Goal: Use online tool/utility: Utilize a website feature to perform a specific function

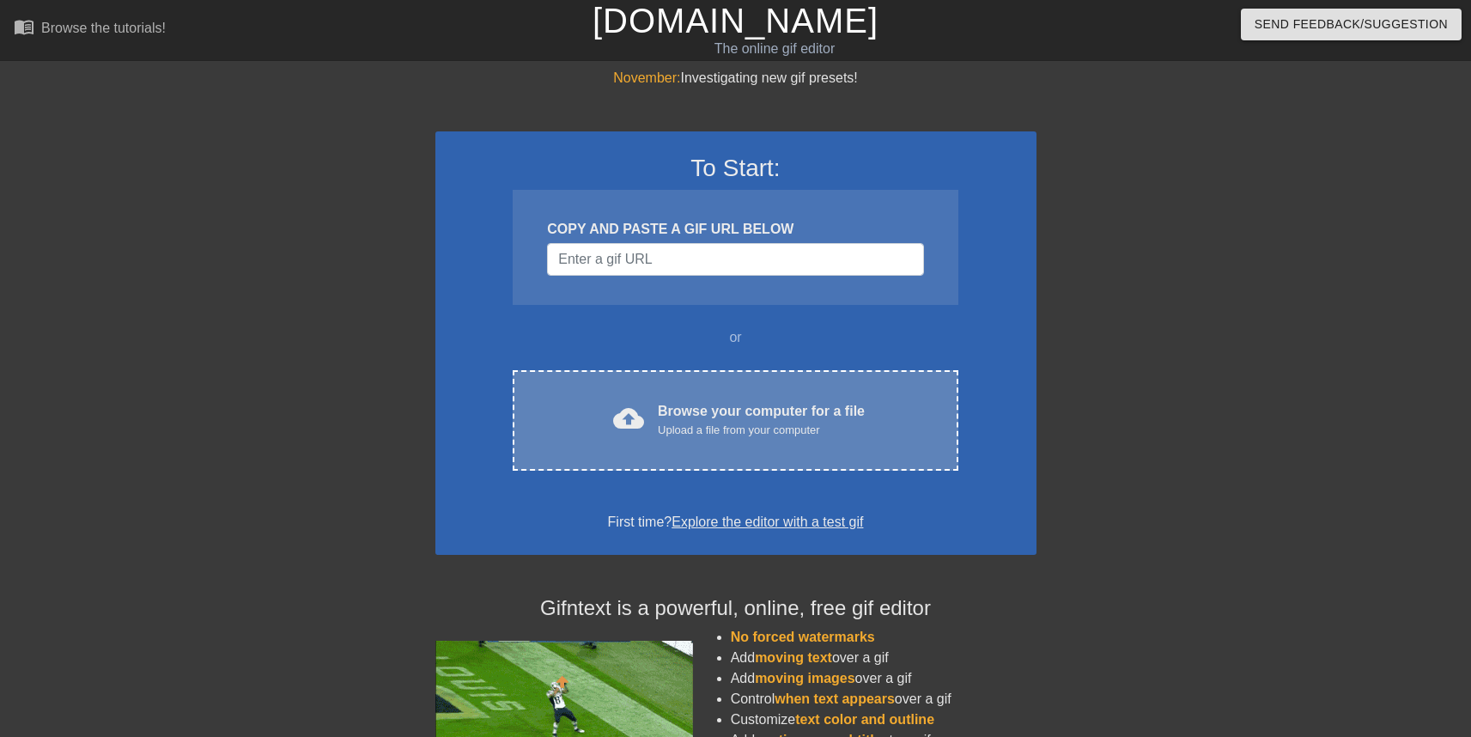
click at [705, 411] on div "Browse your computer for a file Upload a file from your computer" at bounding box center [761, 420] width 207 height 38
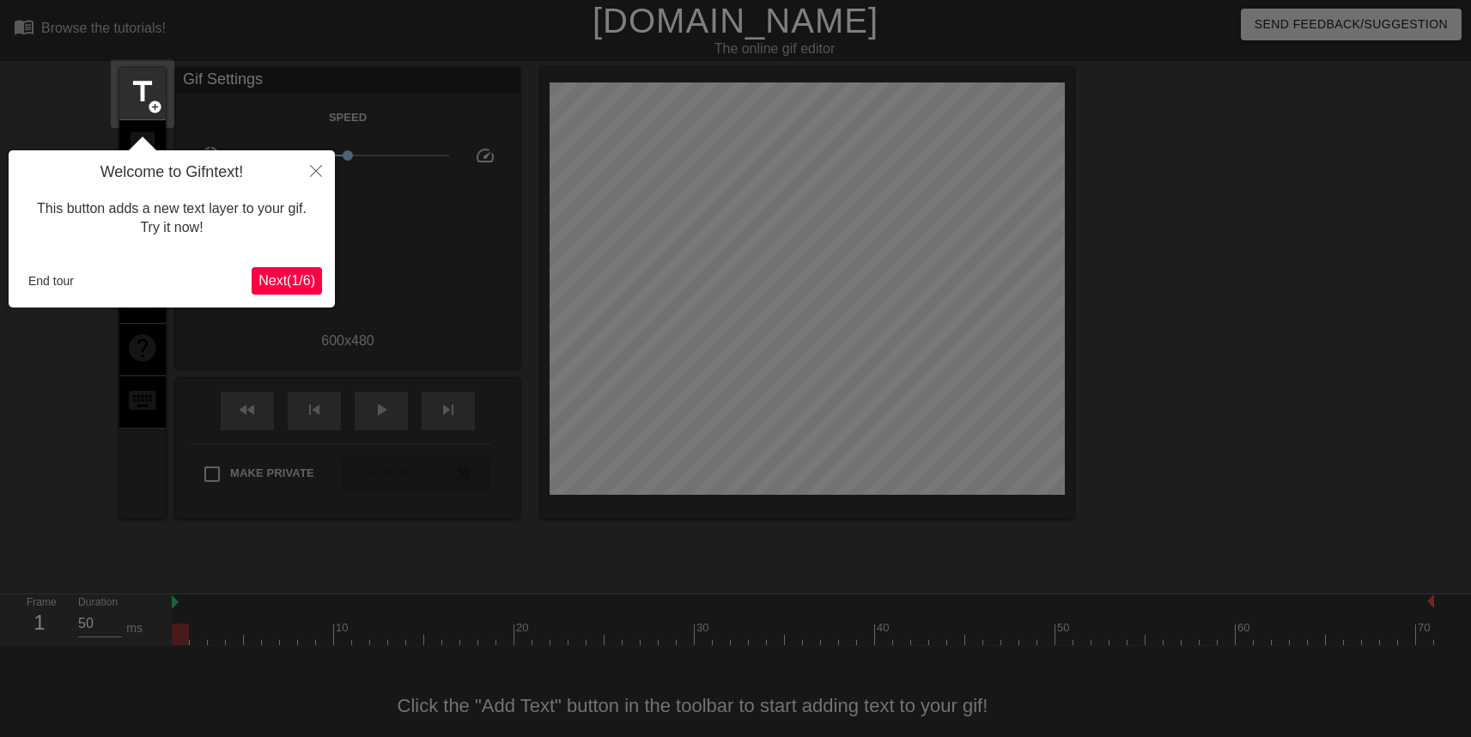
scroll to position [28, 0]
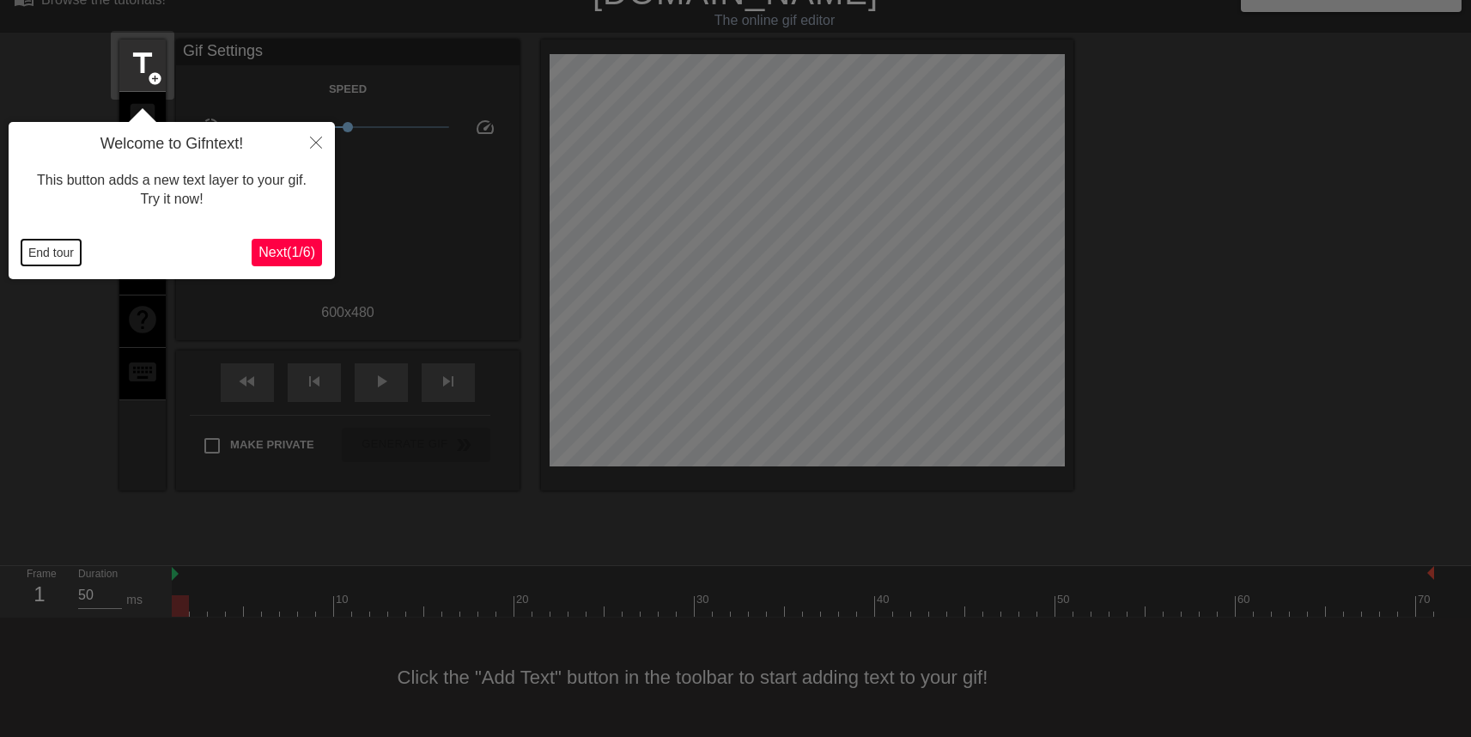
click at [51, 254] on button "End tour" at bounding box center [50, 253] width 59 height 26
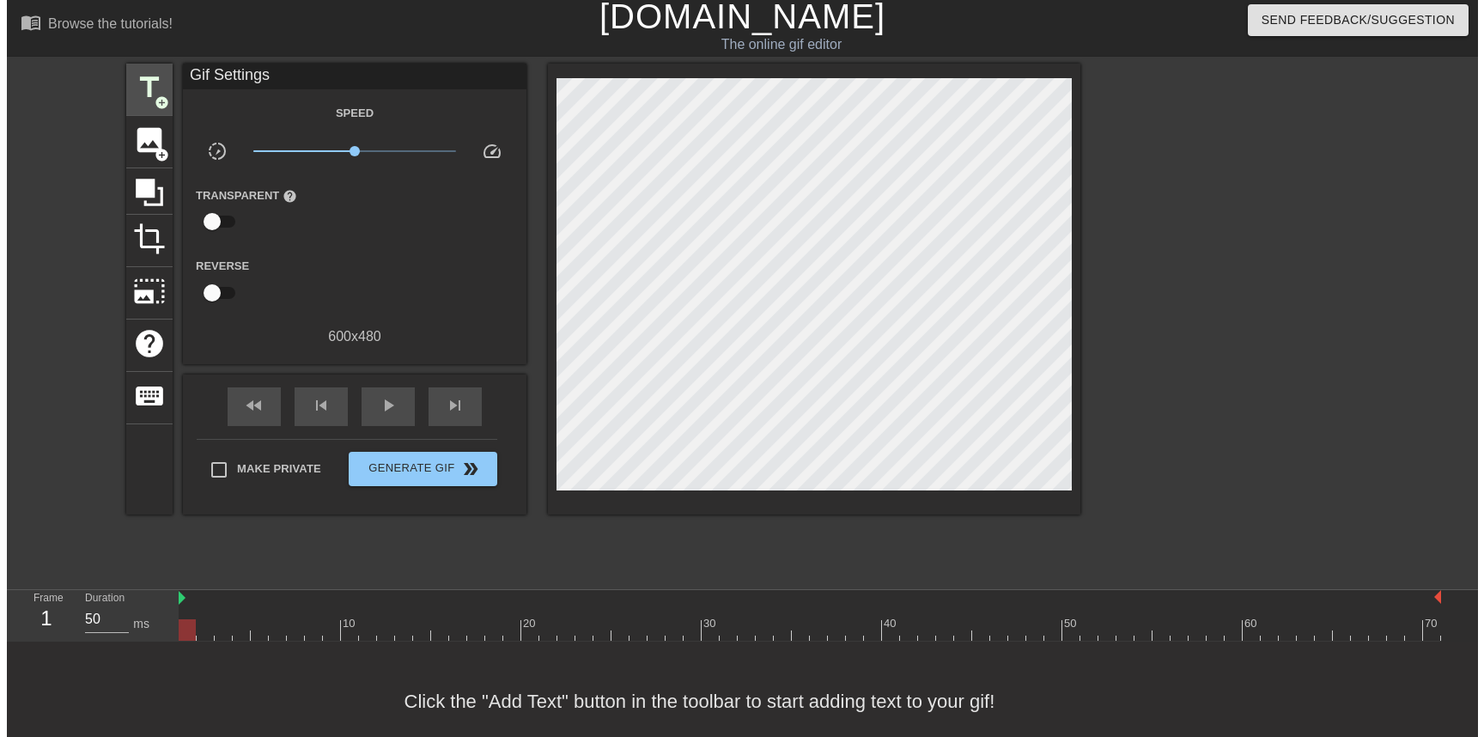
scroll to position [0, 0]
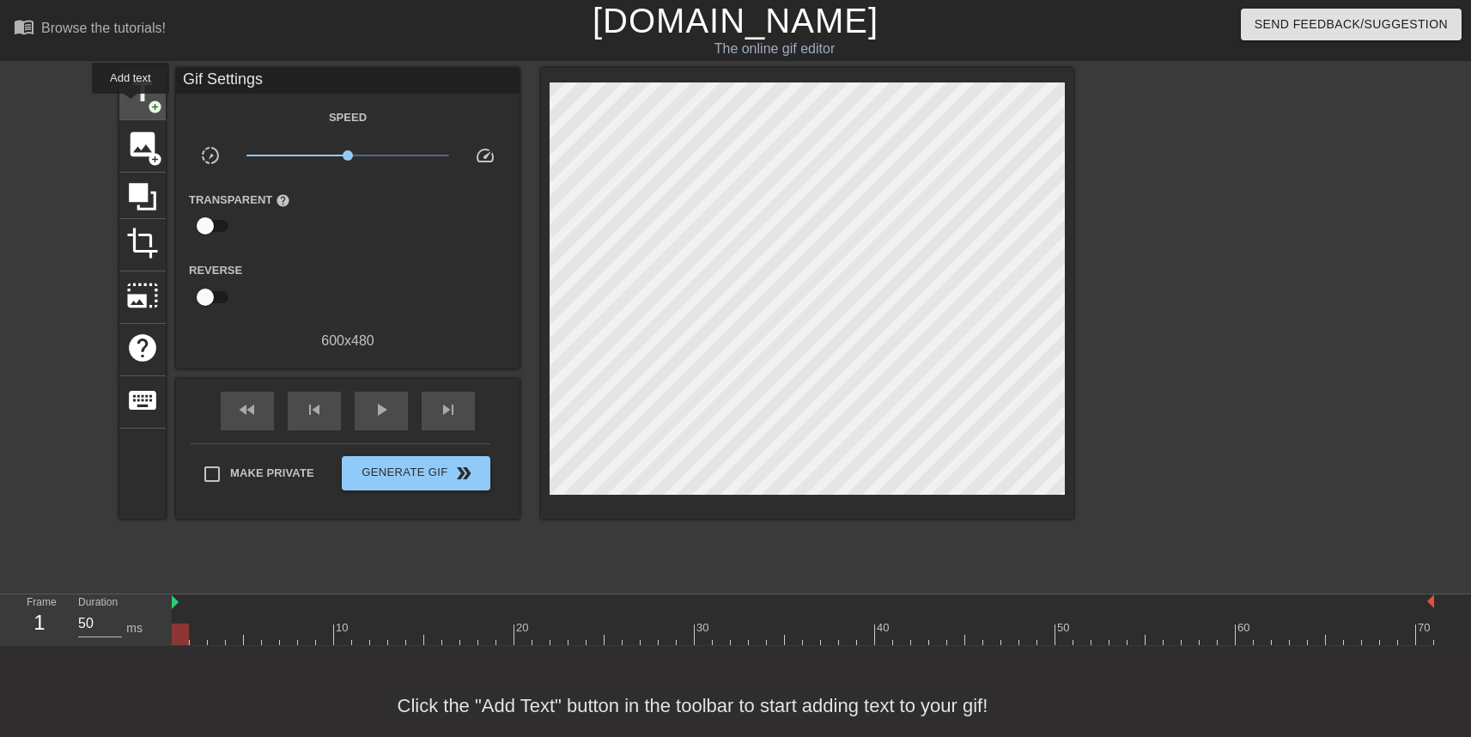
click at [131, 106] on span "title" at bounding box center [142, 92] width 33 height 33
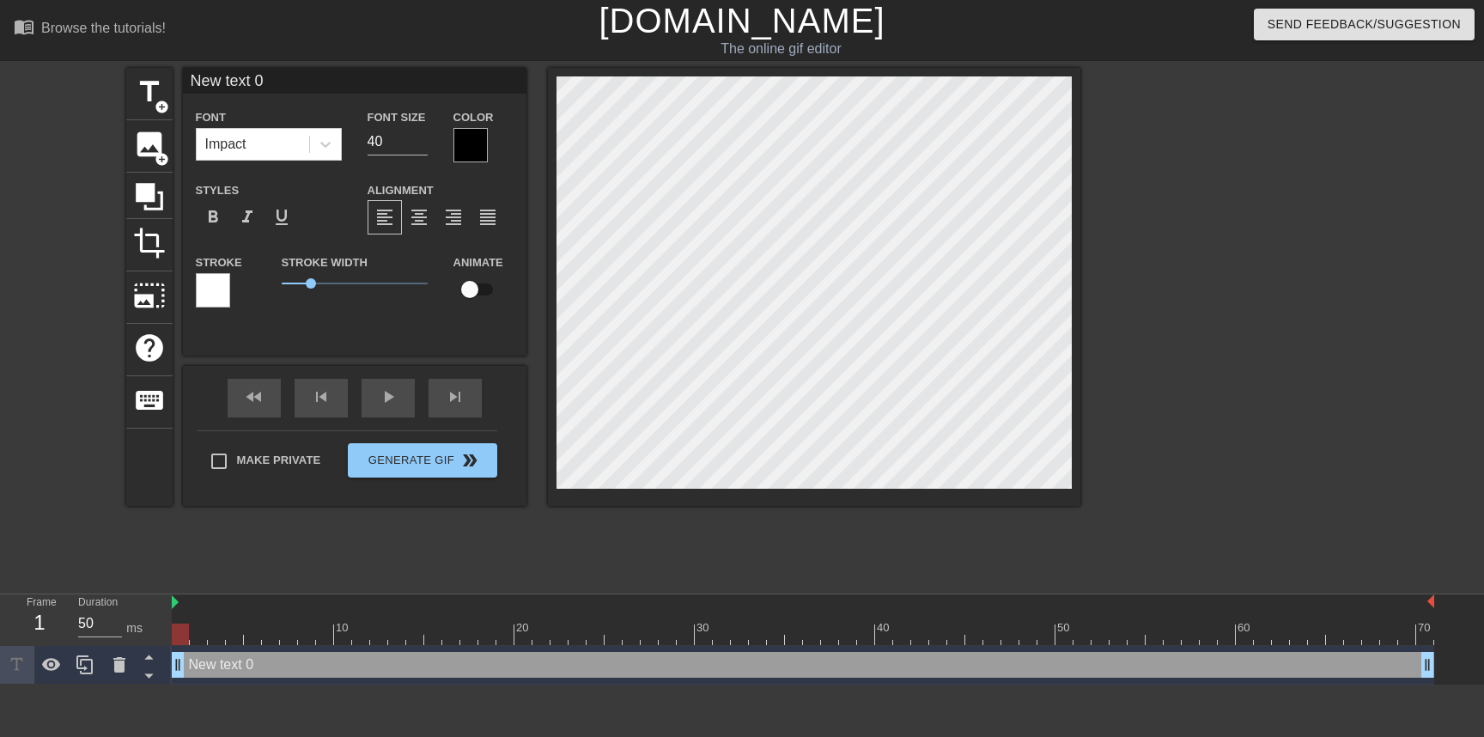
scroll to position [3, 4]
type input "M"
type textarea "M"
type input "Me"
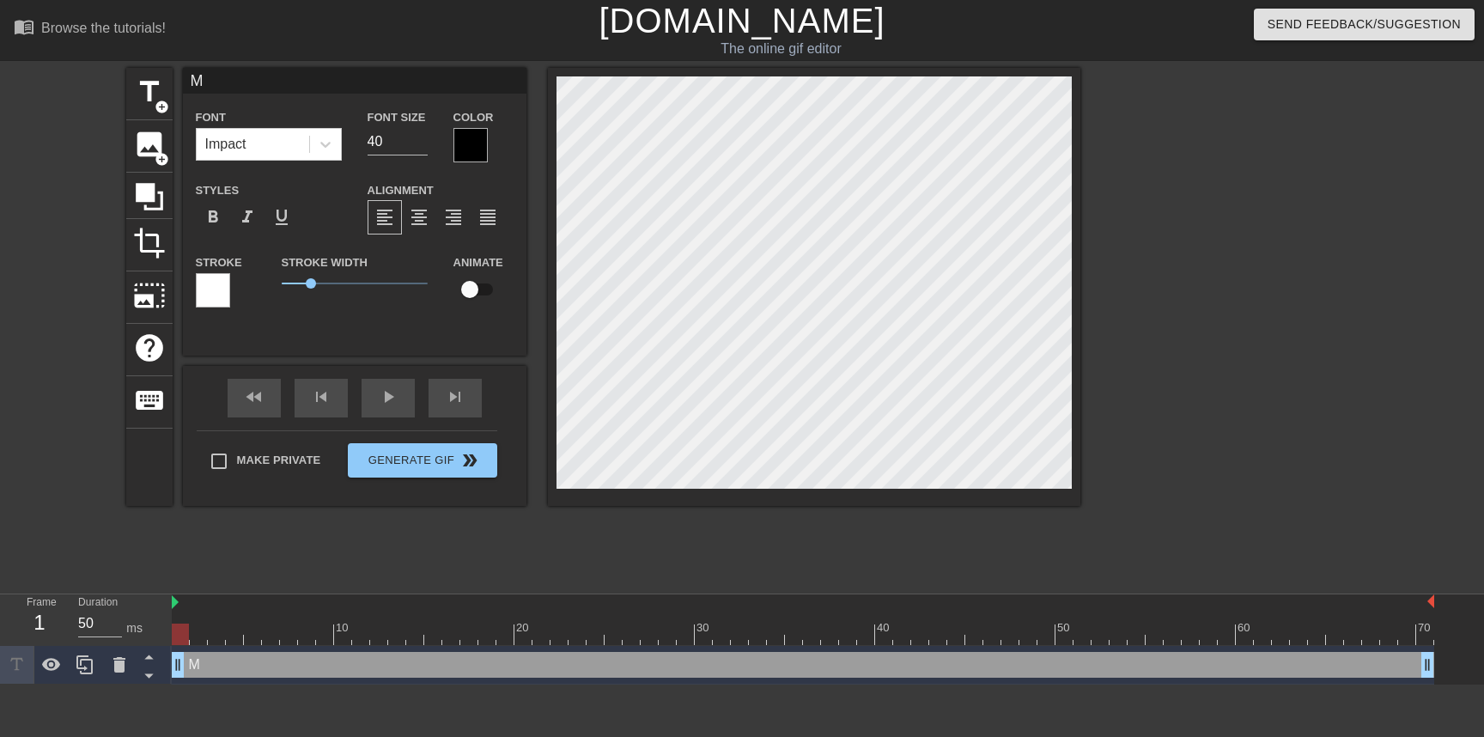
type textarea "Me"
click at [1183, 242] on div at bounding box center [1230, 325] width 258 height 515
click at [475, 144] on div at bounding box center [471, 145] width 34 height 34
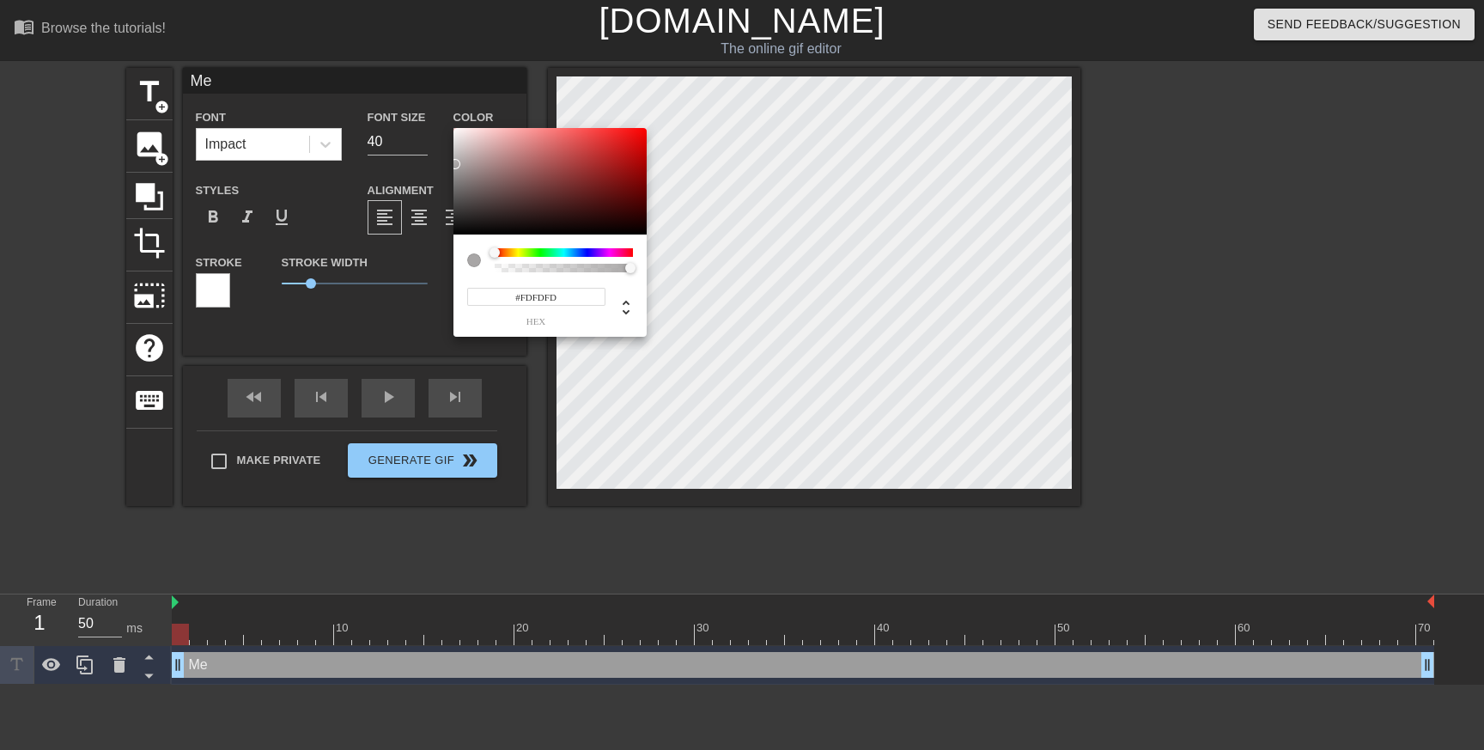
type input "#FFFFFF"
drag, startPoint x: 459, startPoint y: 171, endPoint x: 436, endPoint y: 112, distance: 63.3
click at [436, 112] on div "#FFFFFF hex" at bounding box center [742, 375] width 1484 height 750
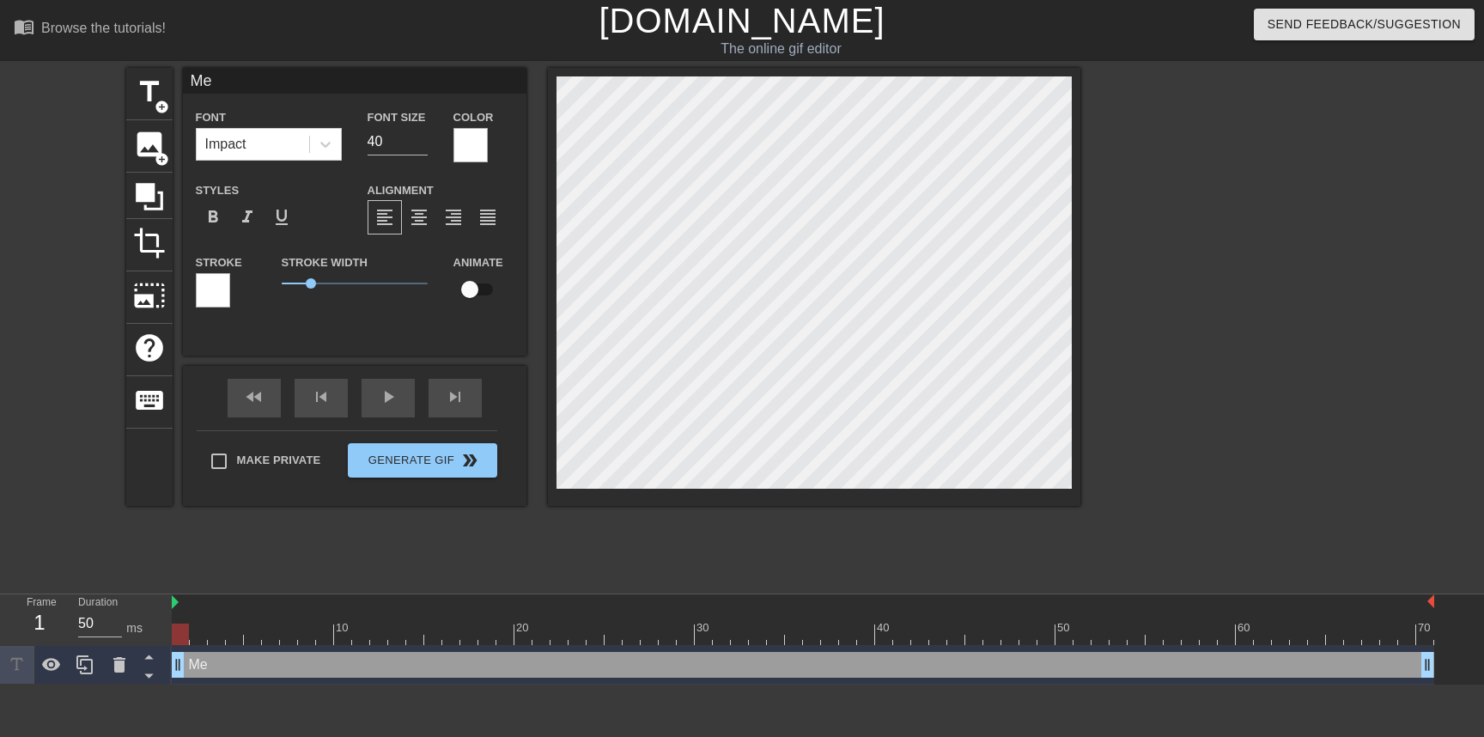
click at [206, 283] on div at bounding box center [213, 290] width 34 height 34
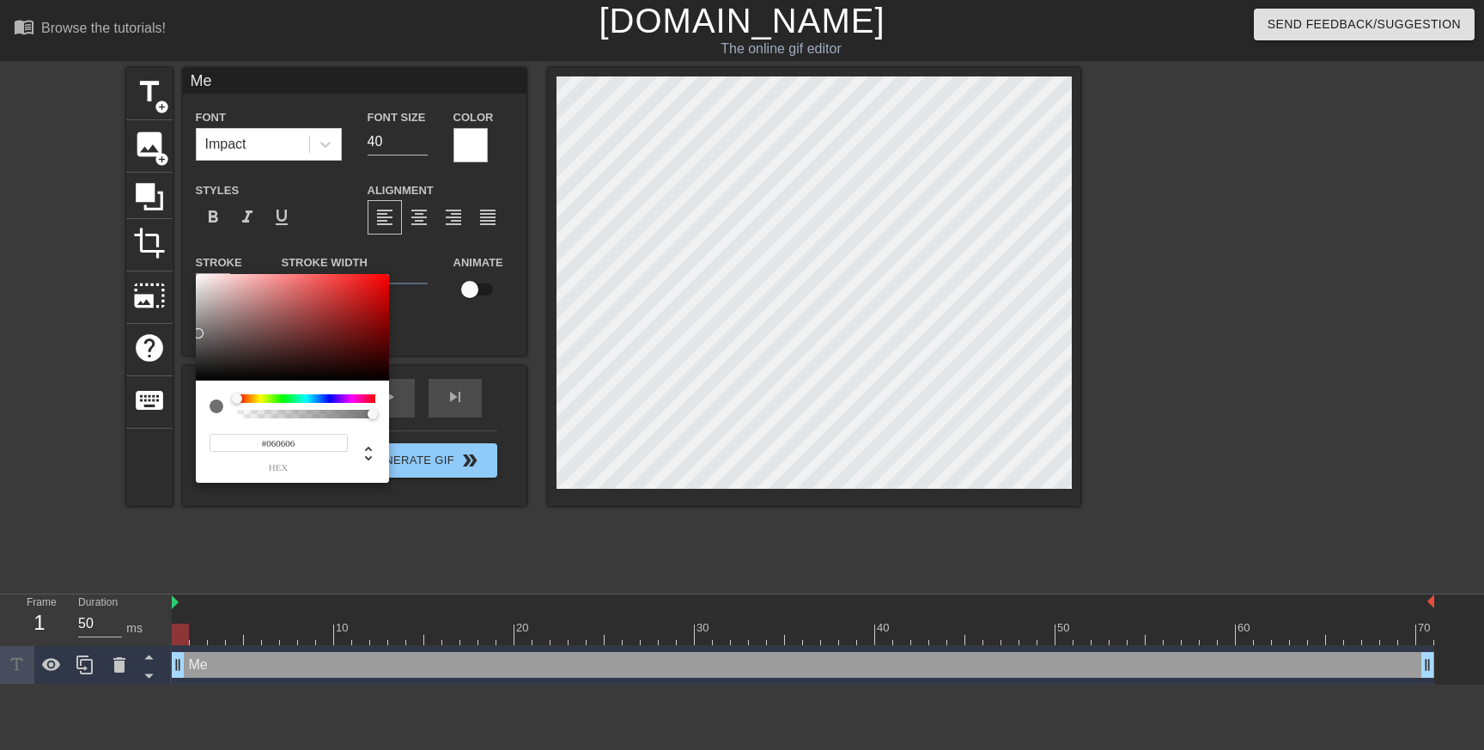
type input "#000000"
drag, startPoint x: 204, startPoint y: 284, endPoint x: 181, endPoint y: 411, distance: 129.2
click at [181, 411] on div "#000000 hex" at bounding box center [742, 375] width 1484 height 750
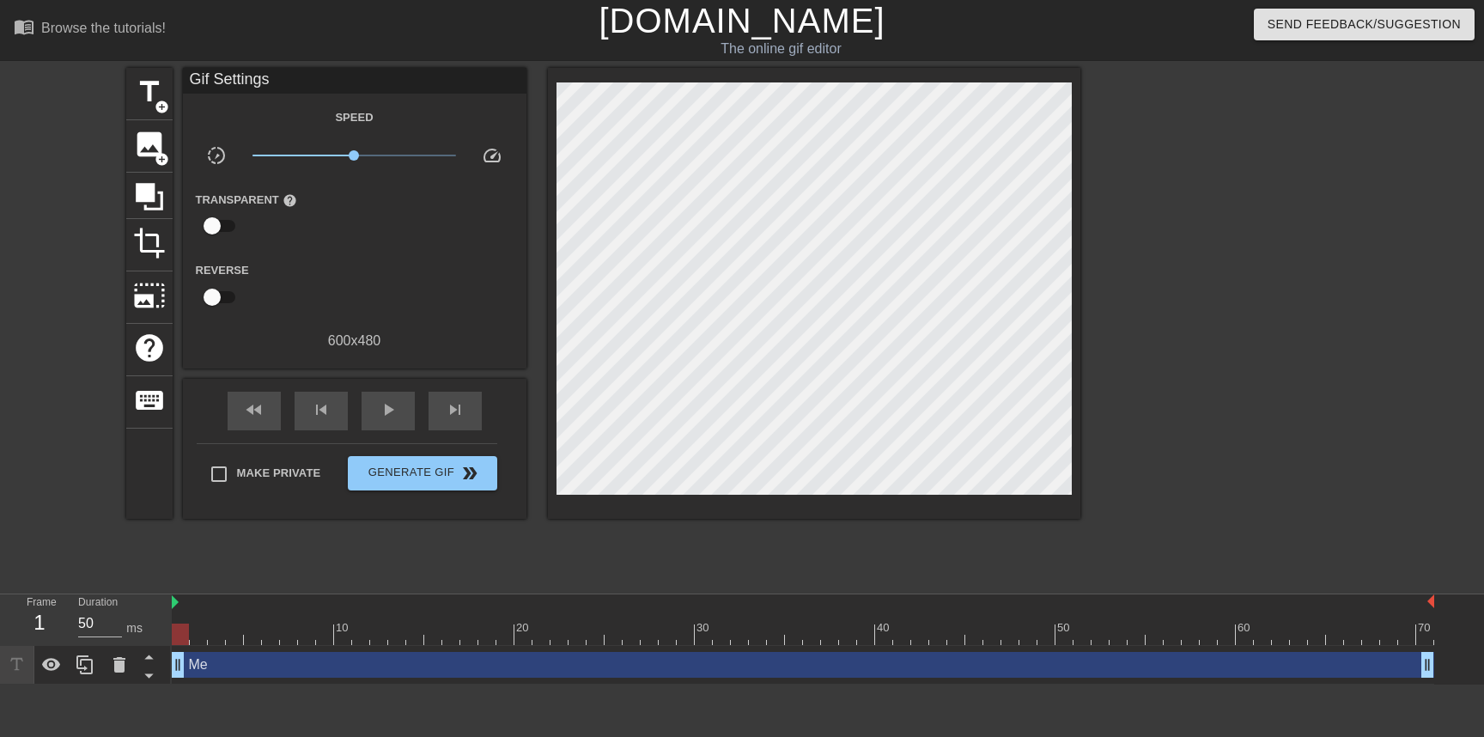
scroll to position [0, 0]
click at [152, 245] on span "crop" at bounding box center [149, 243] width 33 height 33
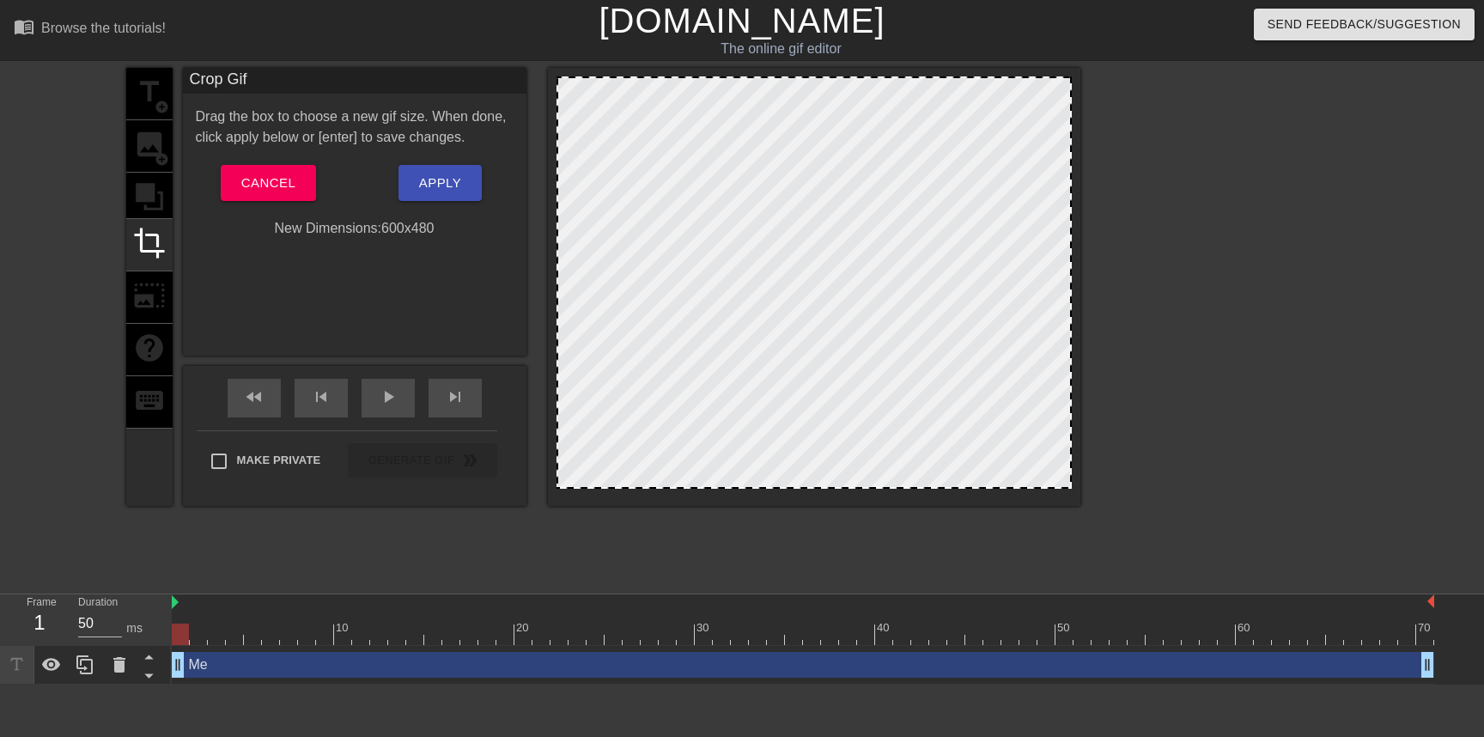
drag, startPoint x: 1068, startPoint y: 488, endPoint x: 1145, endPoint y: 510, distance: 80.5
click at [1145, 510] on div "title add_circle image add_circle crop photo_size_select_large help keyboard Cr…" at bounding box center [742, 325] width 1484 height 515
click at [243, 183] on span "Cancel" at bounding box center [268, 183] width 54 height 22
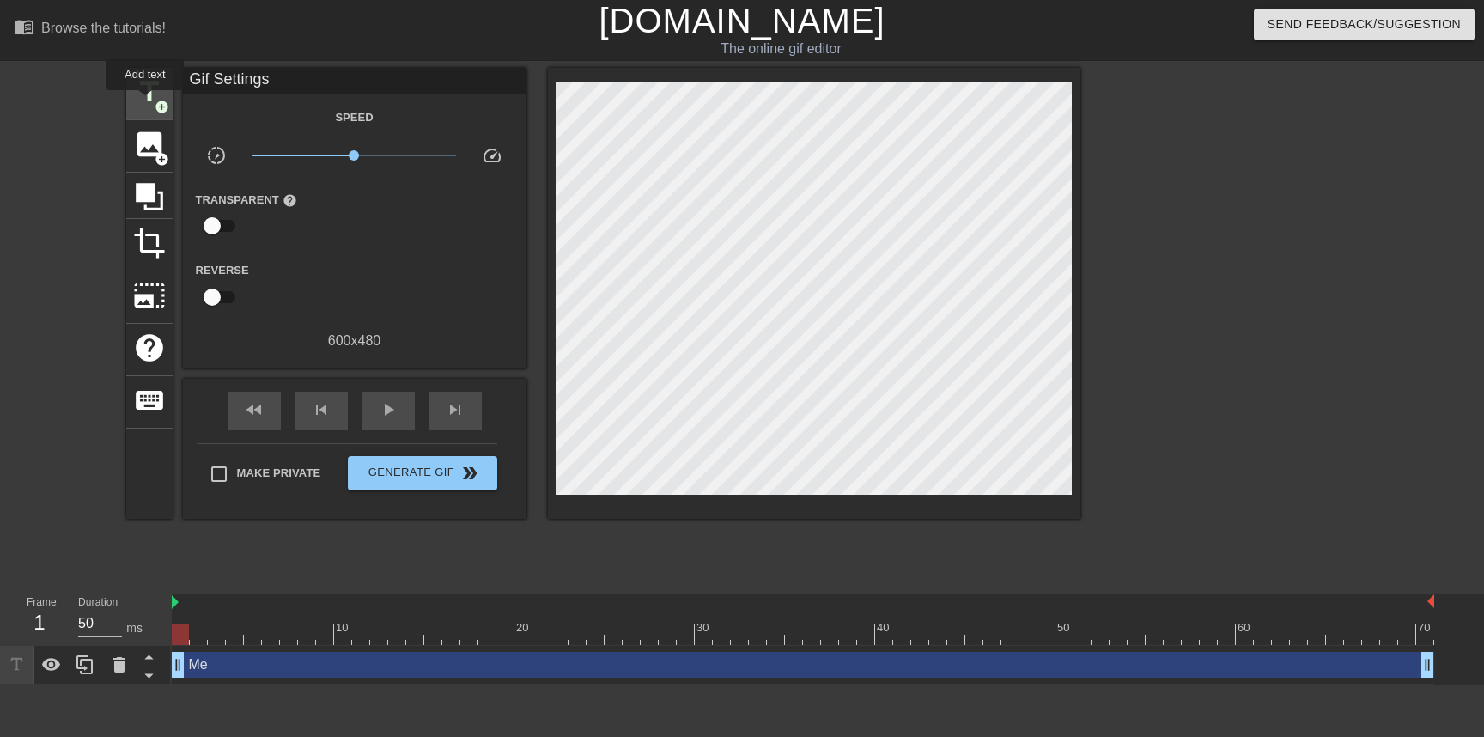
click at [146, 102] on span "title" at bounding box center [149, 92] width 33 height 33
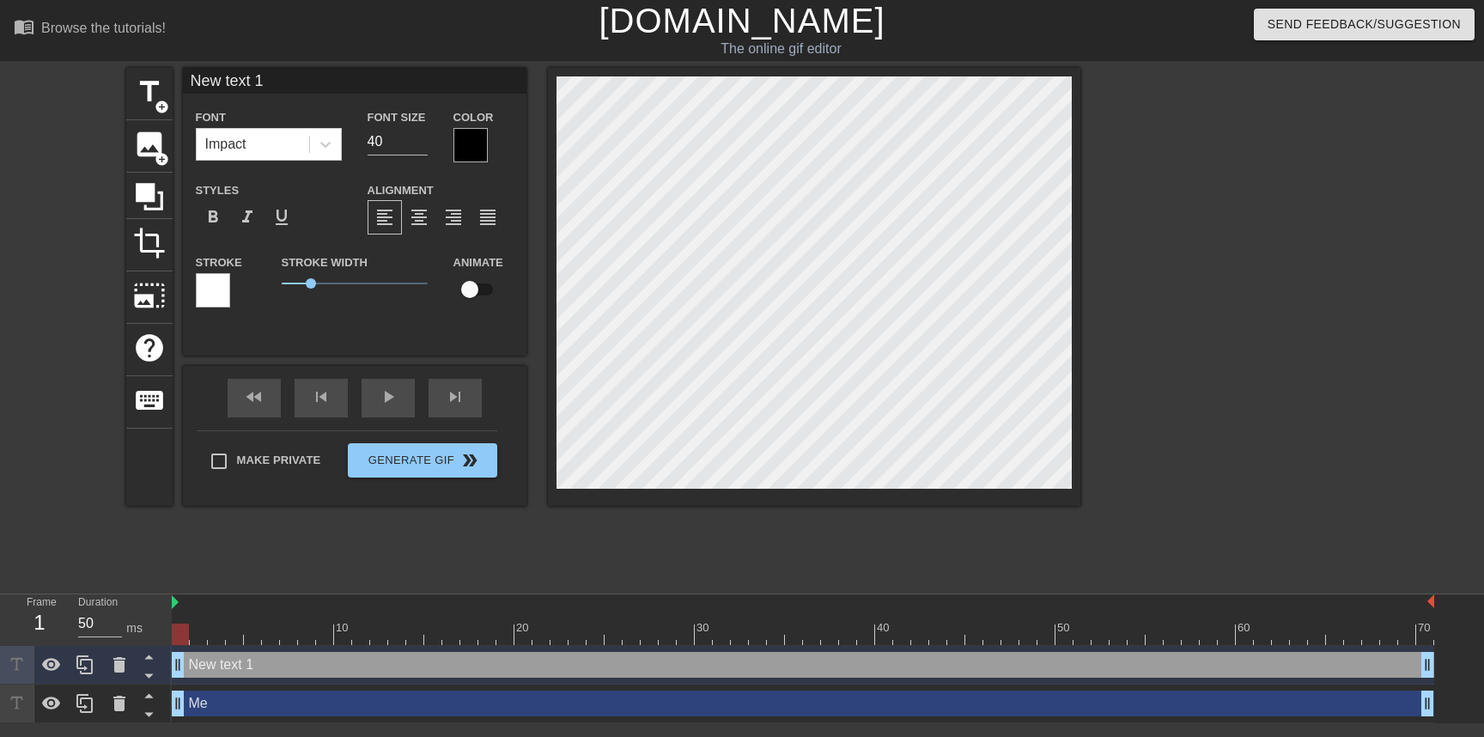
scroll to position [2, 3]
type input "P"
type textarea "P"
type input "PI"
type textarea "PI"
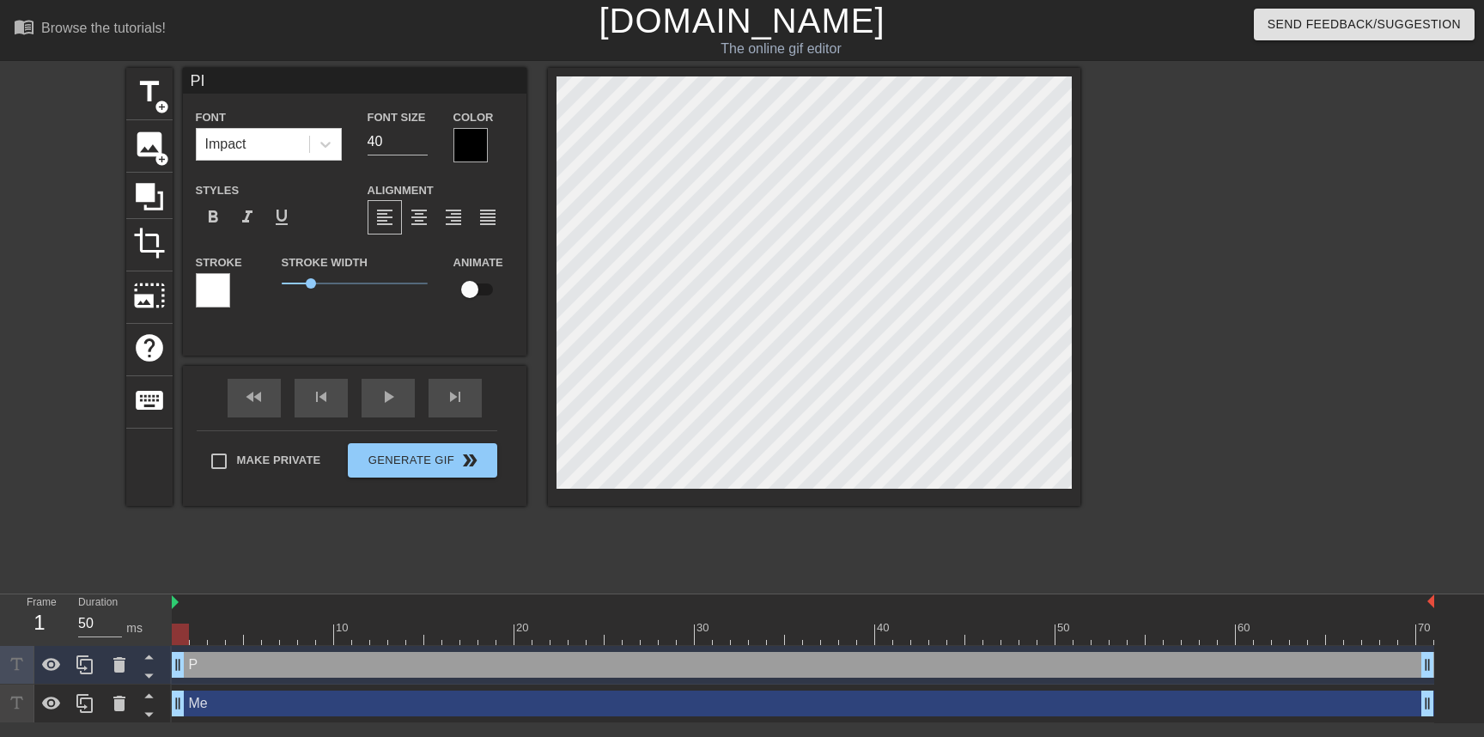
scroll to position [2, 2]
type input "PI"
type textarea "PI"
type input "PI 2"
type textarea "PI 2"
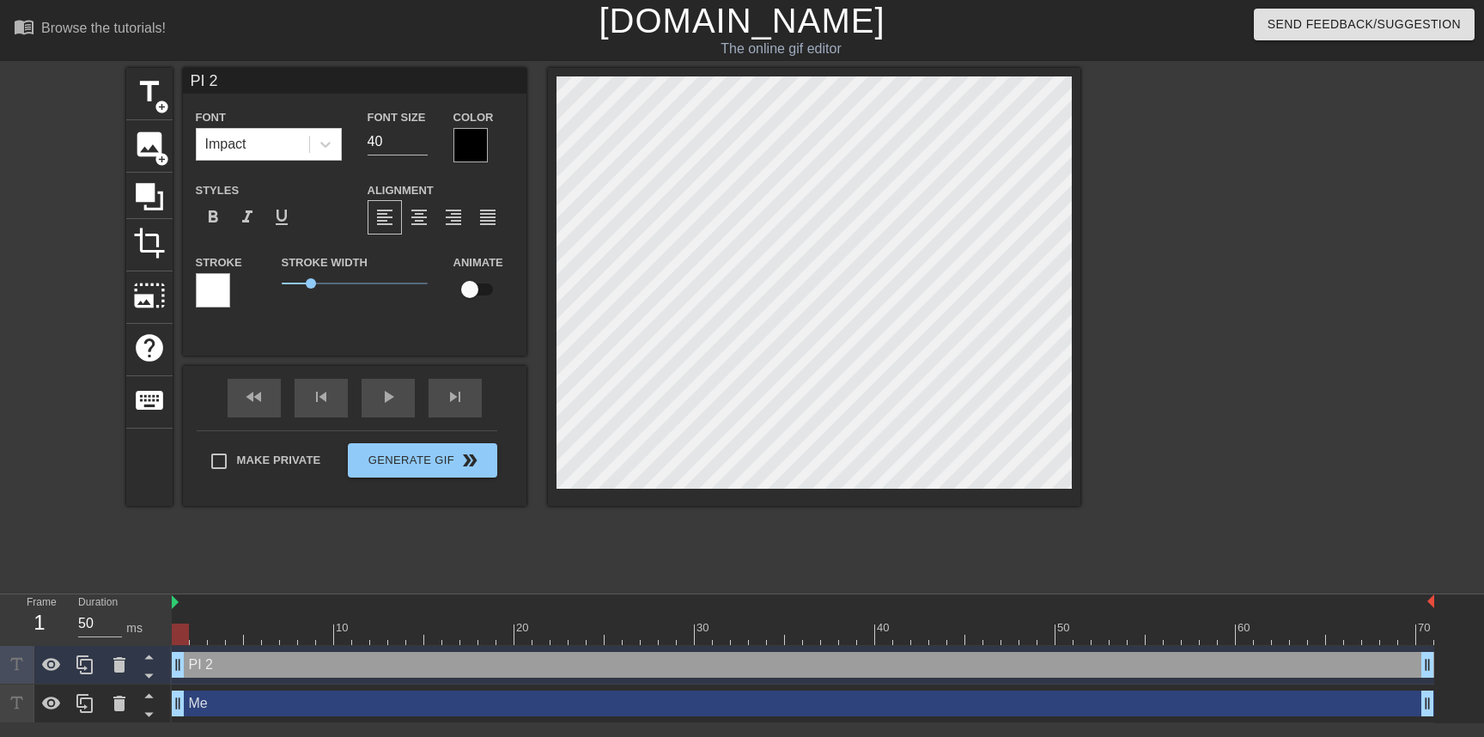
type input "PI 2"
type textarea "PI 2"
type input "PI 2 D"
type textarea "PI 2 D"
type input "PI 2 De"
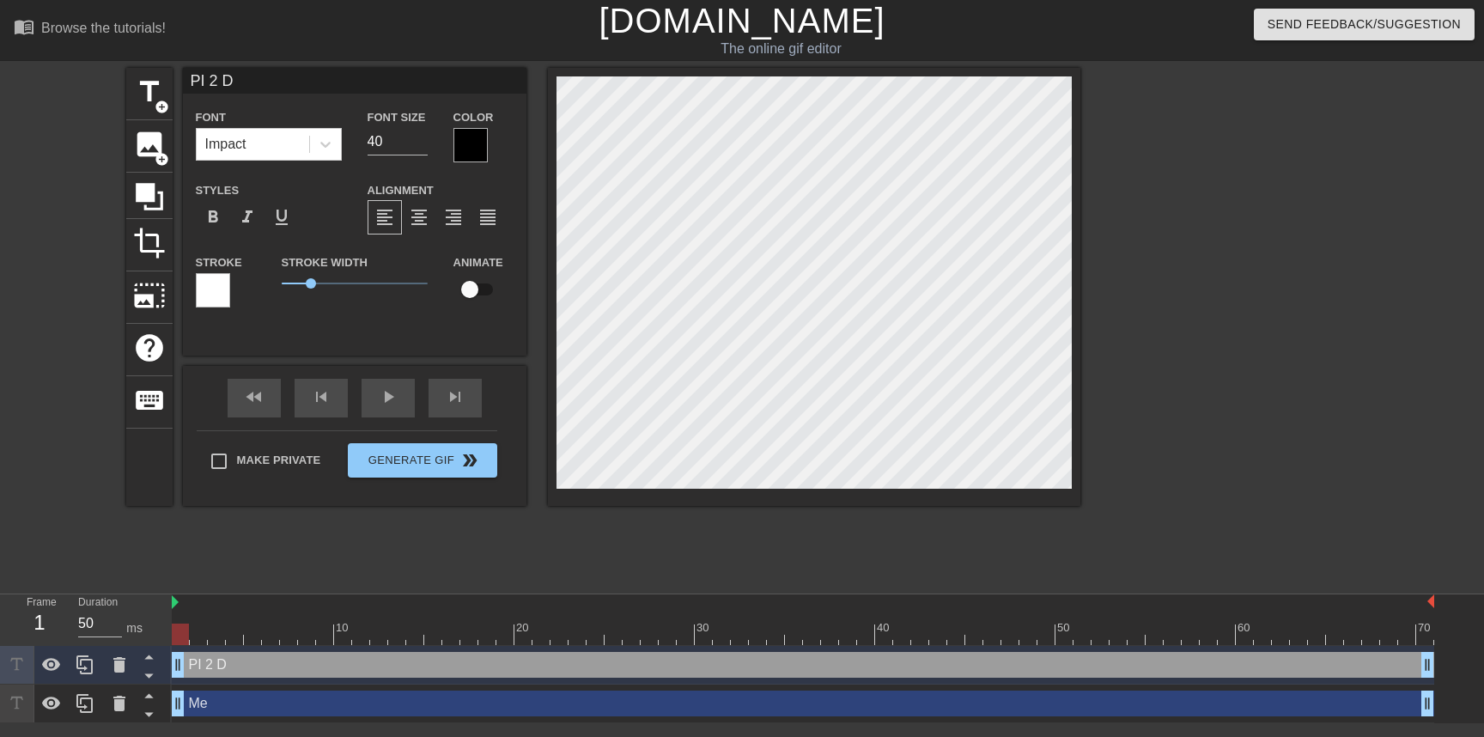
type textarea "PI 2 De"
type input "PI 2 Des"
type textarea "PI 2 Des"
type input "PI 2 Desi"
type textarea "PI 2 Desi"
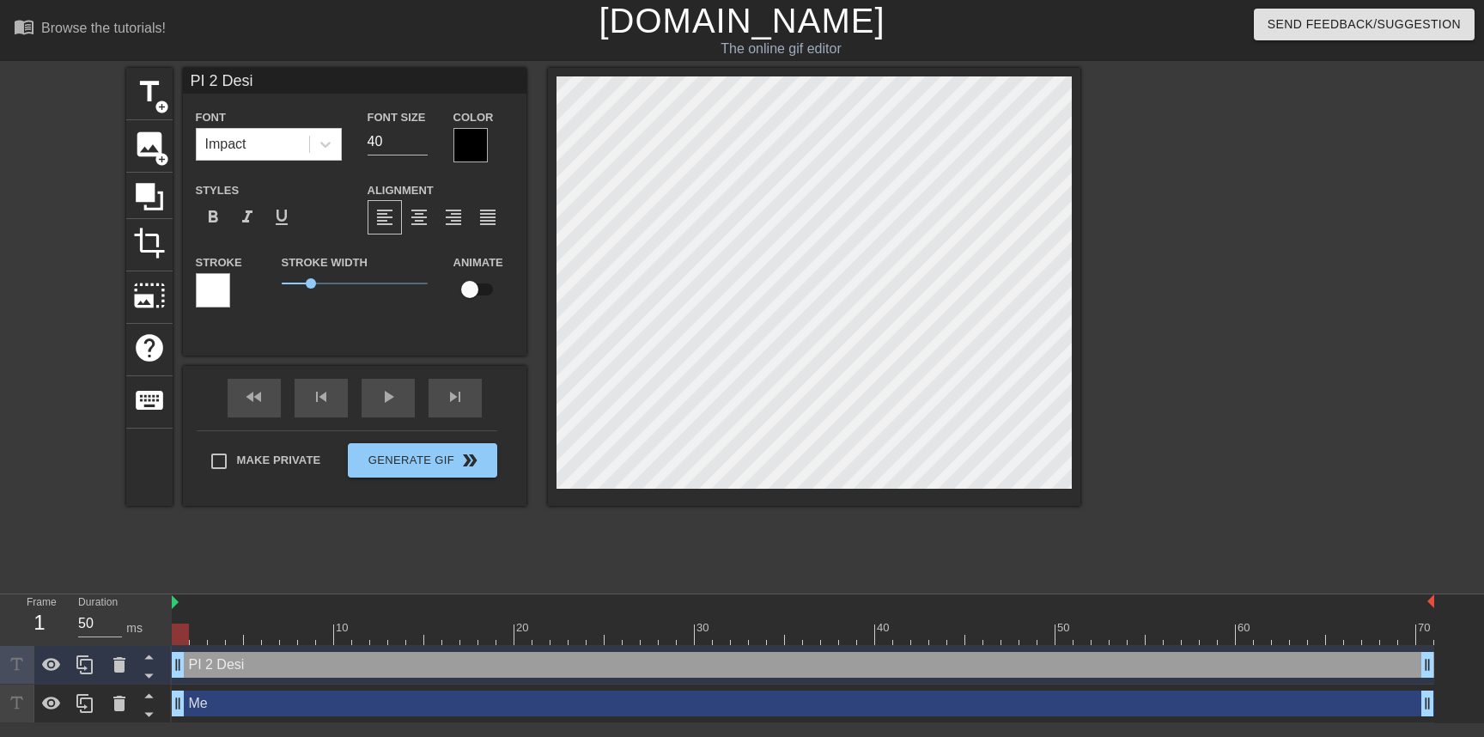
type input "PI 2 Desig"
type textarea "PI 2 Desig"
type input "PI 2 Design"
type textarea "PI 2 Design"
type input "PI 2 Design"
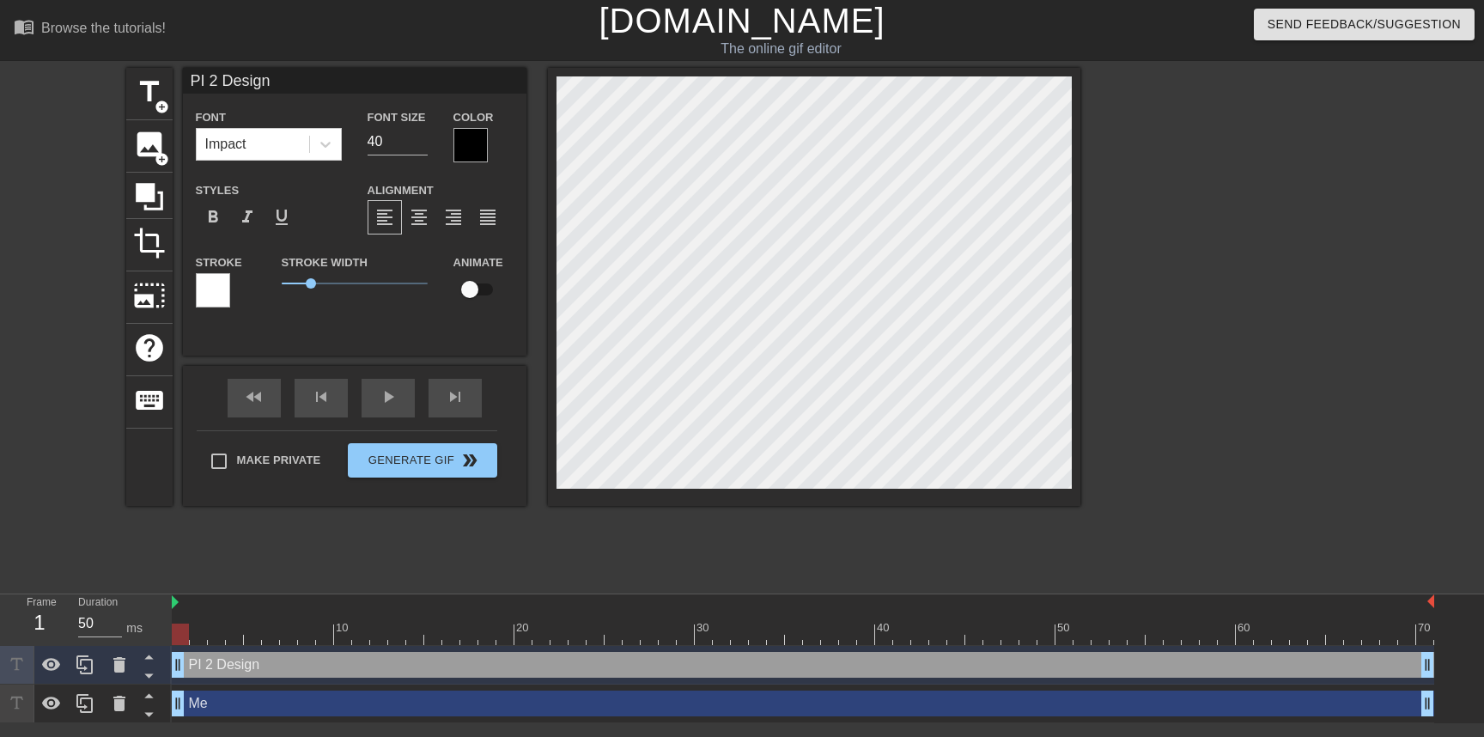
type textarea "PI 2 Design"
type input "PI 2 Design W"
type textarea "PI 2 Design W"
type input "PI 2 Design Wo"
type textarea "PI 2 Design Wo"
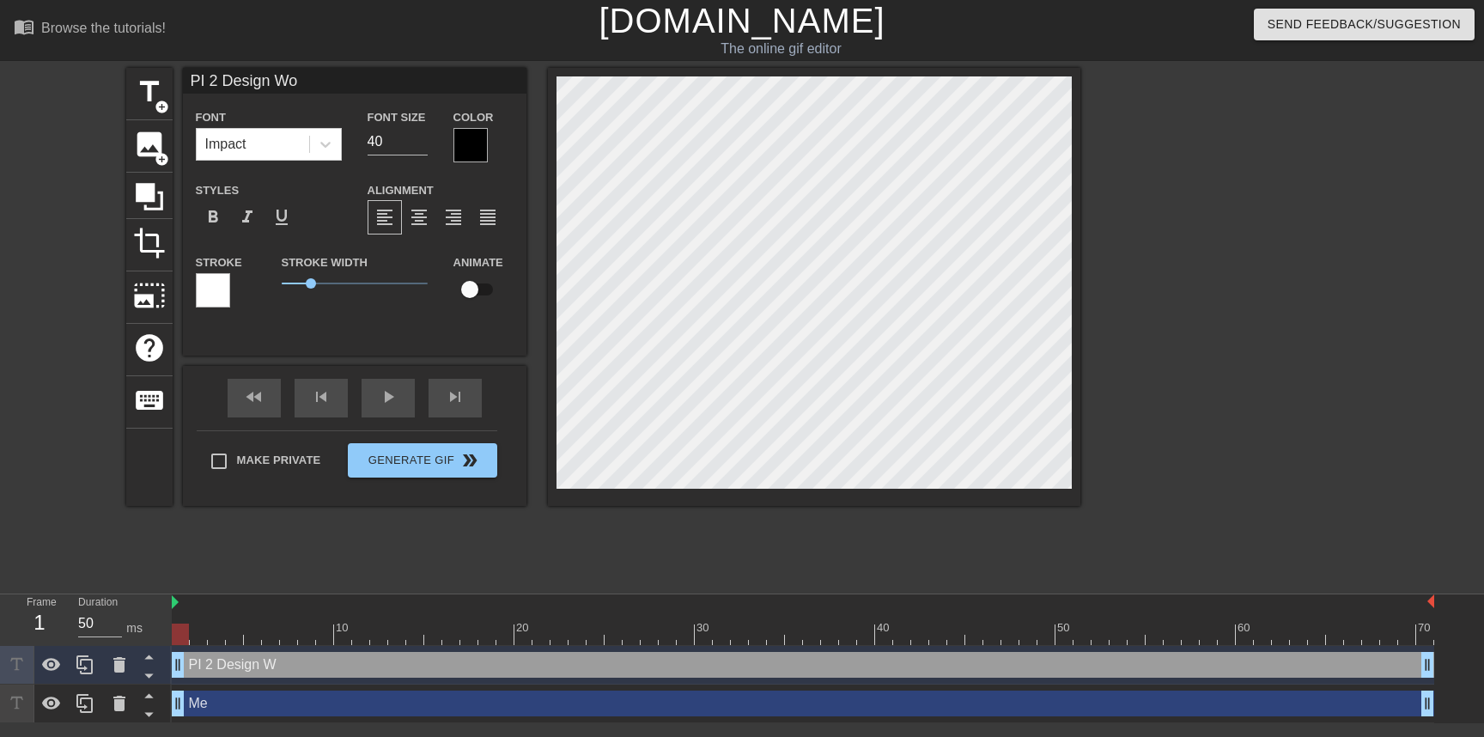
type input "PI 2 Design Wor"
type textarea "PI 2 Design Wor"
type input "PI 2 Design Work"
type textarea "PI 2 Design Work"
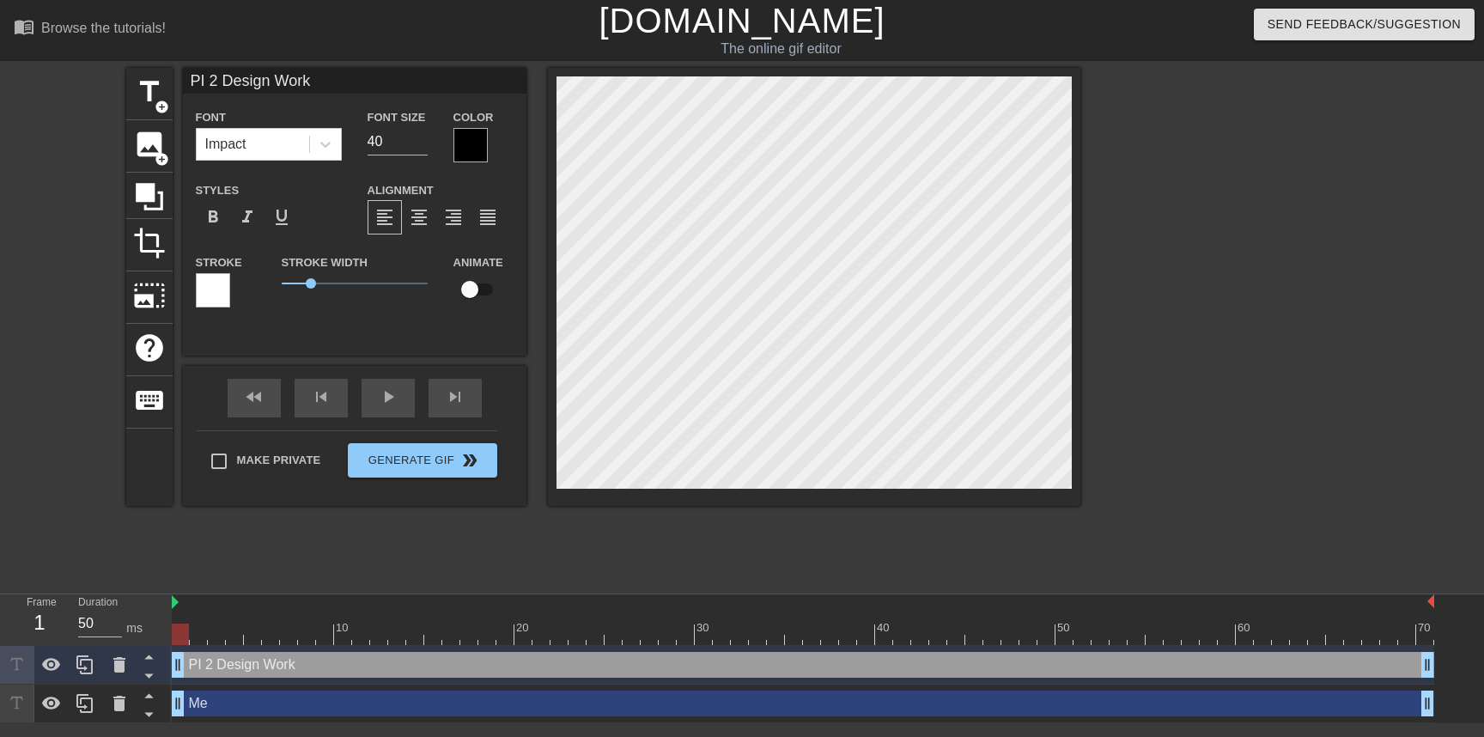
click at [1319, 432] on div at bounding box center [1230, 325] width 258 height 515
click at [476, 154] on div at bounding box center [471, 145] width 34 height 34
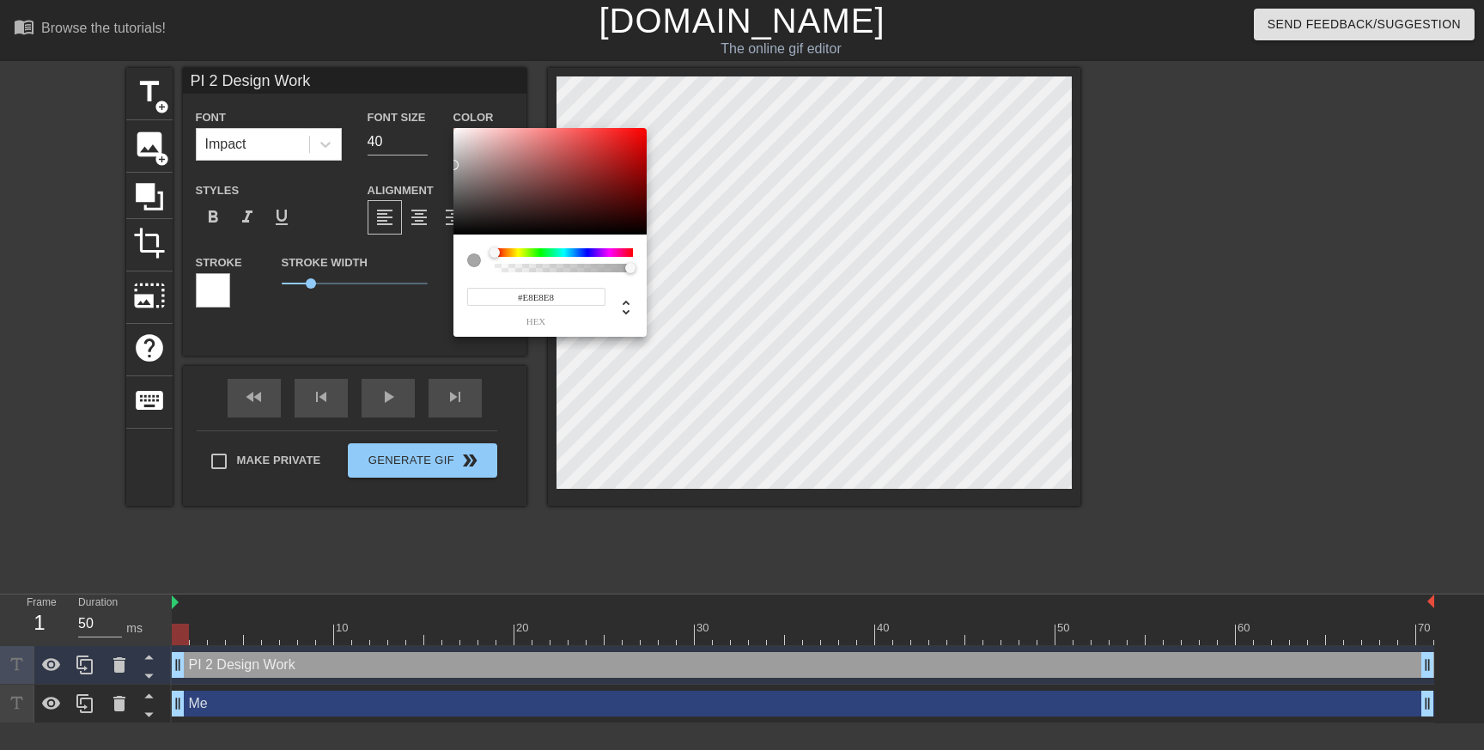
type input "#FFFFFF"
drag, startPoint x: 456, startPoint y: 228, endPoint x: 437, endPoint y: 108, distance: 120.9
click at [437, 108] on div "#FFFFFF hex" at bounding box center [742, 375] width 1484 height 750
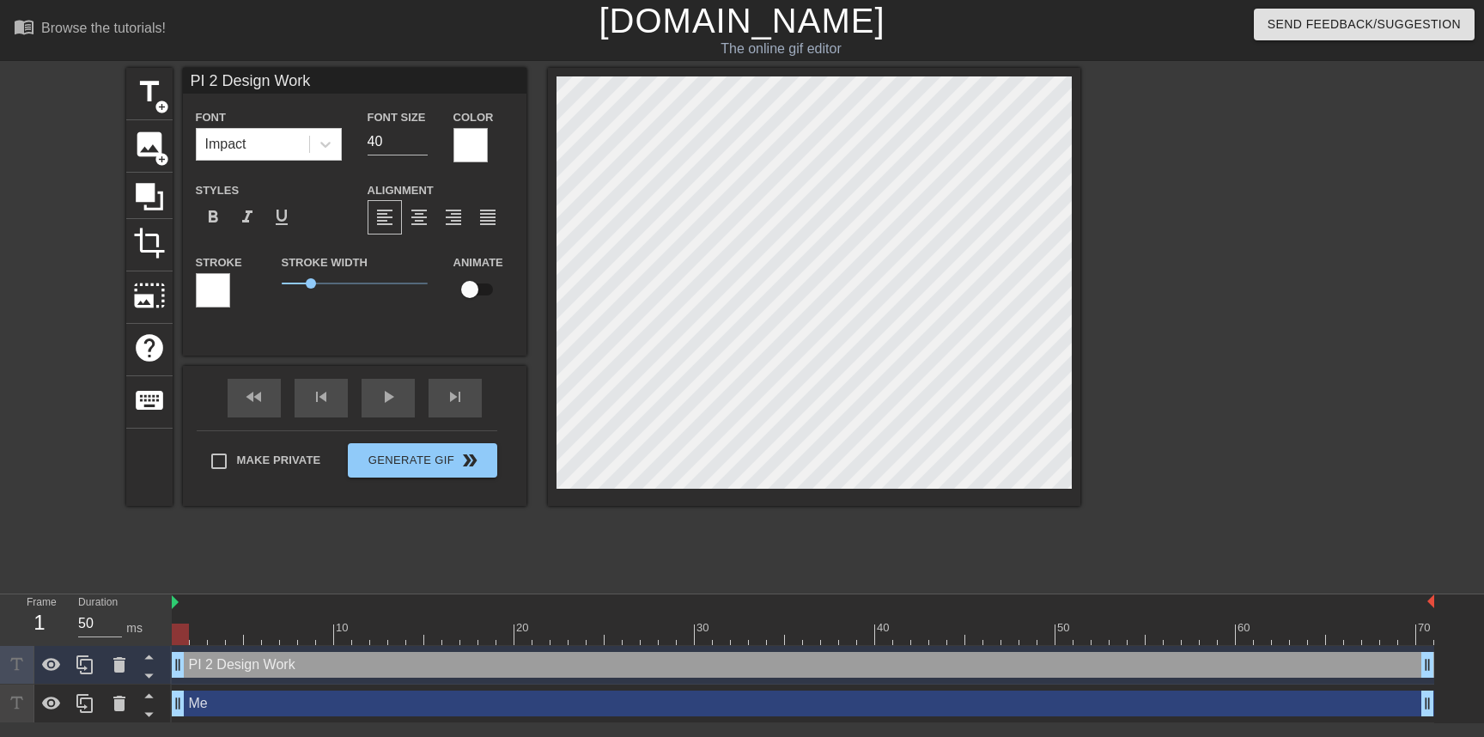
click at [224, 294] on div at bounding box center [213, 290] width 34 height 34
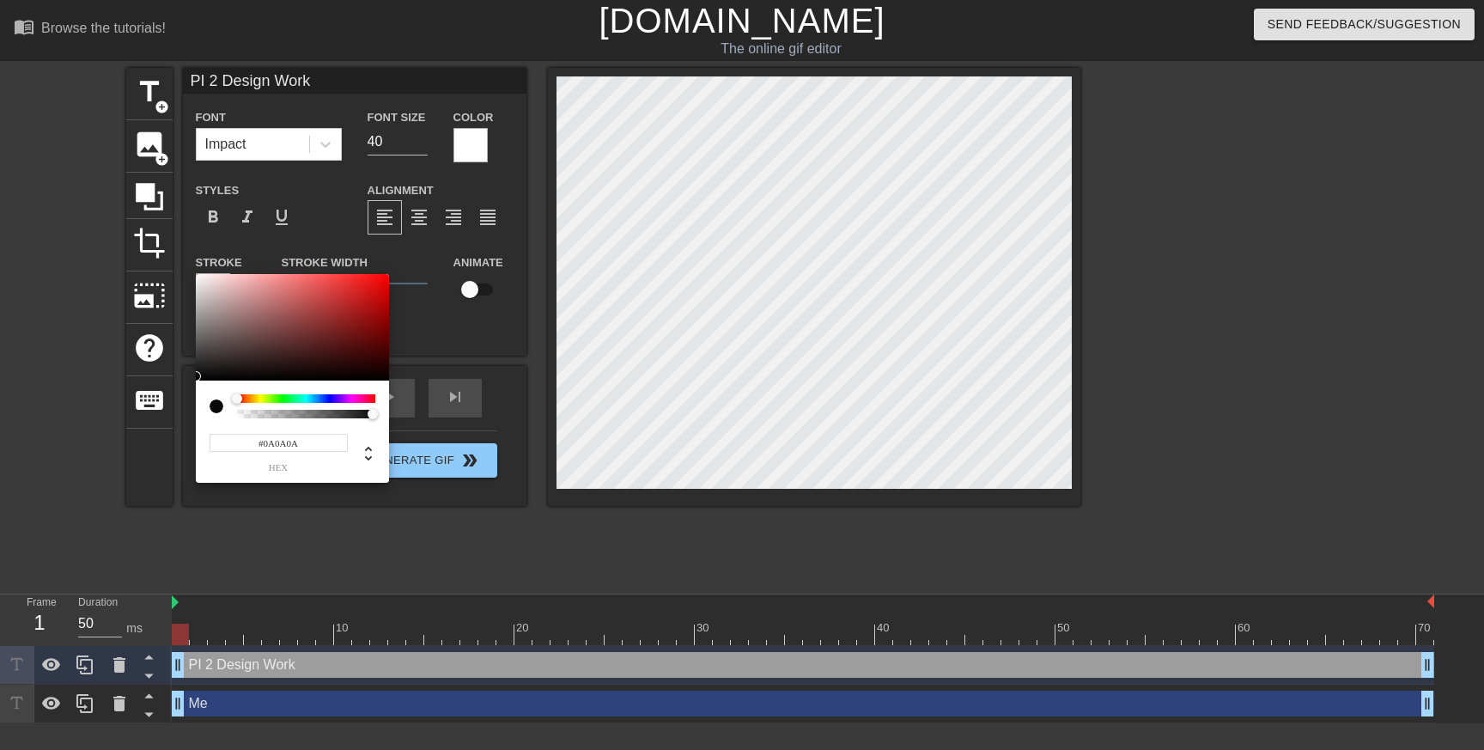
type input "#000000"
drag, startPoint x: 208, startPoint y: 364, endPoint x: 180, endPoint y: 413, distance: 56.6
click at [180, 413] on div "#000000 hex" at bounding box center [742, 375] width 1484 height 750
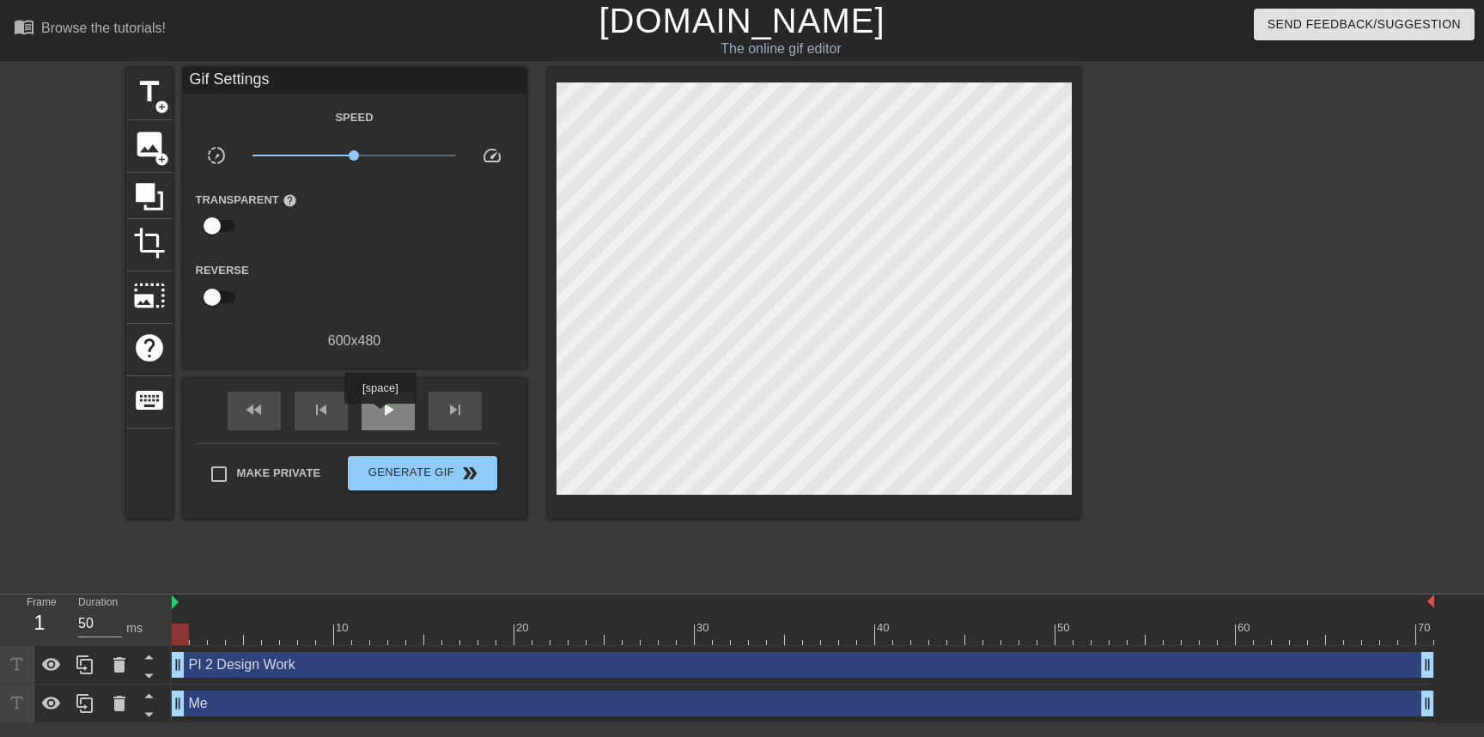
click at [382, 416] on span "play_arrow" at bounding box center [388, 409] width 21 height 21
click at [382, 416] on span "pause" at bounding box center [388, 409] width 21 height 21
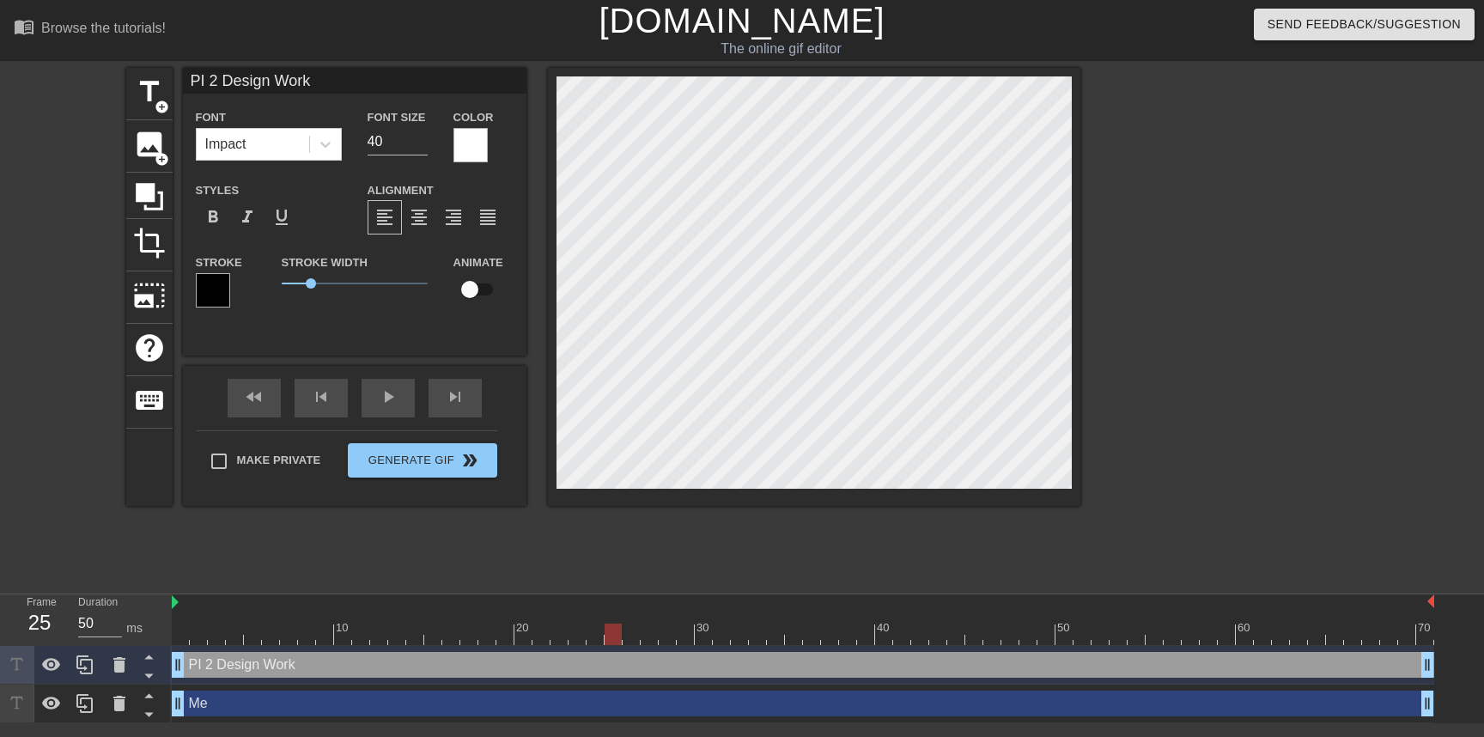
click at [615, 632] on div at bounding box center [613, 634] width 17 height 21
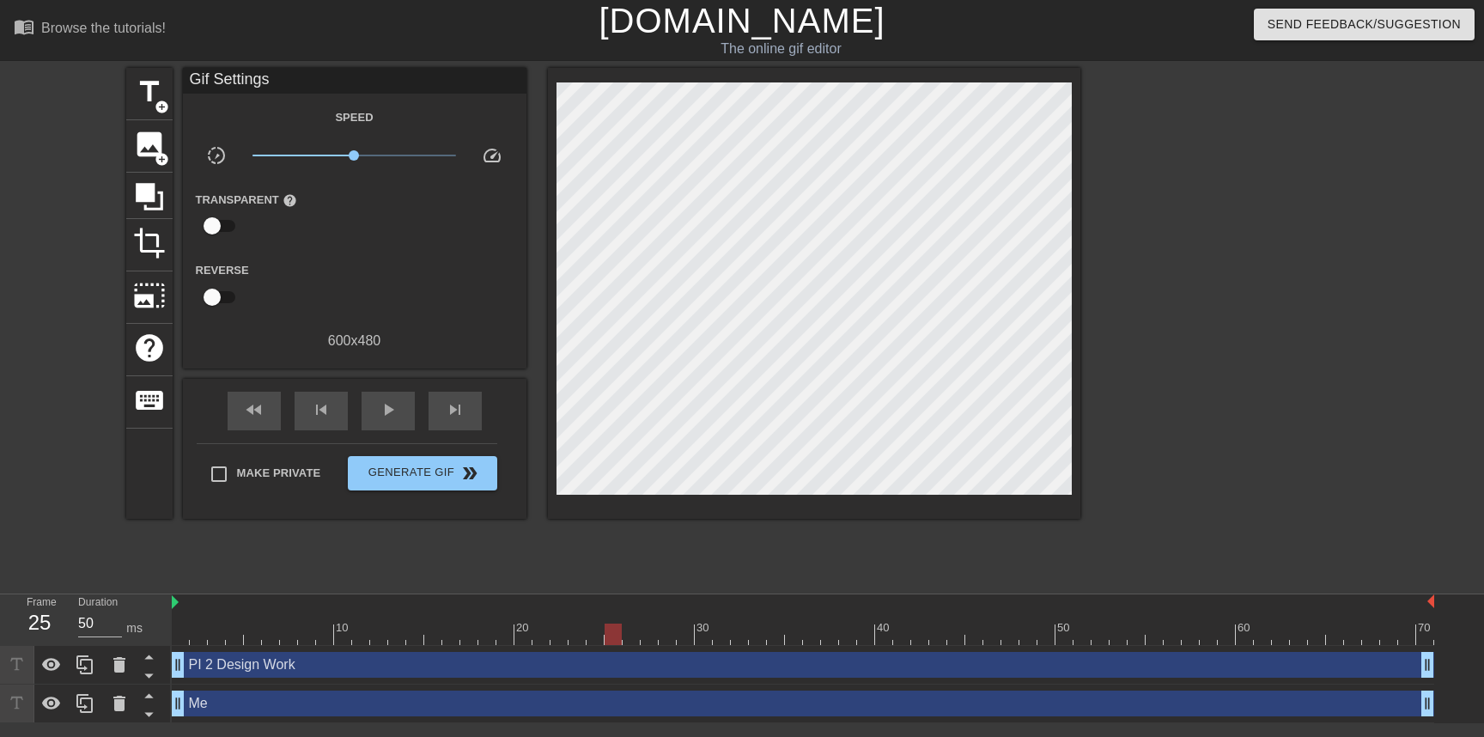
click at [416, 667] on div "PI 2 Design Work drag_handle drag_handle" at bounding box center [803, 665] width 1263 height 26
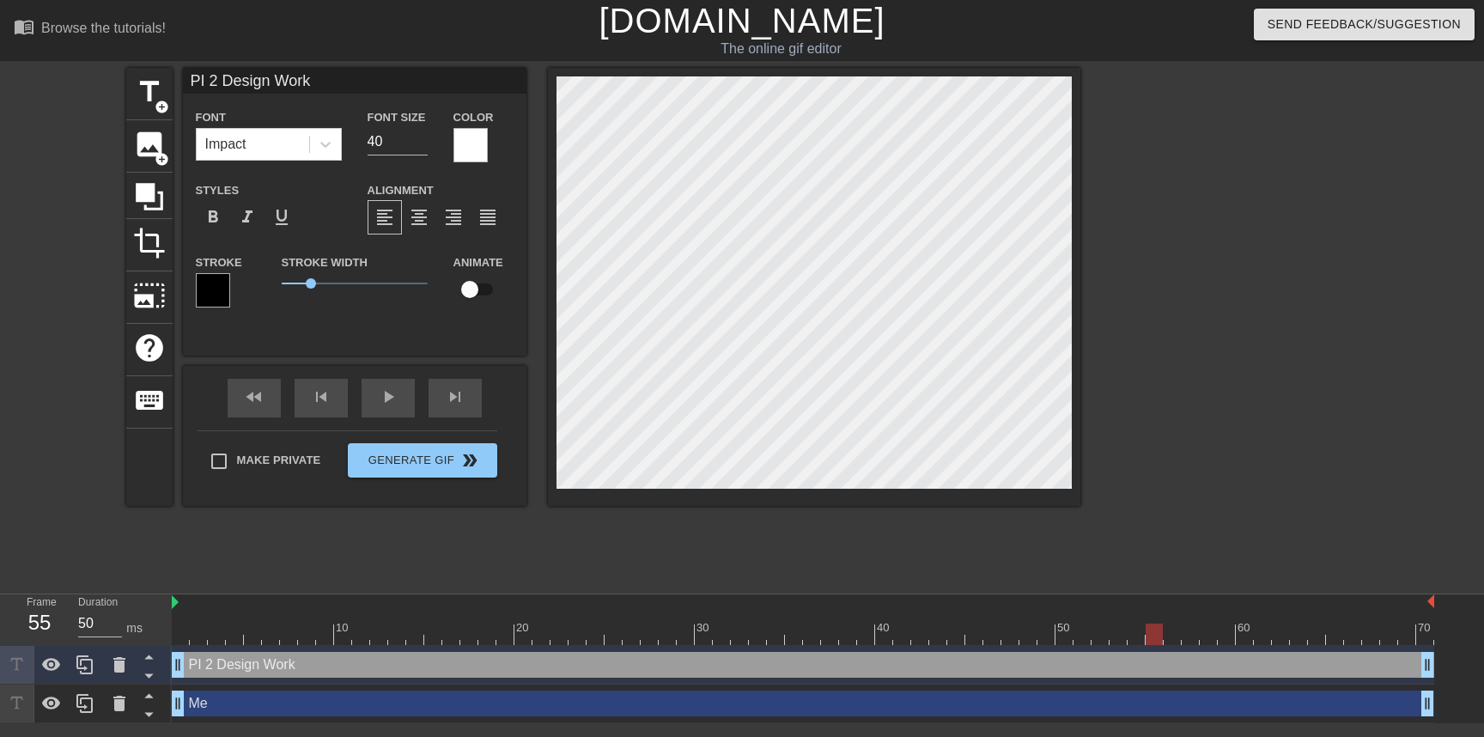
drag, startPoint x: 617, startPoint y: 630, endPoint x: 1160, endPoint y: 611, distance: 544.1
click at [1160, 611] on div "10 20 30 40 50 60 70" at bounding box center [803, 619] width 1263 height 51
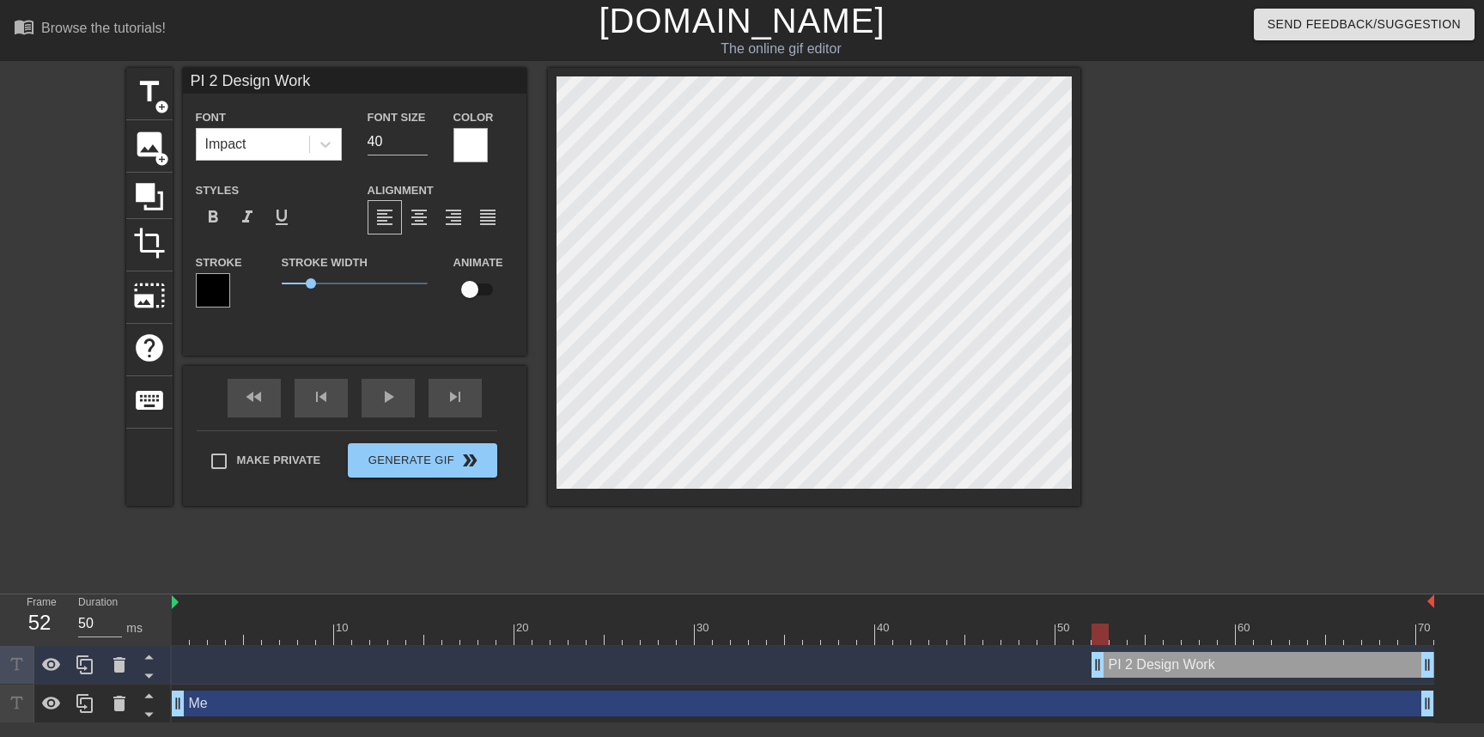
drag, startPoint x: 176, startPoint y: 661, endPoint x: 1099, endPoint y: 661, distance: 923.4
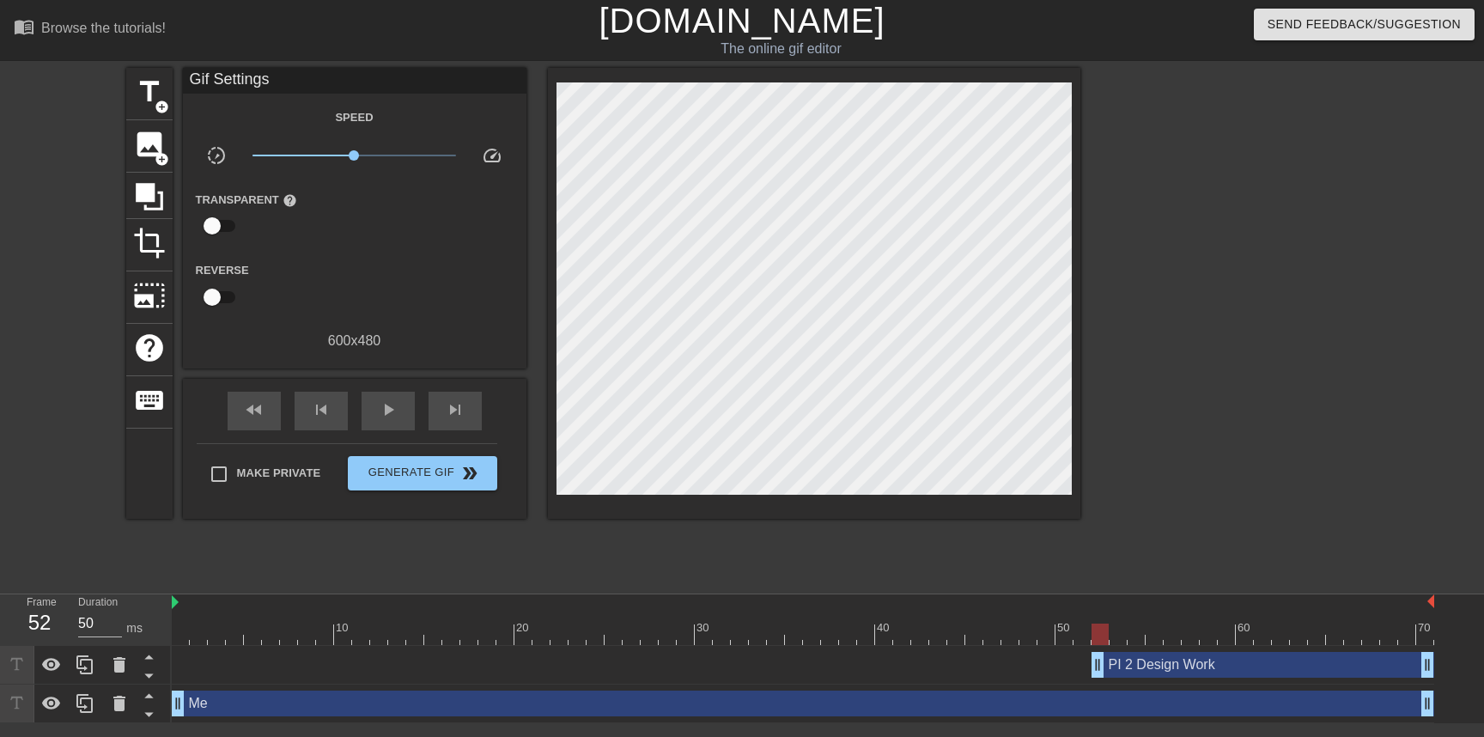
click at [180, 653] on div "PI 2 Design Work drag_handle drag_handle" at bounding box center [803, 665] width 1263 height 26
click at [188, 637] on div at bounding box center [803, 634] width 1263 height 21
click at [392, 415] on span "play_arrow" at bounding box center [388, 409] width 21 height 21
click at [392, 415] on span "pause" at bounding box center [388, 409] width 21 height 21
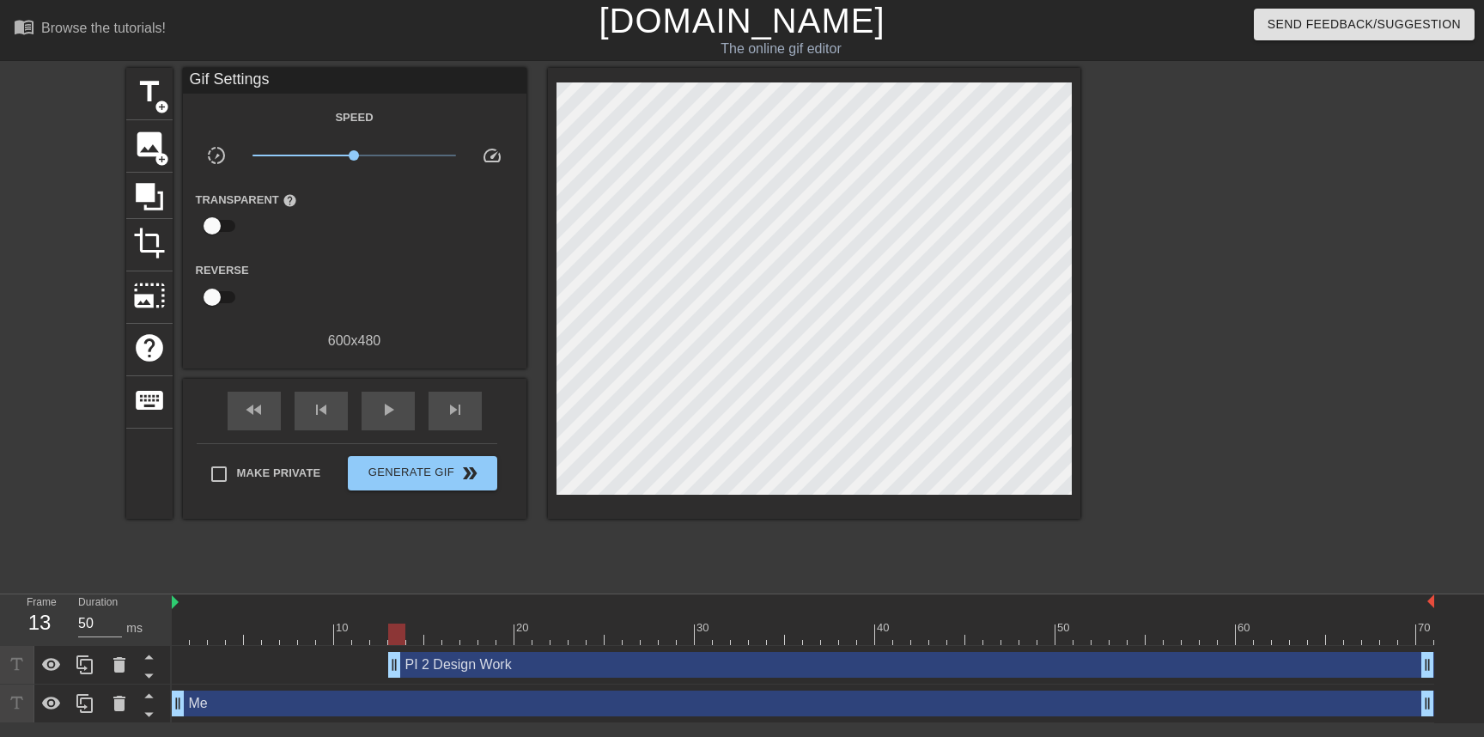
drag, startPoint x: 1099, startPoint y: 666, endPoint x: 387, endPoint y: 655, distance: 711.3
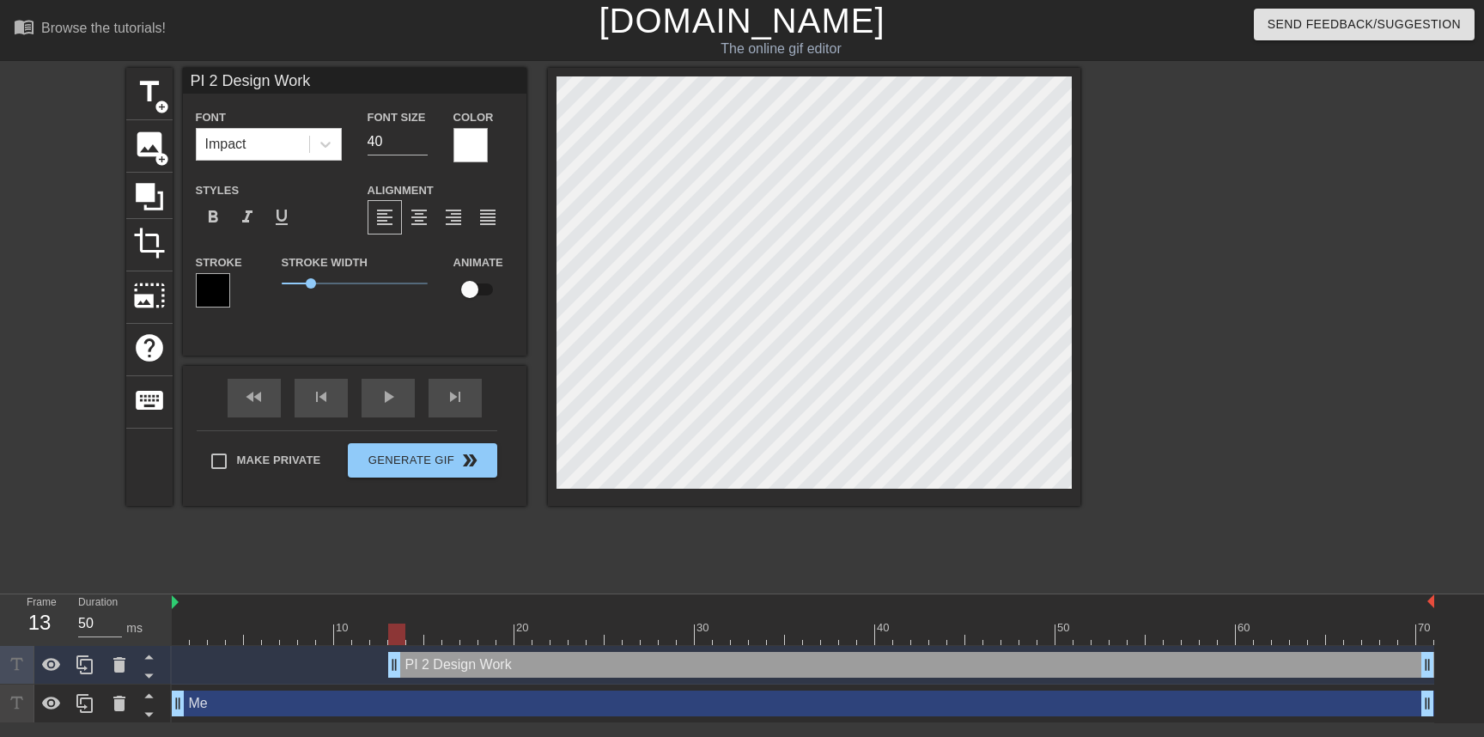
click at [1057, 509] on div "title add_circle image add_circle crop photo_size_select_large help keyboard PI…" at bounding box center [603, 325] width 954 height 515
click at [393, 634] on div at bounding box center [396, 634] width 17 height 21
click at [147, 655] on icon at bounding box center [148, 656] width 21 height 21
click at [148, 673] on icon at bounding box center [148, 675] width 21 height 21
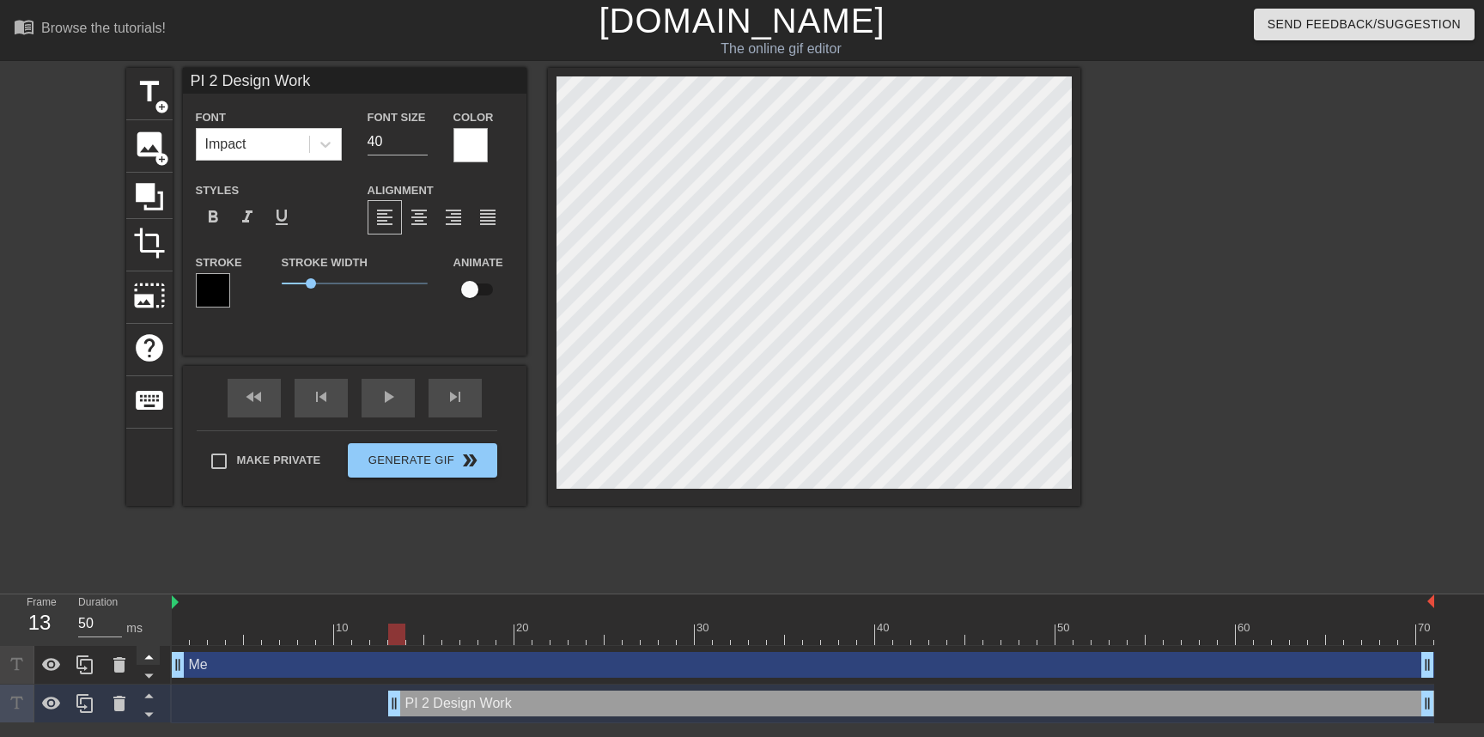
click at [148, 661] on icon at bounding box center [148, 656] width 21 height 21
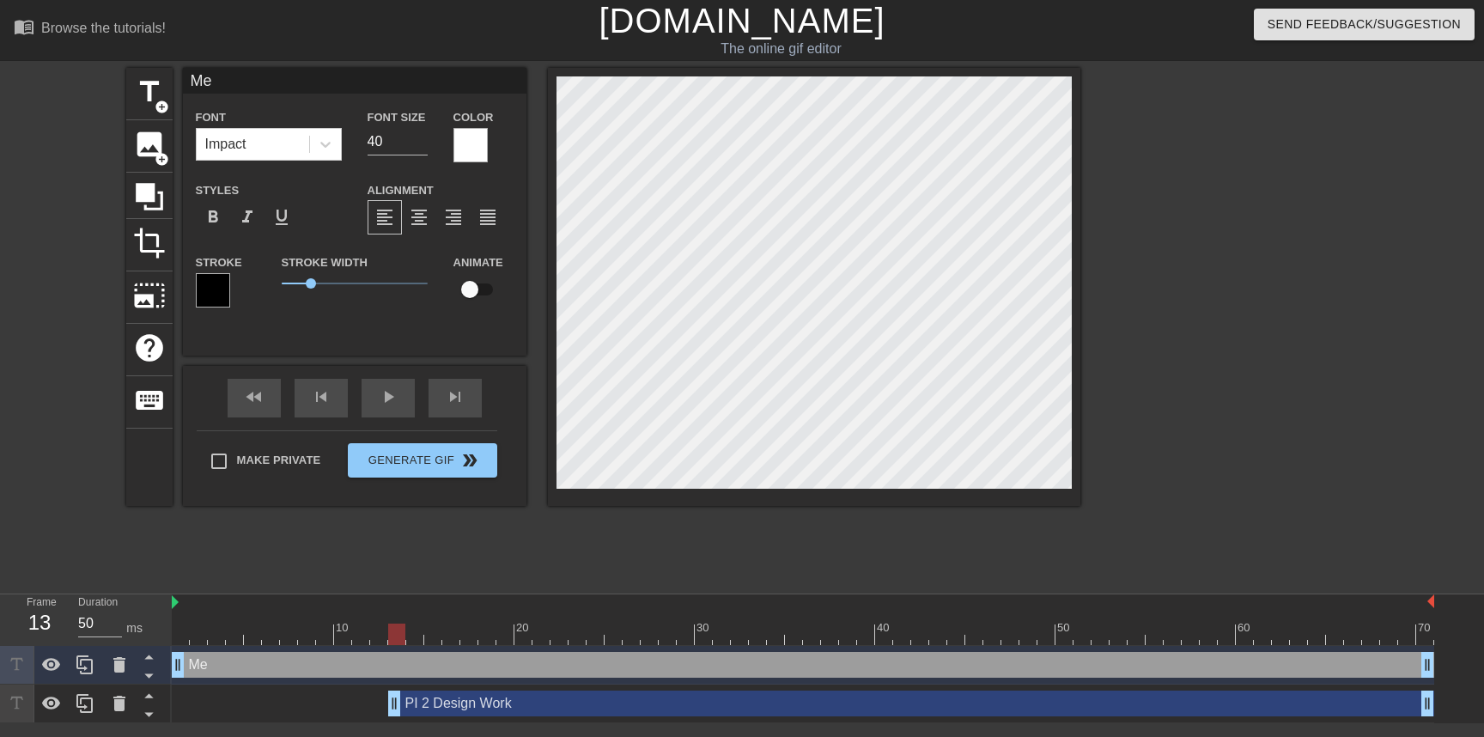
click at [618, 709] on div "PI 2 Design Work drag_handle drag_handle" at bounding box center [911, 704] width 1046 height 26
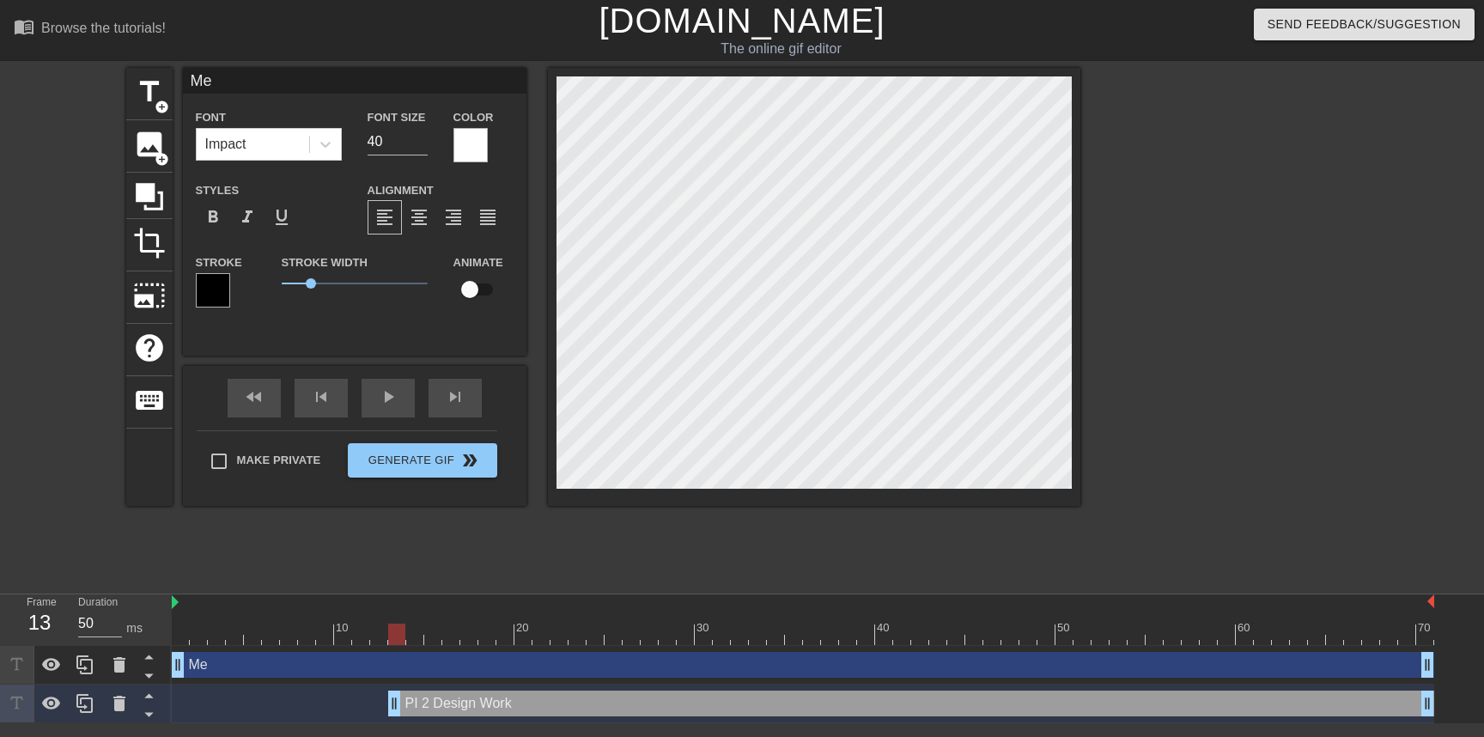
type input "PI 2 Design Work"
click at [426, 702] on div "PI 2 Design Work drag_handle drag_handle" at bounding box center [911, 704] width 1046 height 26
click at [151, 384] on span "keyboard" at bounding box center [149, 400] width 33 height 33
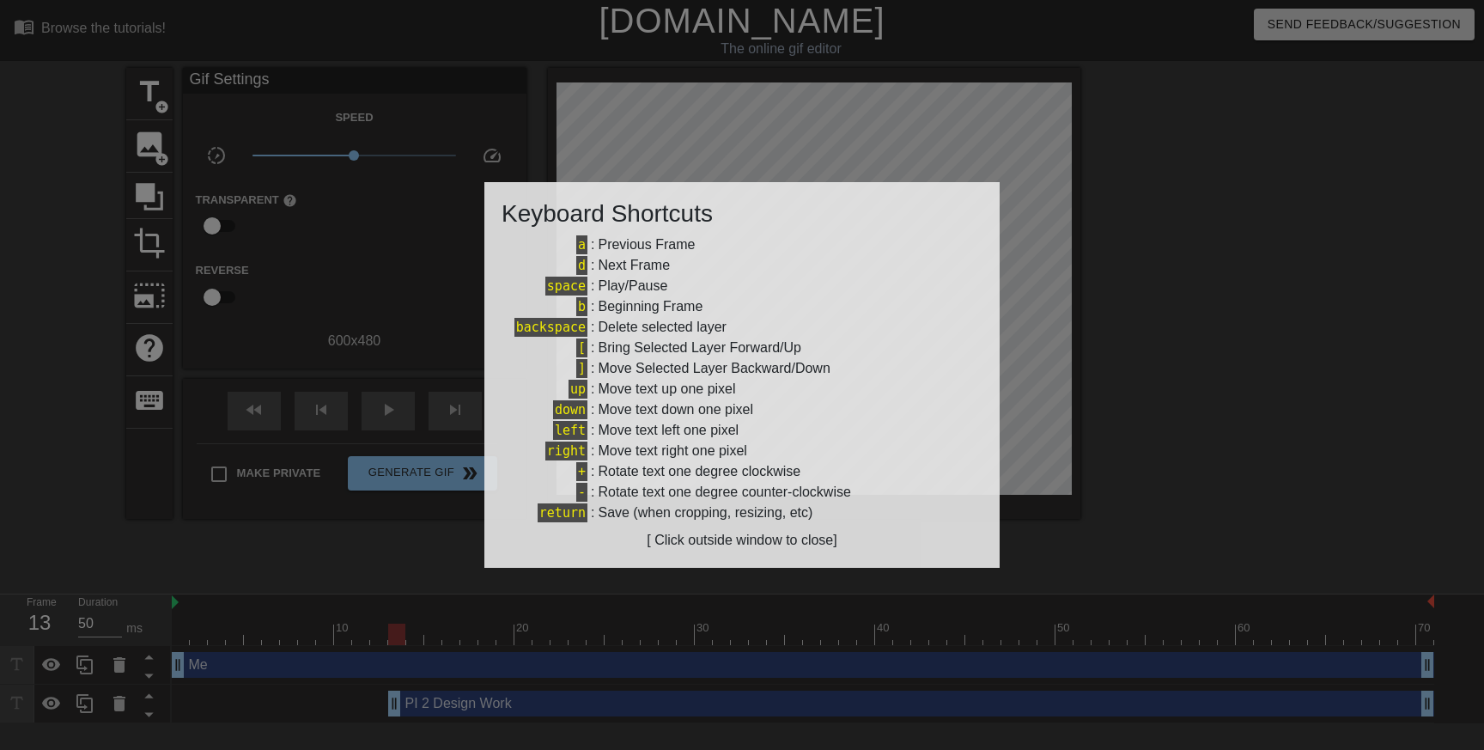
click at [1261, 436] on div at bounding box center [742, 375] width 1484 height 750
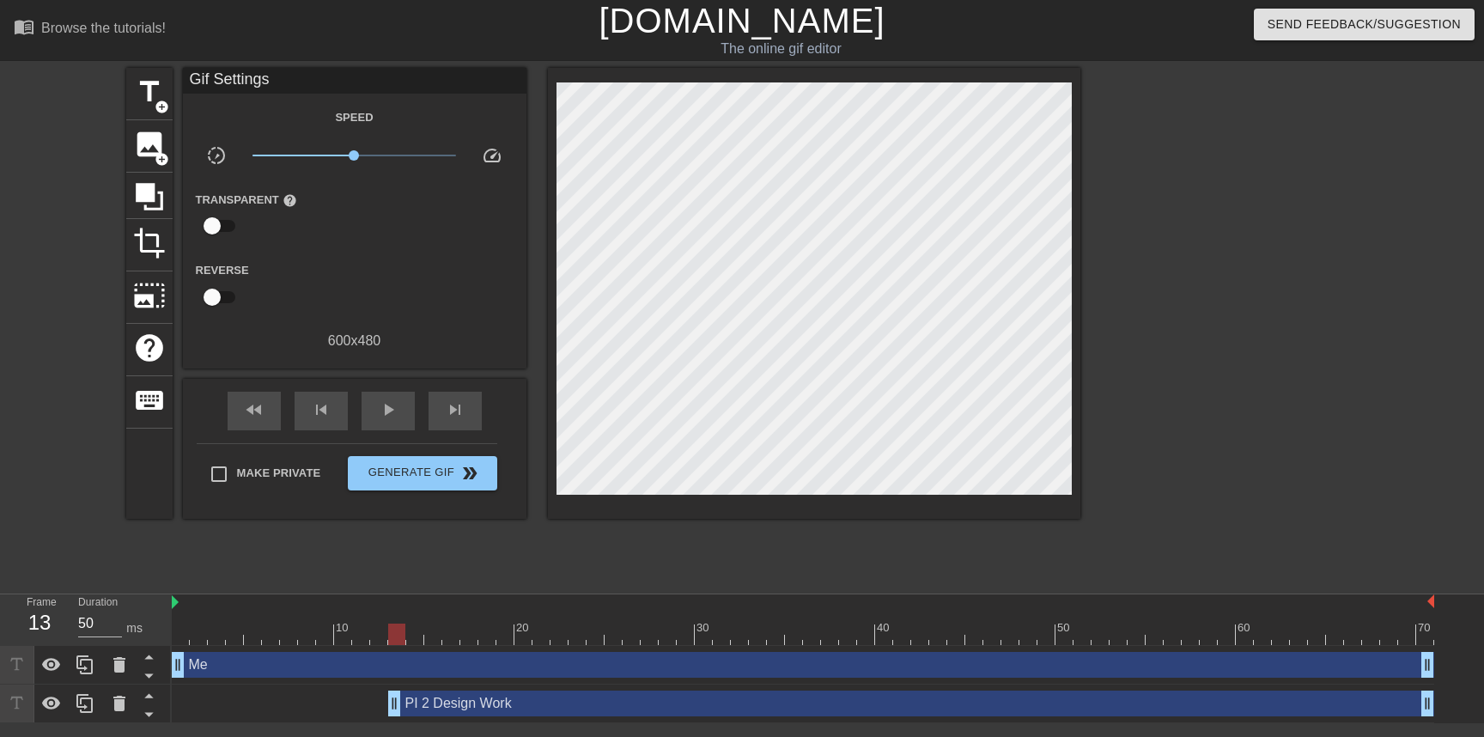
click at [476, 703] on div "PI 2 Design Work drag_handle drag_handle" at bounding box center [911, 704] width 1046 height 26
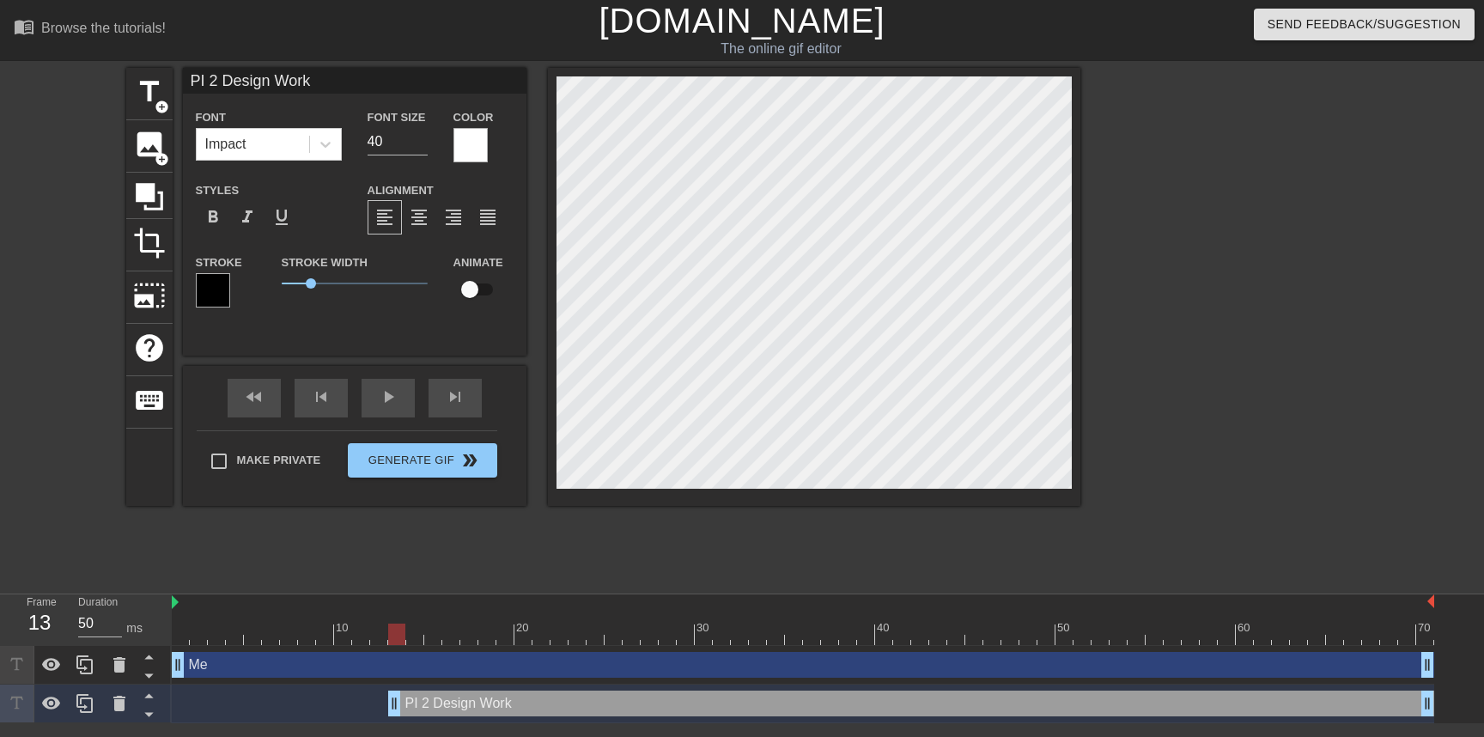
click at [466, 287] on input "checkbox" at bounding box center [470, 289] width 98 height 33
checkbox input "true"
click at [484, 641] on div at bounding box center [803, 634] width 1263 height 21
click at [596, 642] on div at bounding box center [803, 634] width 1263 height 21
click at [746, 636] on div at bounding box center [803, 634] width 1263 height 21
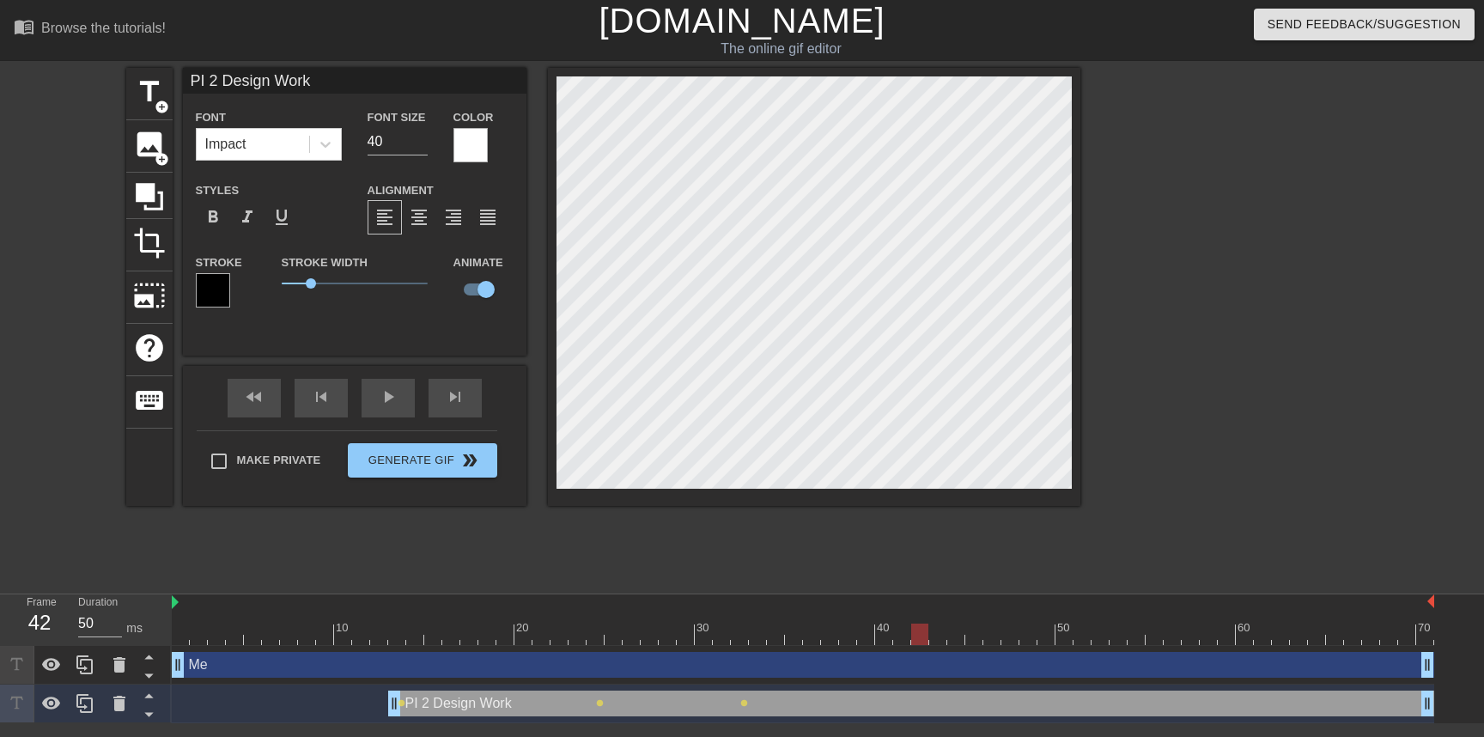
click at [919, 637] on div at bounding box center [803, 634] width 1263 height 21
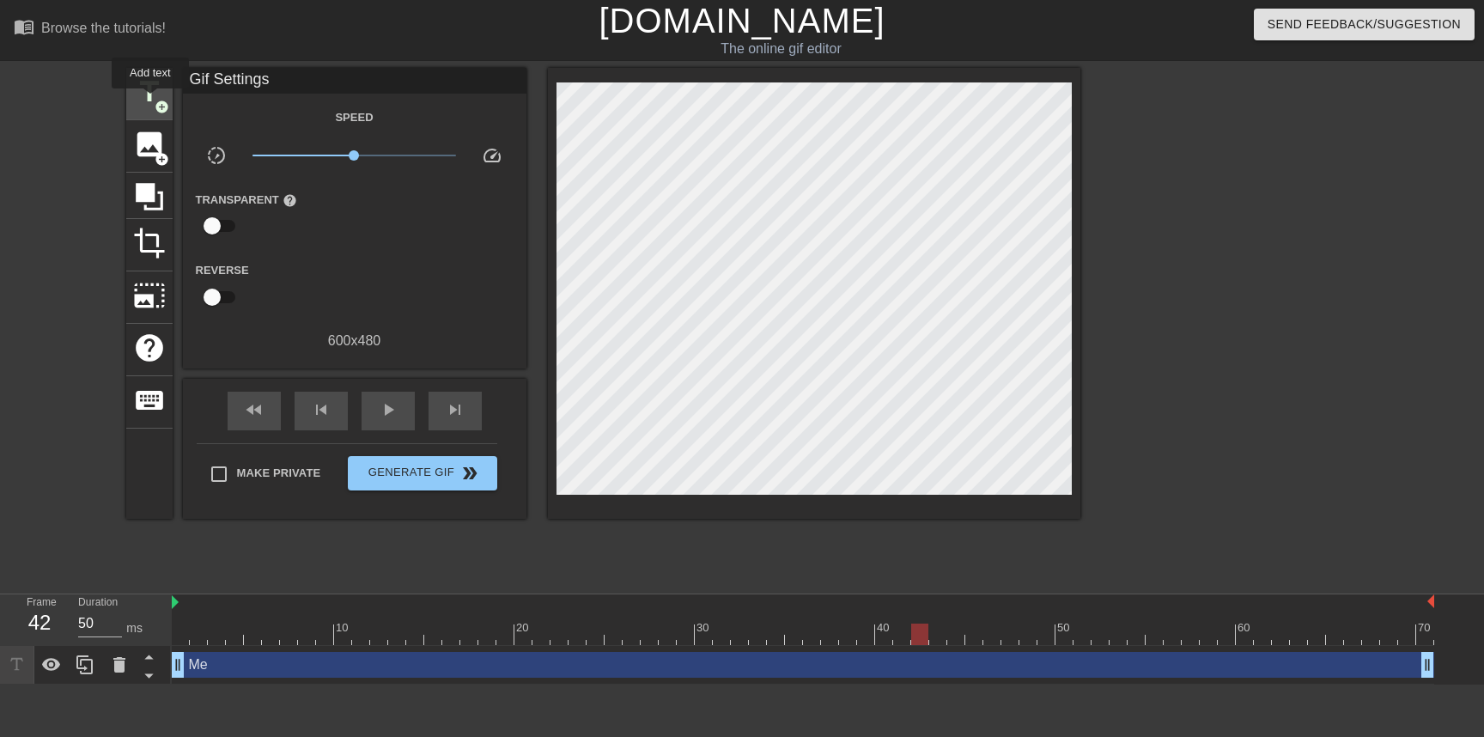
click at [149, 93] on span "title" at bounding box center [149, 92] width 33 height 33
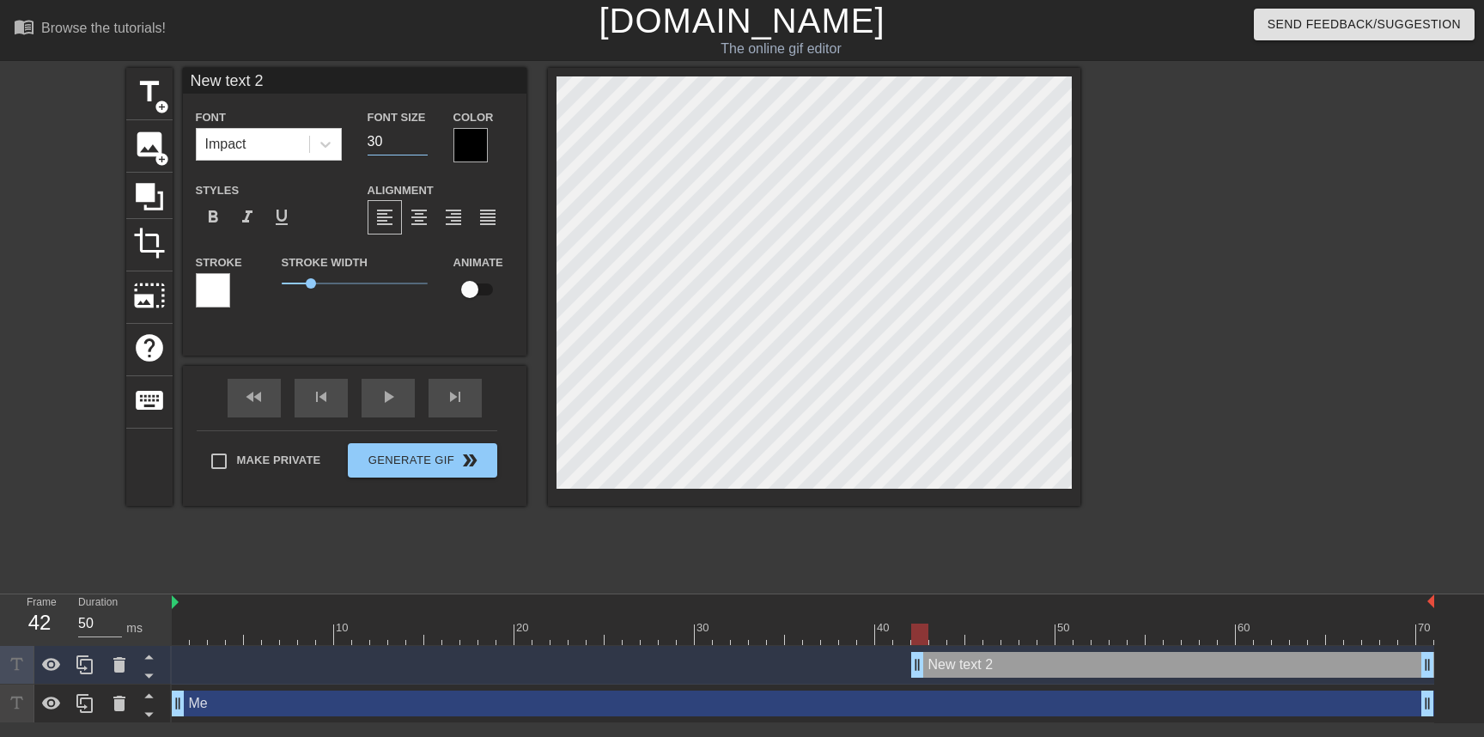
type input "30"
click at [419, 147] on input "30" at bounding box center [398, 141] width 60 height 27
click at [465, 153] on div at bounding box center [471, 145] width 34 height 34
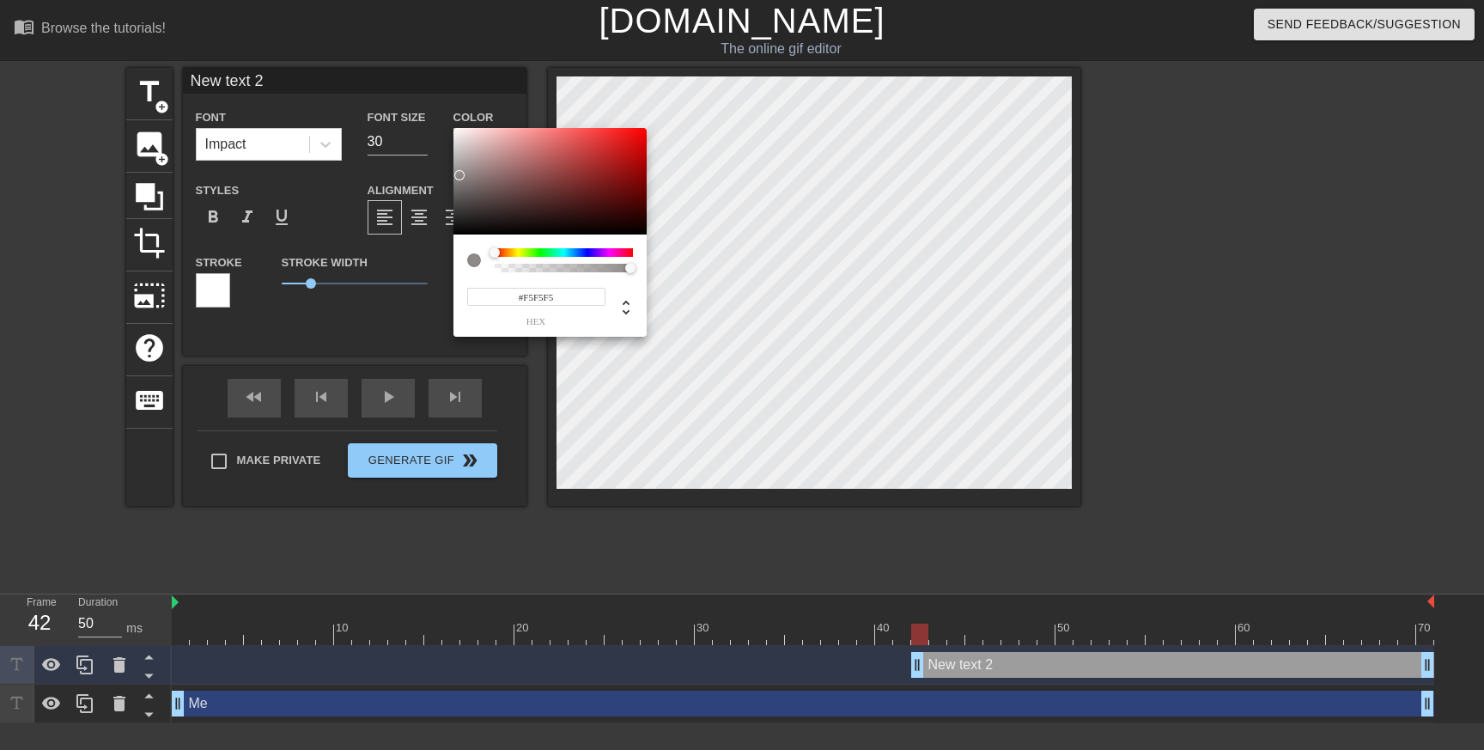
type input "#FFFFFF"
drag, startPoint x: 467, startPoint y: 195, endPoint x: 441, endPoint y: 119, distance: 79.9
click at [441, 119] on div "#FFFFFF hex" at bounding box center [742, 375] width 1484 height 750
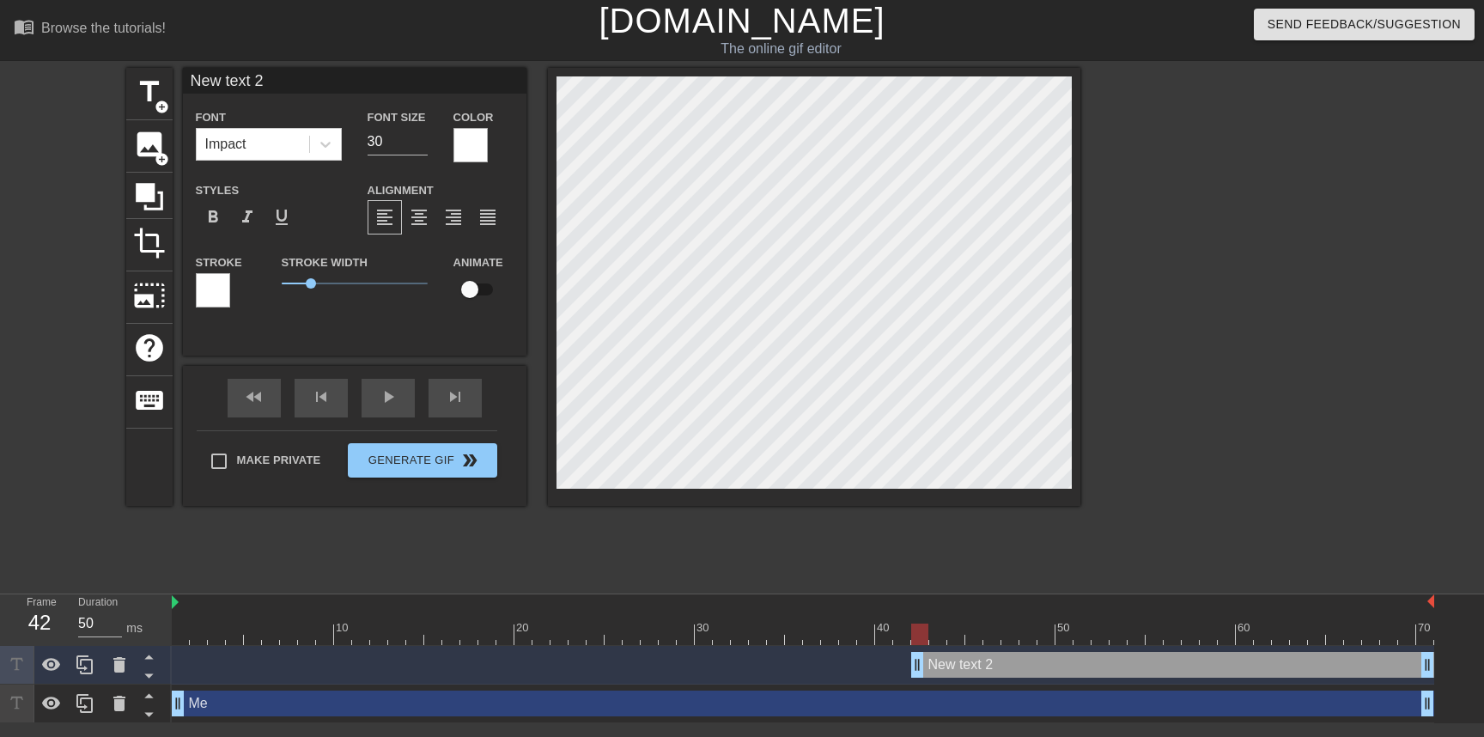
click at [206, 294] on div at bounding box center [213, 290] width 34 height 34
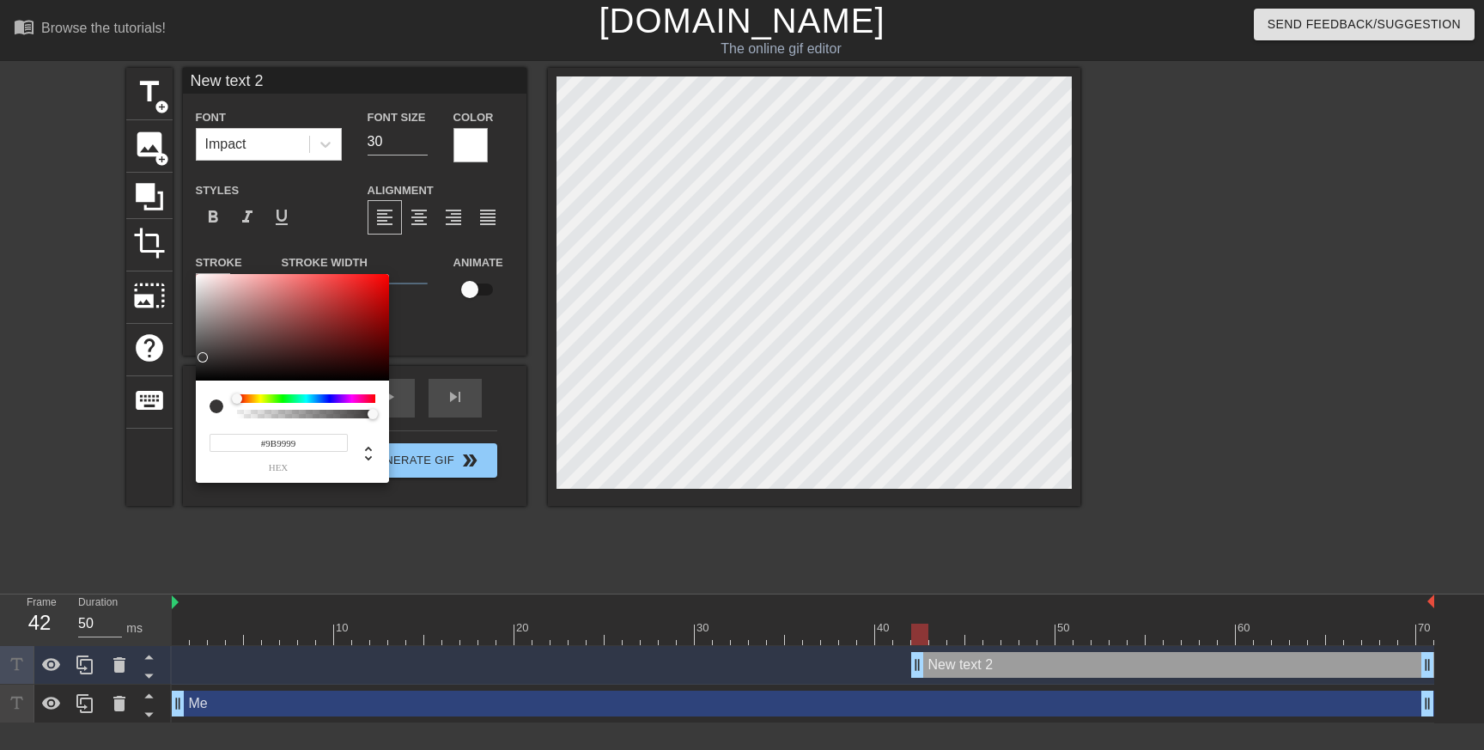
type input "#000000"
drag, startPoint x: 202, startPoint y: 359, endPoint x: 182, endPoint y: 423, distance: 67.4
click at [182, 423] on div "#000000 hex" at bounding box center [742, 375] width 1484 height 750
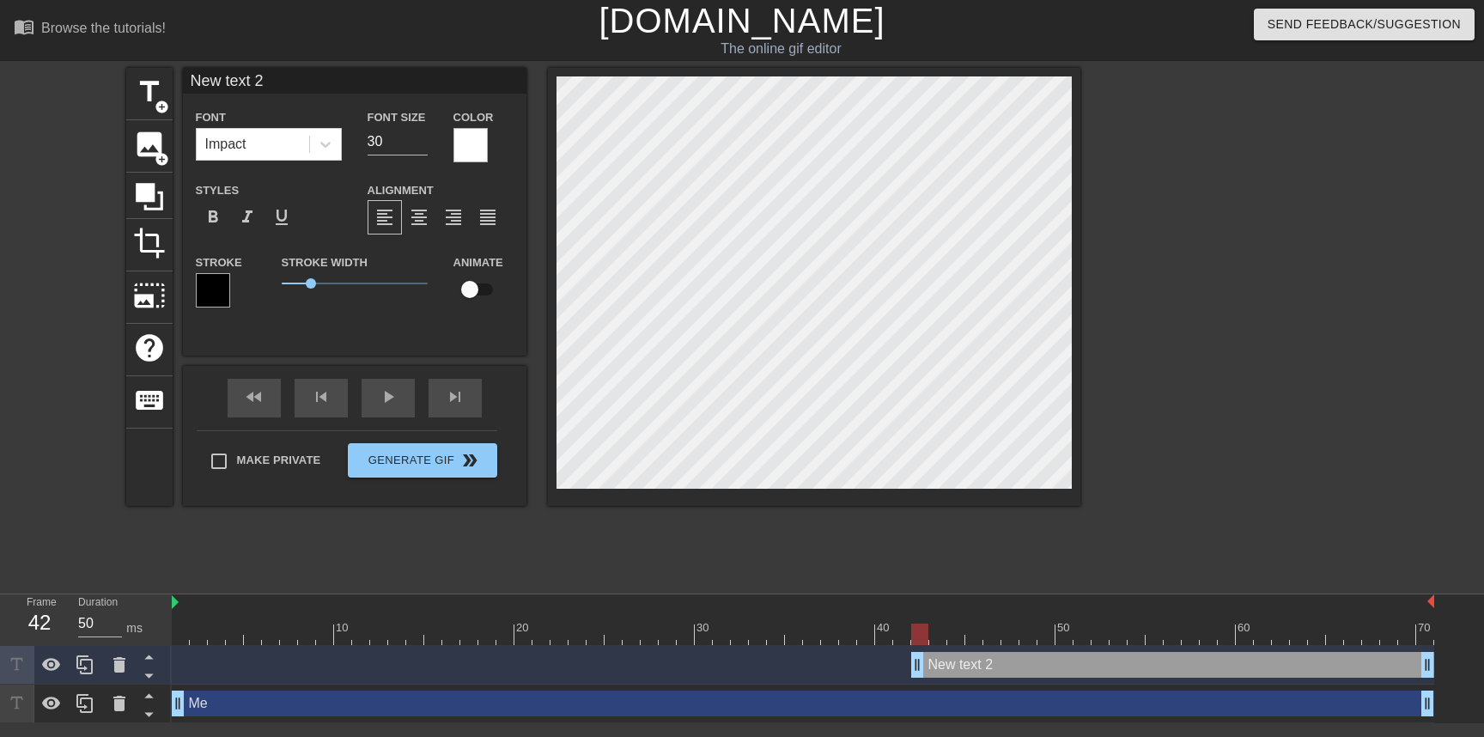
scroll to position [3, 4]
type input "P"
type textarea "P"
type input "PI"
type textarea "PI"
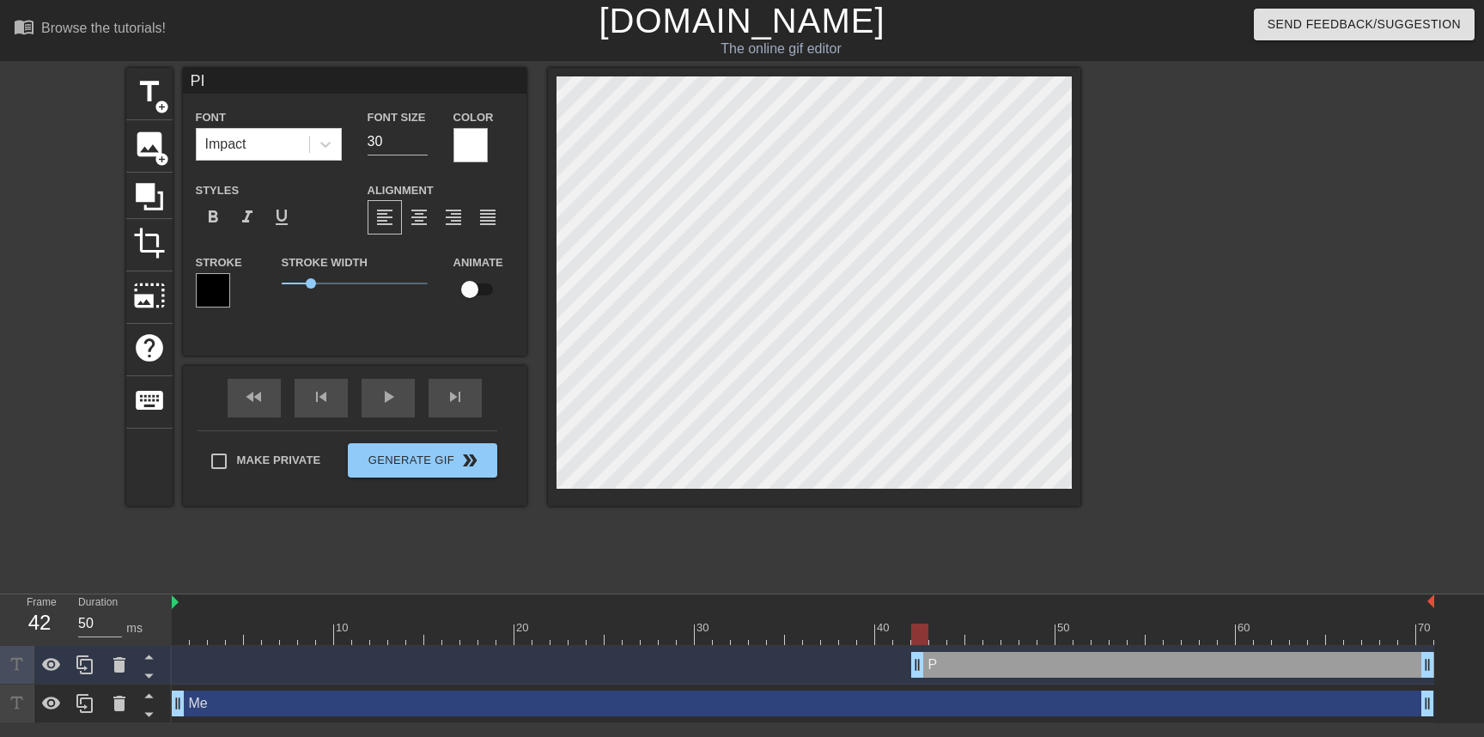
scroll to position [3, 2]
type input "PI"
type textarea "PI"
type input "PI 2"
type textarea "PI 2"
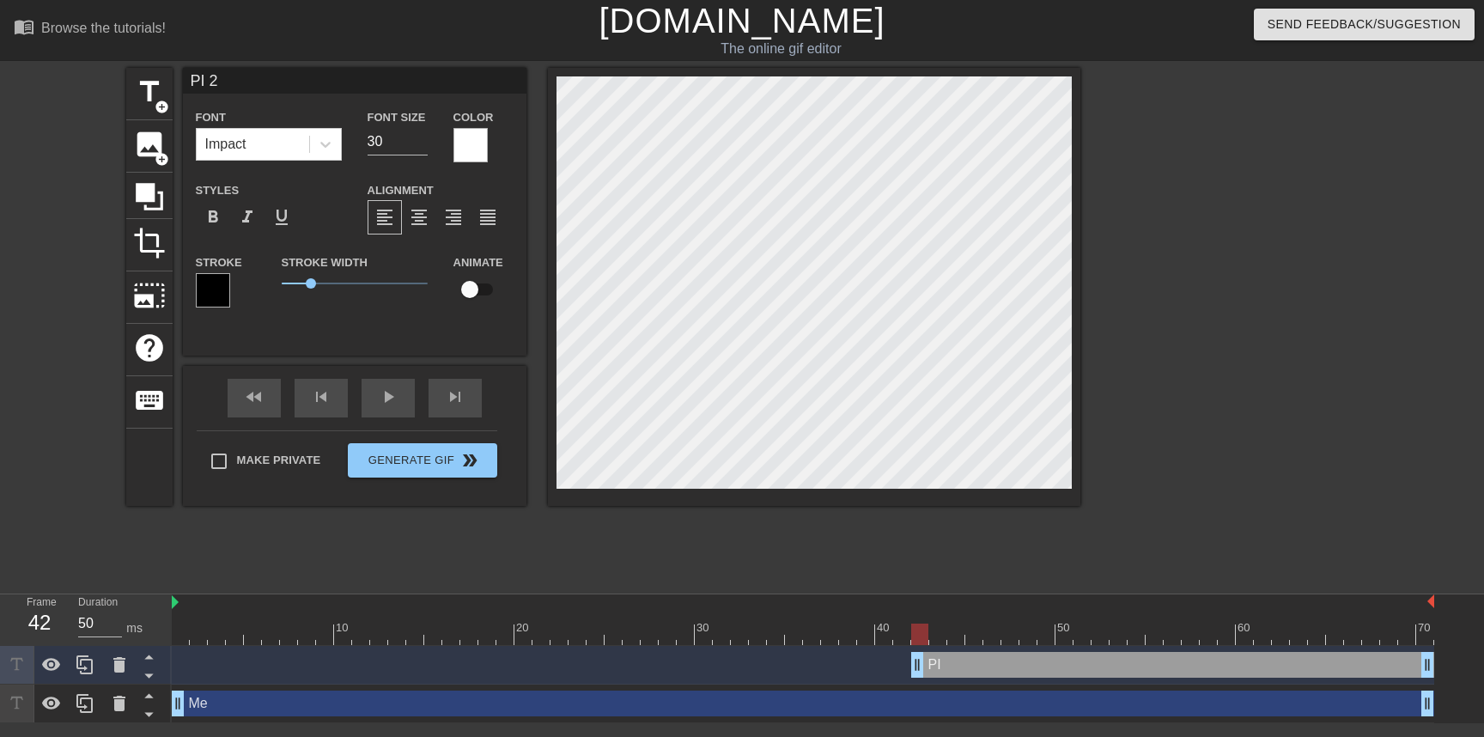
type input "PI 2"
type textarea "PI 2"
type input "PI 2 D"
type textarea "PI 2 D"
type input "PI 2 De"
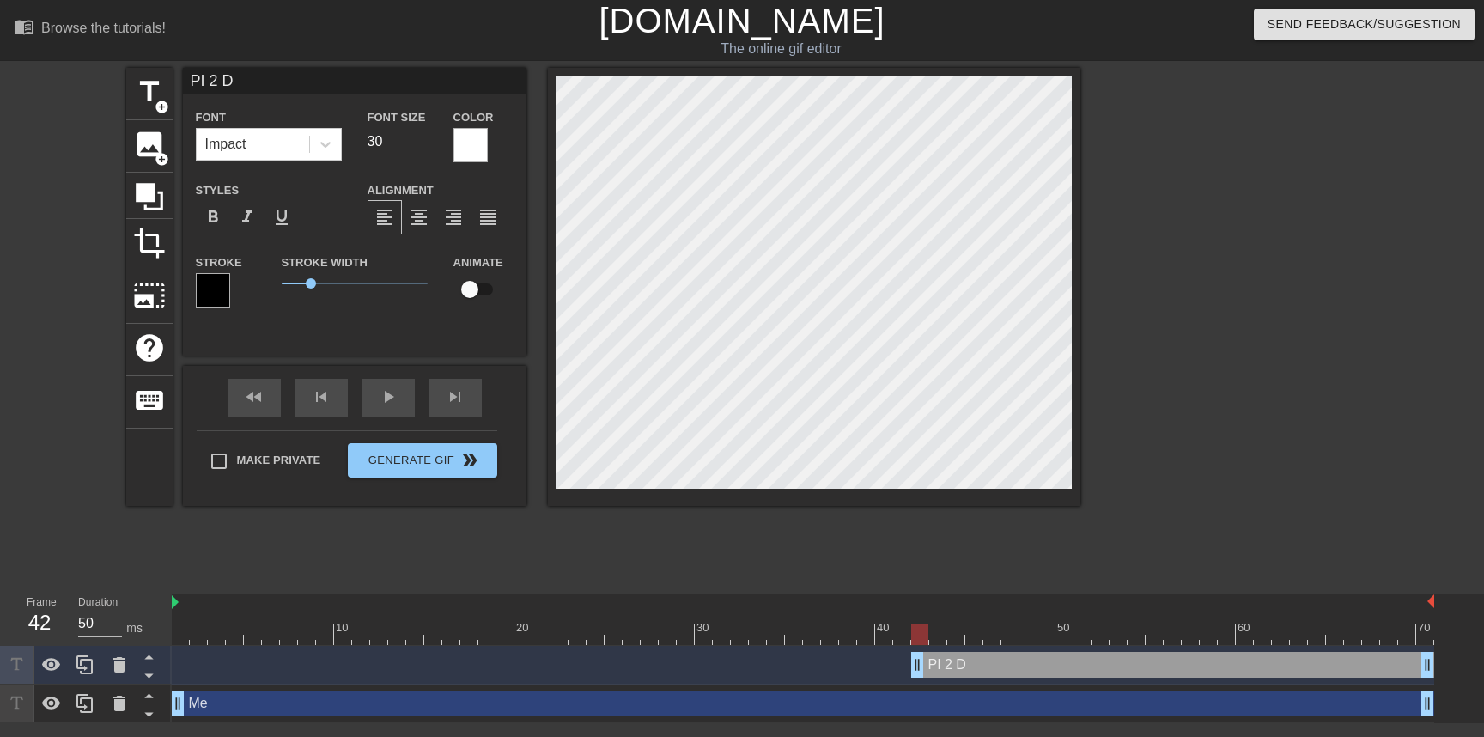
type textarea "PI 2 De"
type input "PI 2 Des"
type textarea "PI 2 Des"
type input "PI 2 Desi"
type textarea "PI 2 Desi"
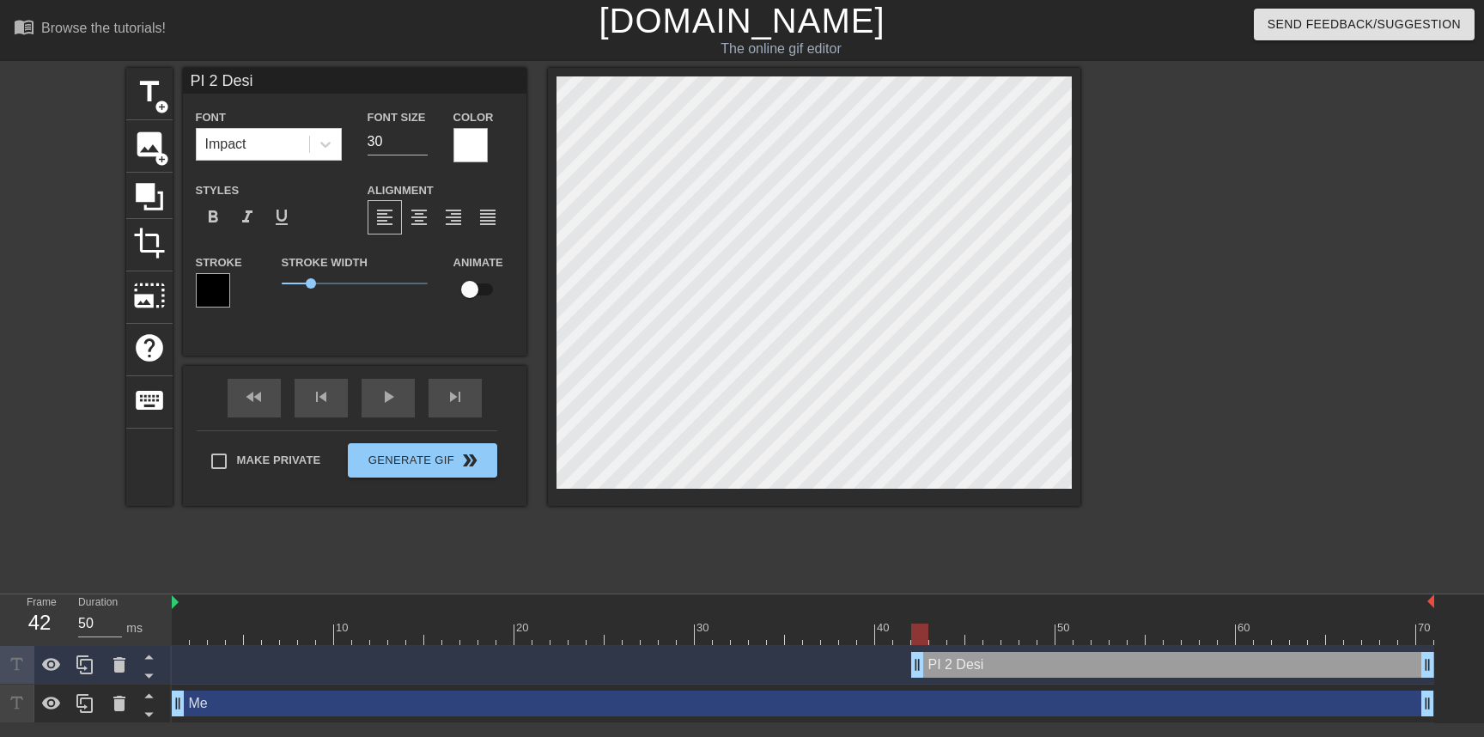
type input "PI 2 Desig"
type textarea "PI 2 Desig"
type input "PI 2 Design"
type textarea "PI 2 Design"
type input "PI 2 Design"
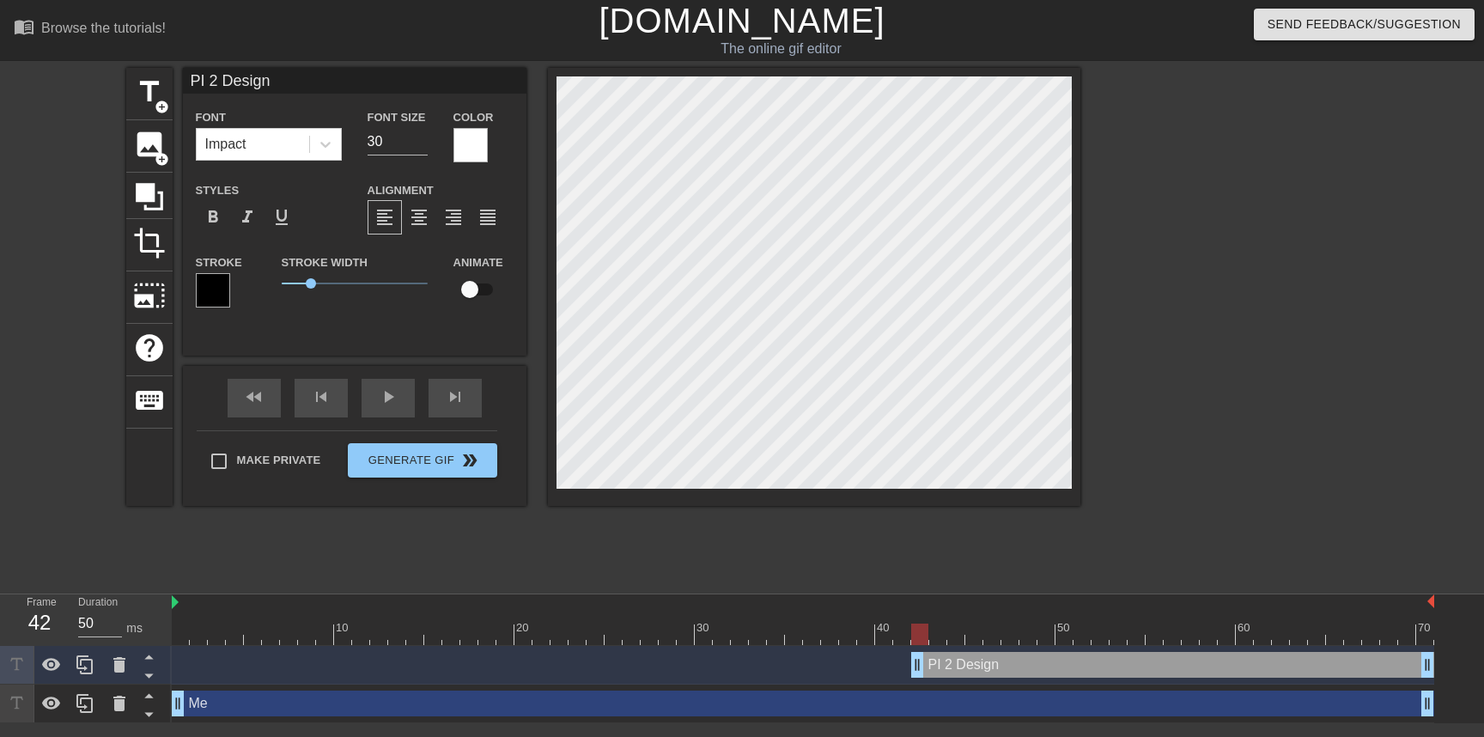
type textarea "PI 2 Design"
type input "PI 2 Design W"
type textarea "PI 2 Design W"
type input "PI 2 Design"
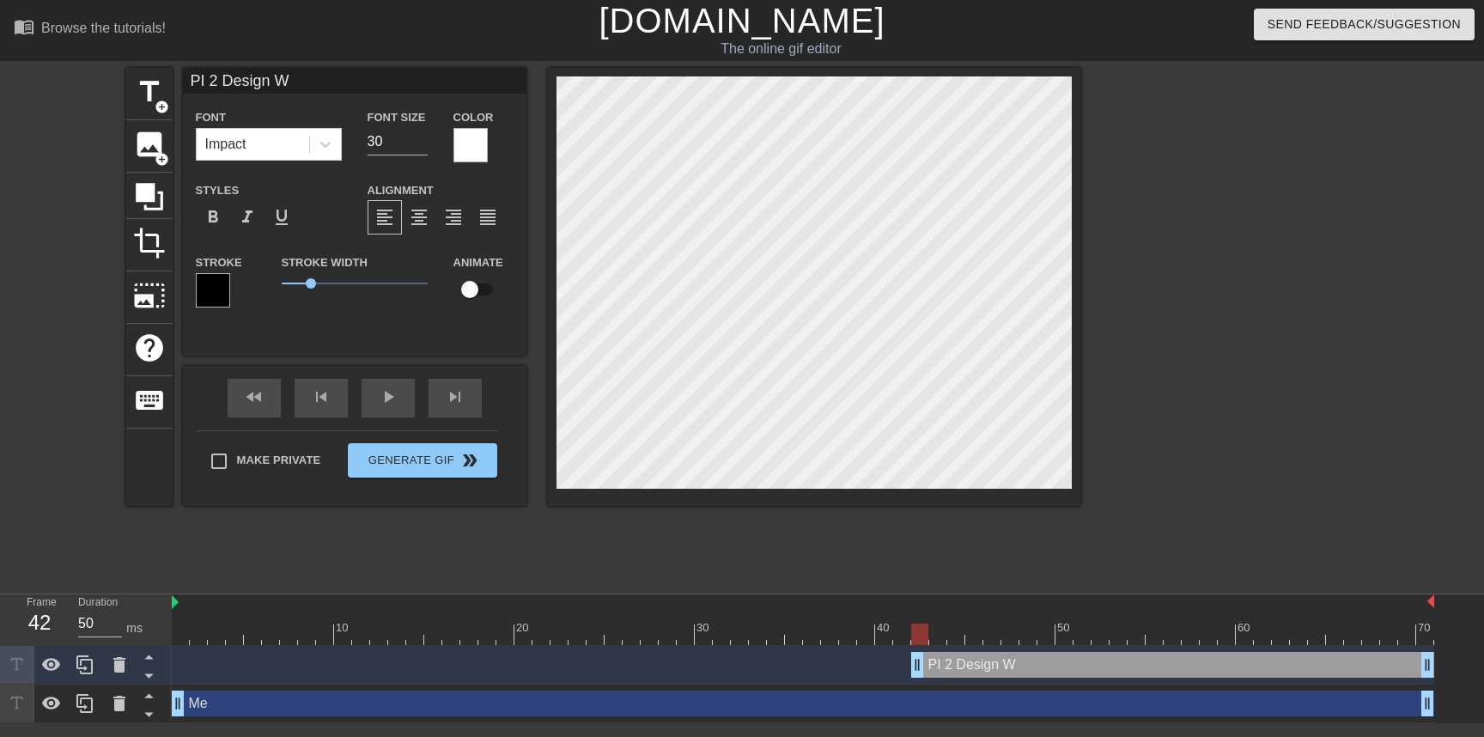
type textarea "PI 2 Design"
type input "PI 2 Design"
type textarea "PI 2 Design"
type input "PI 2 Design"
type textarea "PI 2 Design"
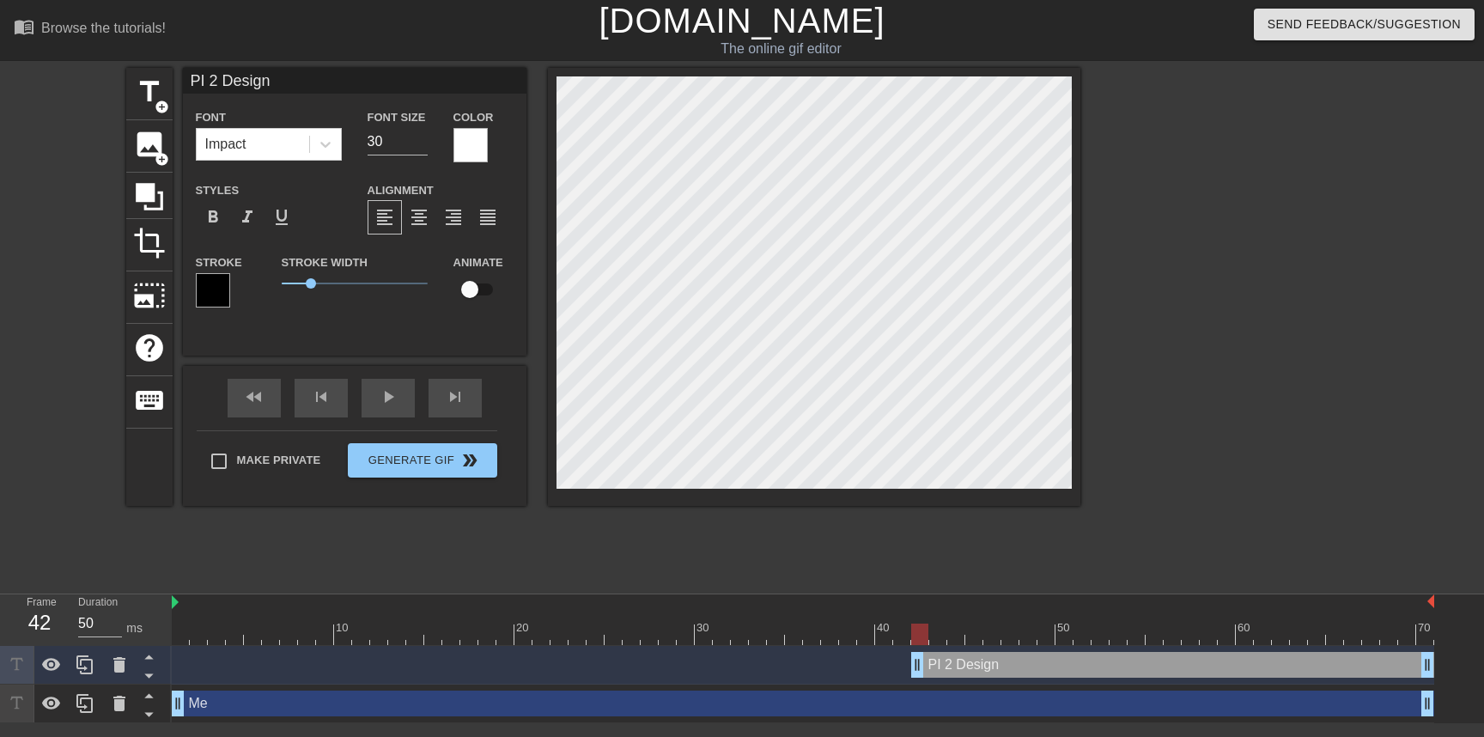
type input "PI 2 DesignW"
type textarea "PI 2 Design W"
type input "PI 2 DesignWo"
type textarea "PI 2 Design Wo"
type input "PI 2 DesignWor"
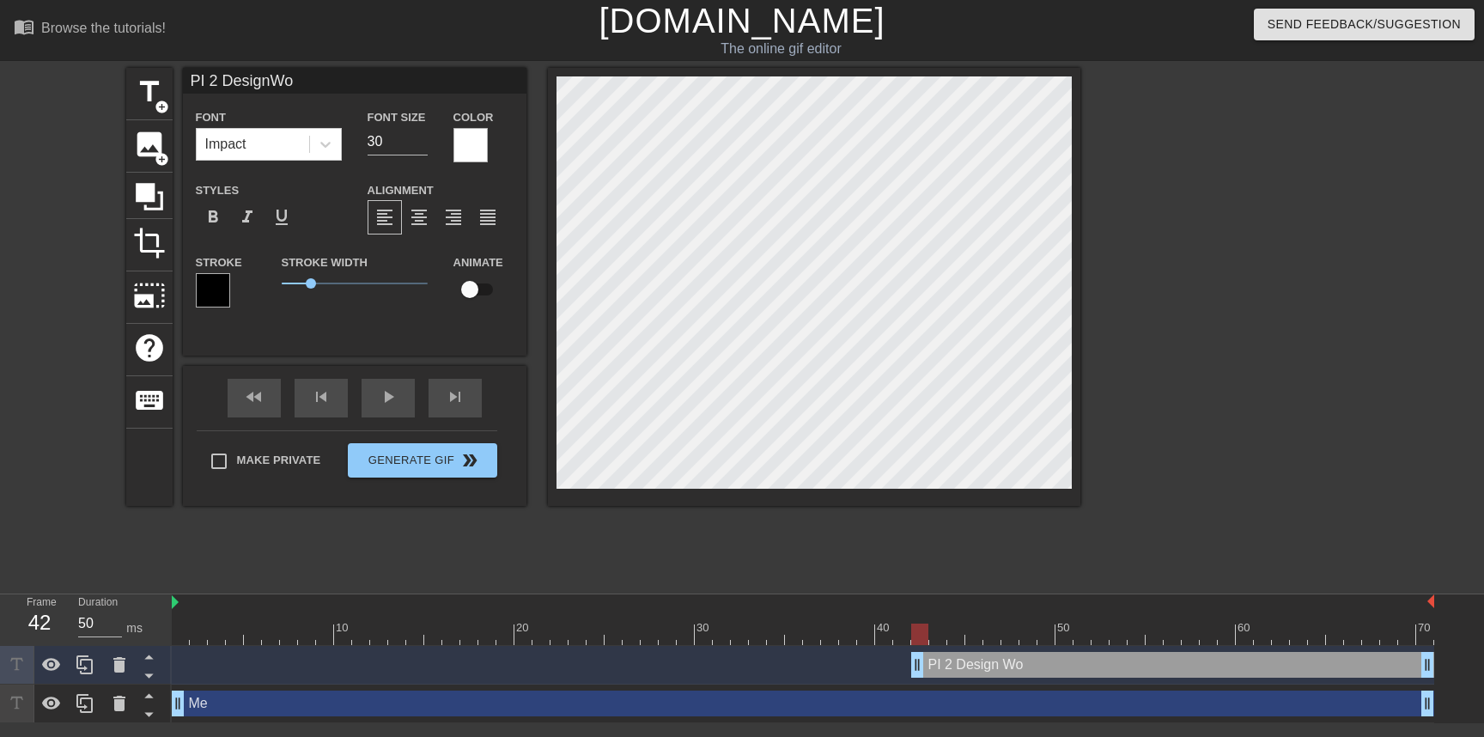
type textarea "PI 2 Design Wor"
type input "PI 2 DesignWork"
type textarea "PI 2 Design Work"
click at [1217, 369] on div at bounding box center [1230, 325] width 258 height 515
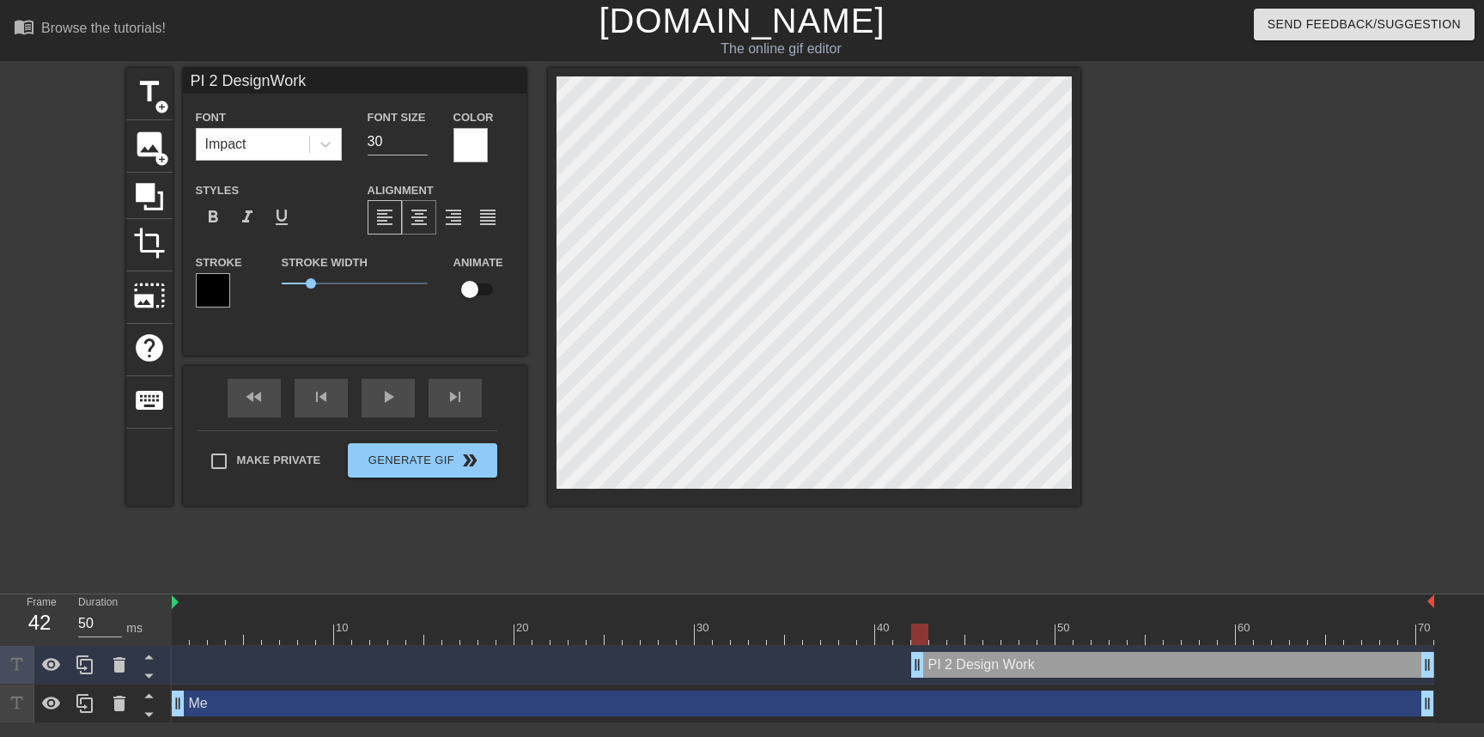
click at [417, 220] on span "format_align_center" at bounding box center [419, 217] width 21 height 21
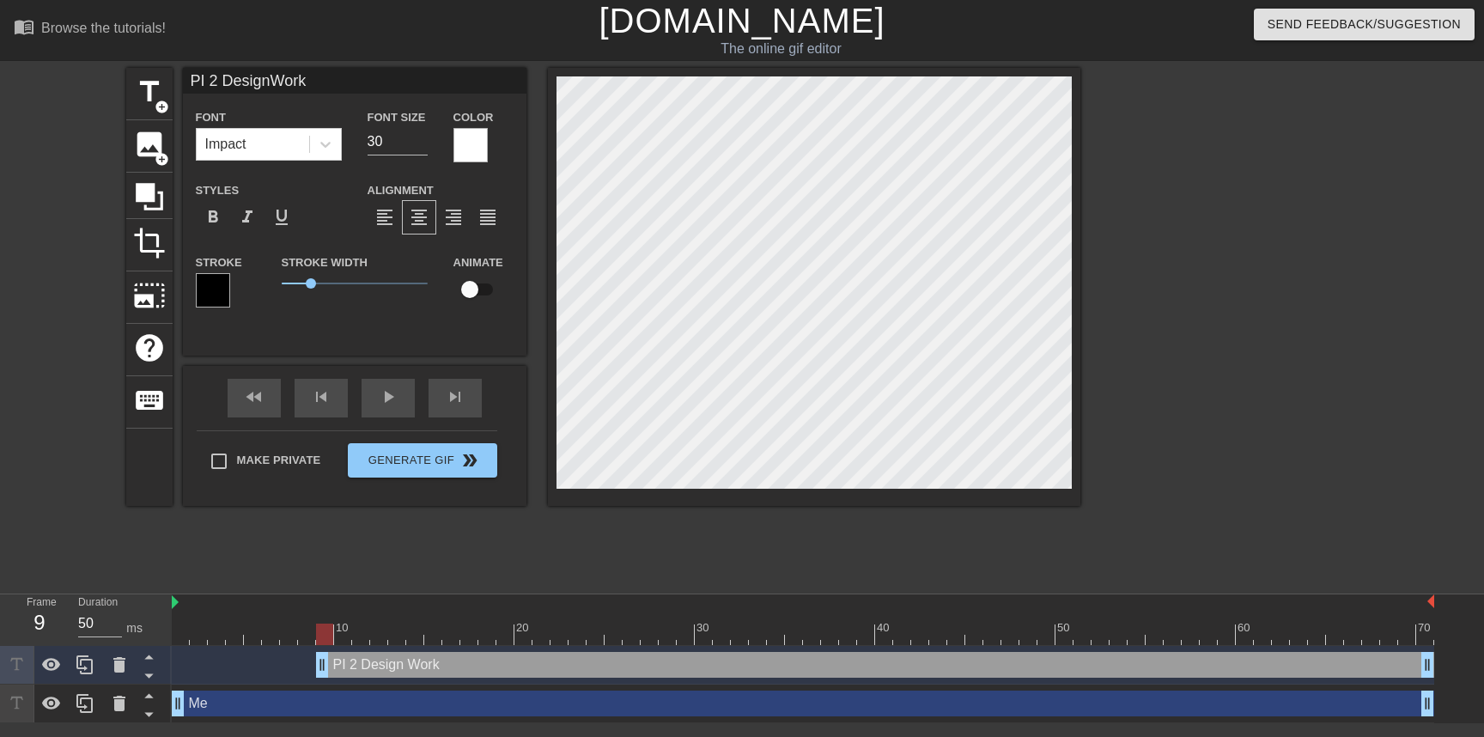
drag, startPoint x: 919, startPoint y: 665, endPoint x: 325, endPoint y: 665, distance: 594.4
click at [469, 286] on input "checkbox" at bounding box center [470, 289] width 98 height 33
checkbox input "true"
type input "PI 2 DesignWork"
click at [48, 664] on icon at bounding box center [51, 665] width 21 height 21
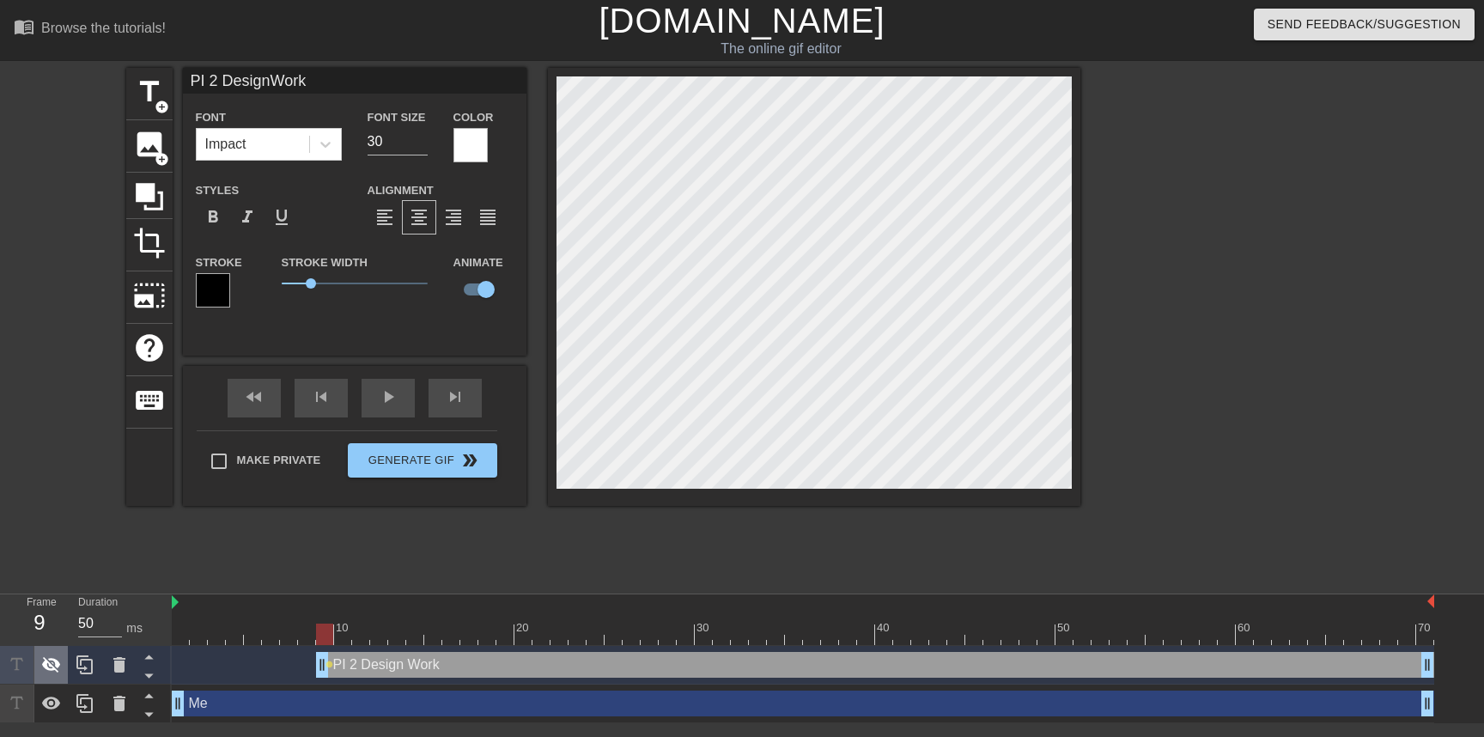
click at [48, 664] on icon at bounding box center [51, 665] width 19 height 16
click at [180, 636] on div at bounding box center [803, 634] width 1263 height 21
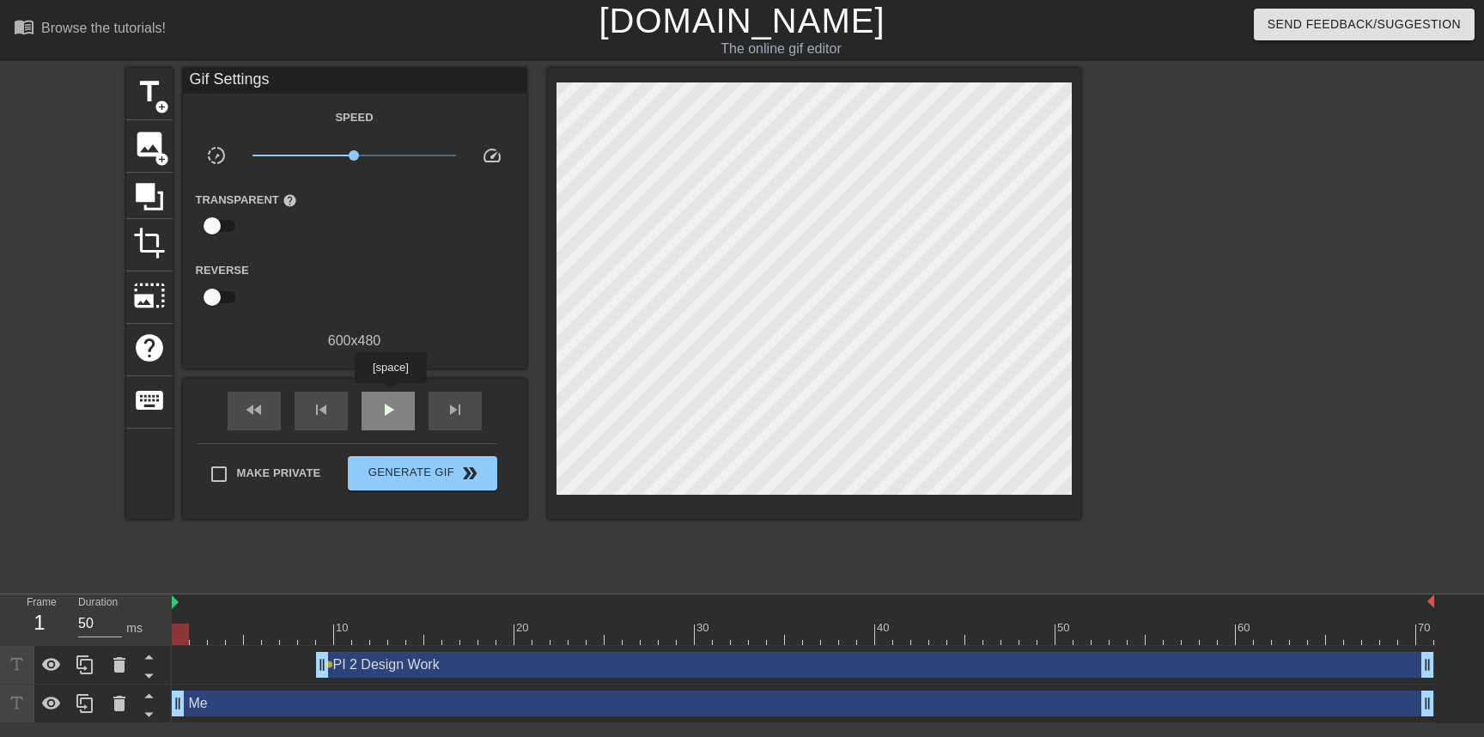
click at [393, 395] on div "play_arrow" at bounding box center [388, 411] width 53 height 39
click at [393, 395] on div "pause" at bounding box center [388, 411] width 53 height 39
click at [374, 405] on div "play_arrow" at bounding box center [388, 411] width 53 height 39
click at [374, 405] on div "pause" at bounding box center [388, 411] width 53 height 39
click at [383, 390] on div "fast_rewind skip_previous play_arrow skip_next" at bounding box center [355, 411] width 280 height 64
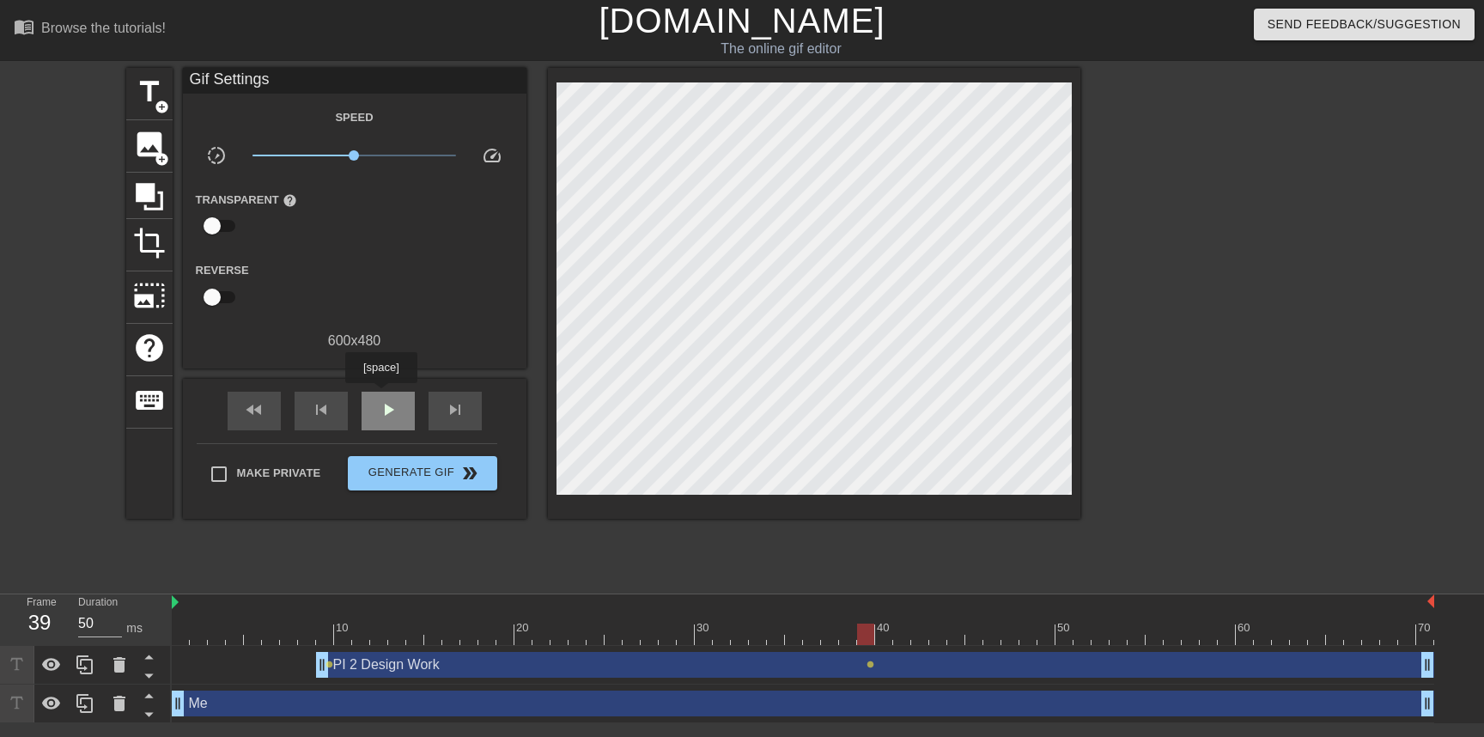
click at [383, 395] on div "play_arrow" at bounding box center [388, 411] width 53 height 39
click at [383, 395] on div "pause" at bounding box center [388, 411] width 53 height 39
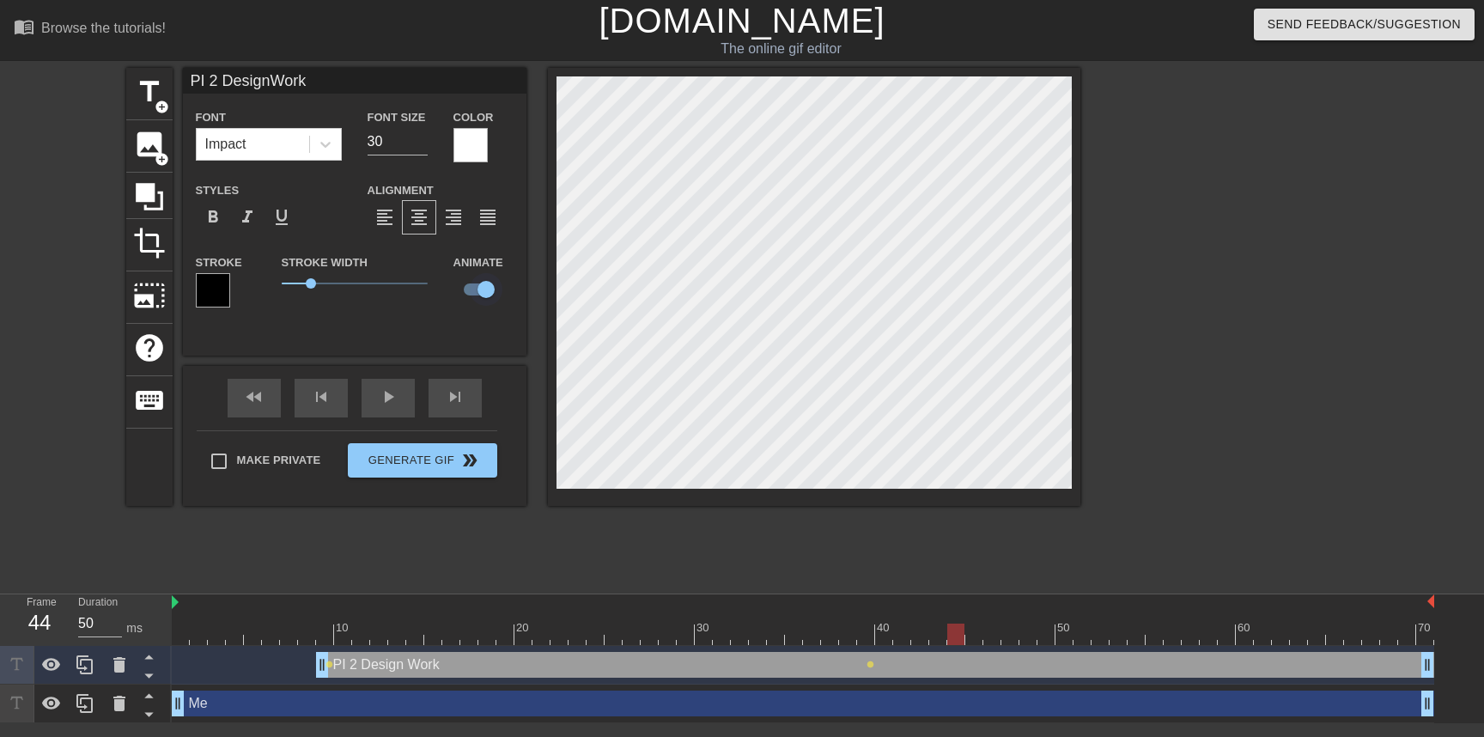
click at [488, 290] on input "checkbox" at bounding box center [486, 289] width 98 height 33
checkbox input "false"
type input "PI 2 DesignWork"
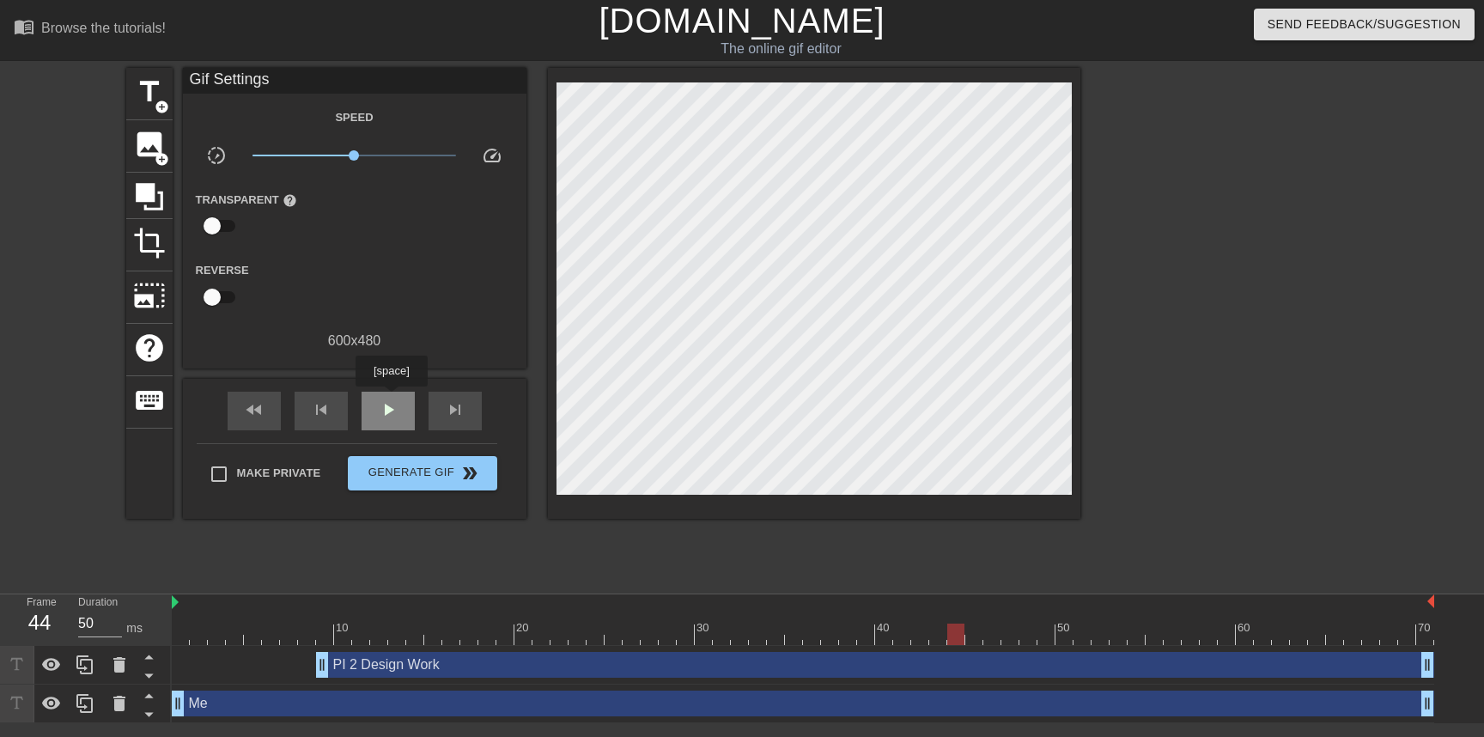
click at [393, 399] on div "play_arrow" at bounding box center [388, 411] width 53 height 39
click at [393, 399] on div "pause" at bounding box center [388, 411] width 53 height 39
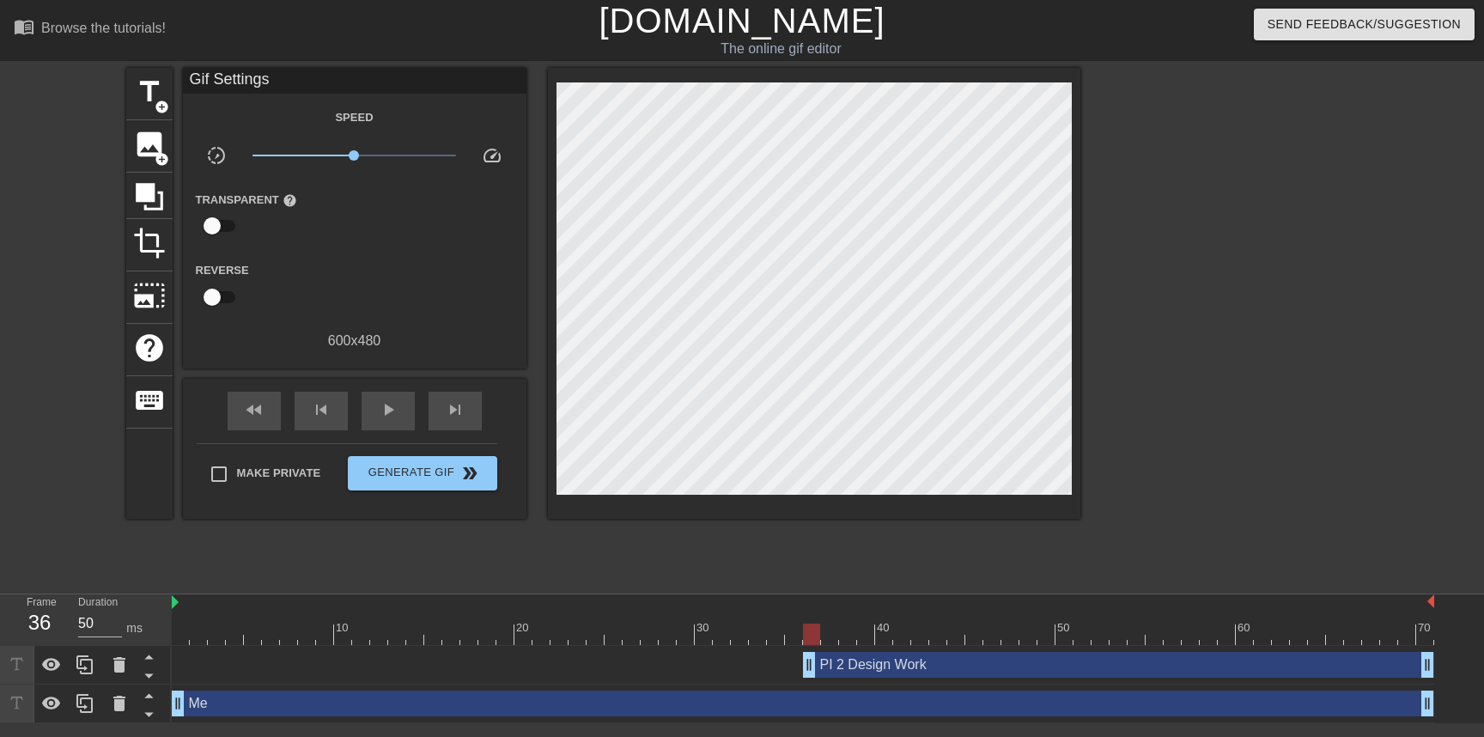
drag, startPoint x: 322, startPoint y: 664, endPoint x: 802, endPoint y: 673, distance: 480.2
click at [383, 418] on span "play_arrow" at bounding box center [388, 409] width 21 height 21
click at [383, 417] on span "pause" at bounding box center [388, 409] width 21 height 21
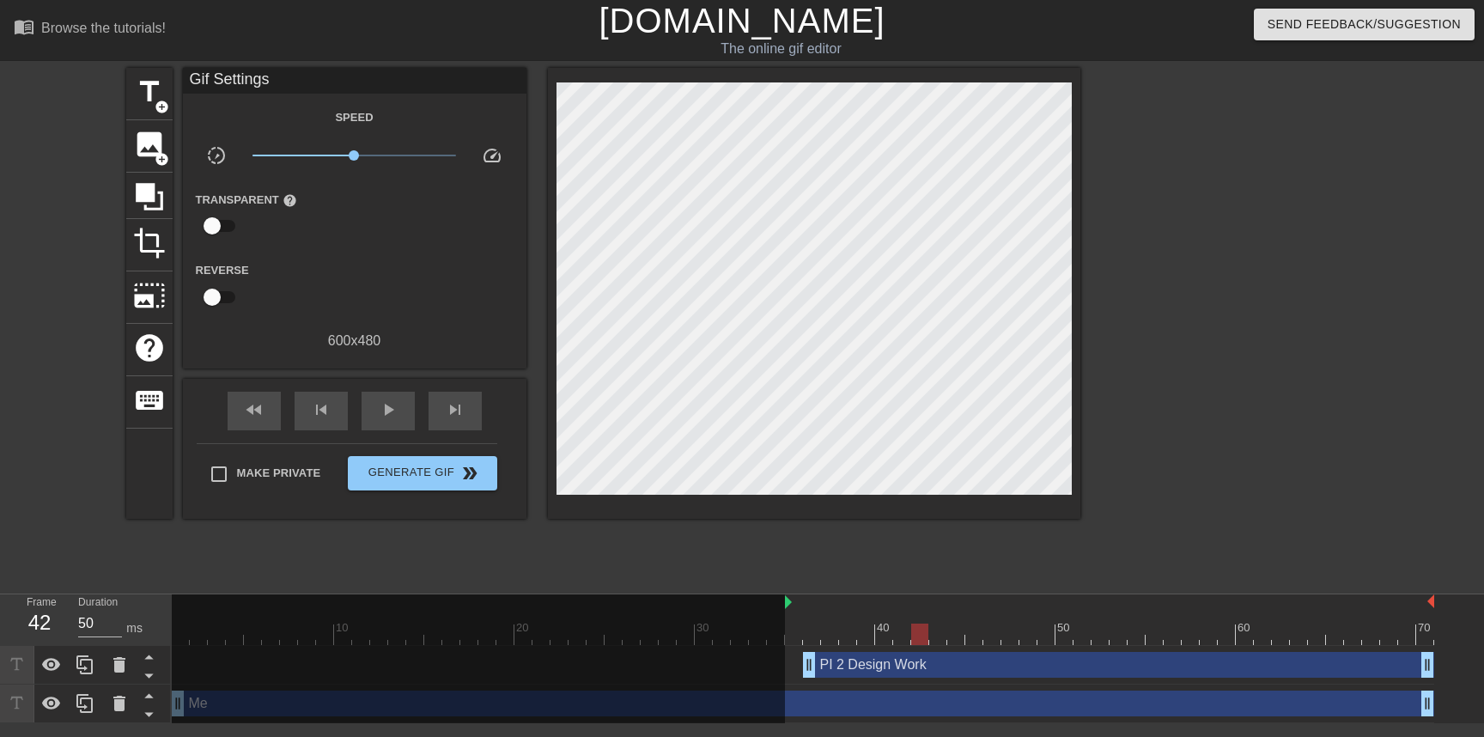
drag, startPoint x: 174, startPoint y: 606, endPoint x: 788, endPoint y: 600, distance: 613.3
drag, startPoint x: 807, startPoint y: 667, endPoint x: 794, endPoint y: 666, distance: 12.9
click at [371, 405] on div "play_arrow" at bounding box center [388, 411] width 53 height 39
click at [371, 405] on div "pause" at bounding box center [388, 411] width 53 height 39
drag, startPoint x: 354, startPoint y: 157, endPoint x: 310, endPoint y: 161, distance: 44.0
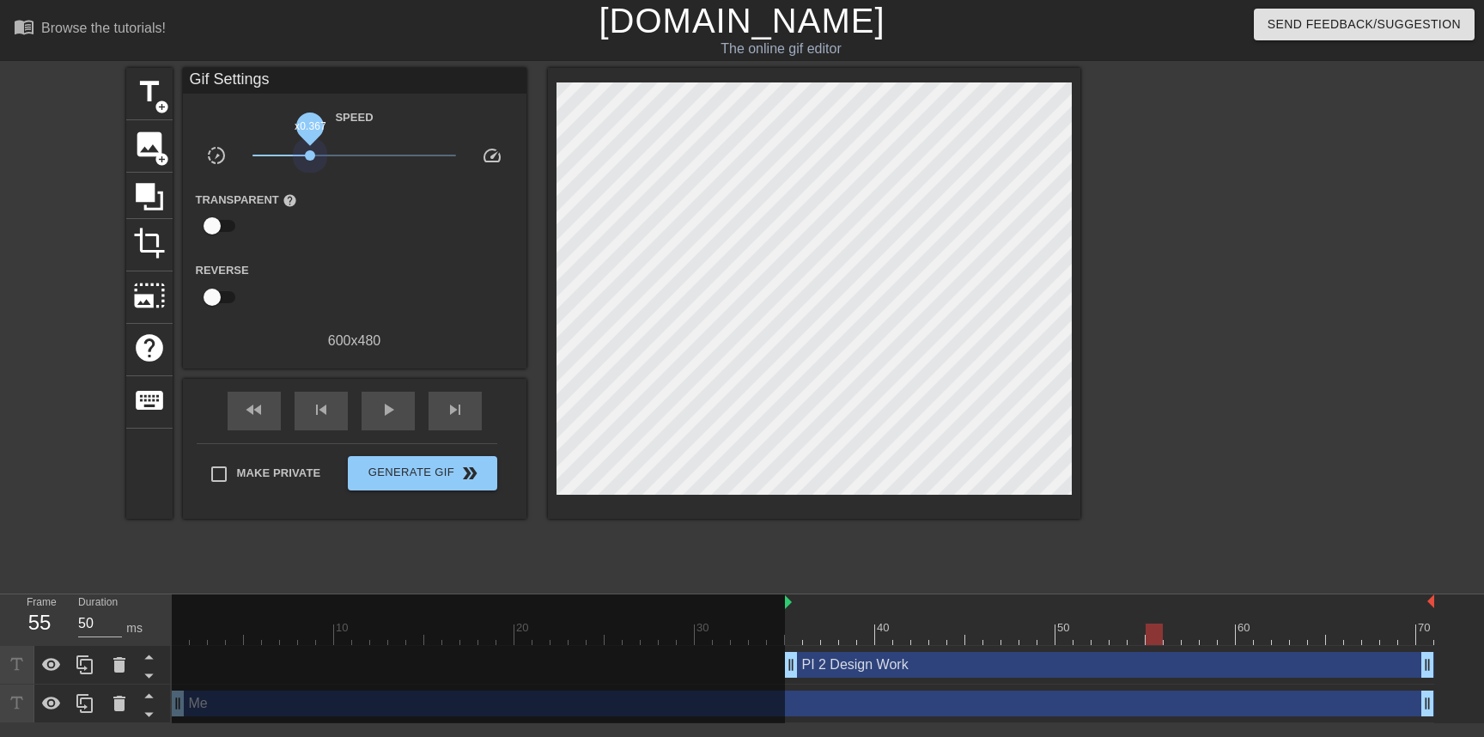
click at [310, 161] on span "x0.367" at bounding box center [355, 155] width 204 height 21
click at [394, 421] on div "play_arrow" at bounding box center [388, 411] width 53 height 39
drag, startPoint x: 310, startPoint y: 159, endPoint x: 334, endPoint y: 159, distance: 24.1
click at [334, 159] on span "x0.631" at bounding box center [334, 155] width 10 height 10
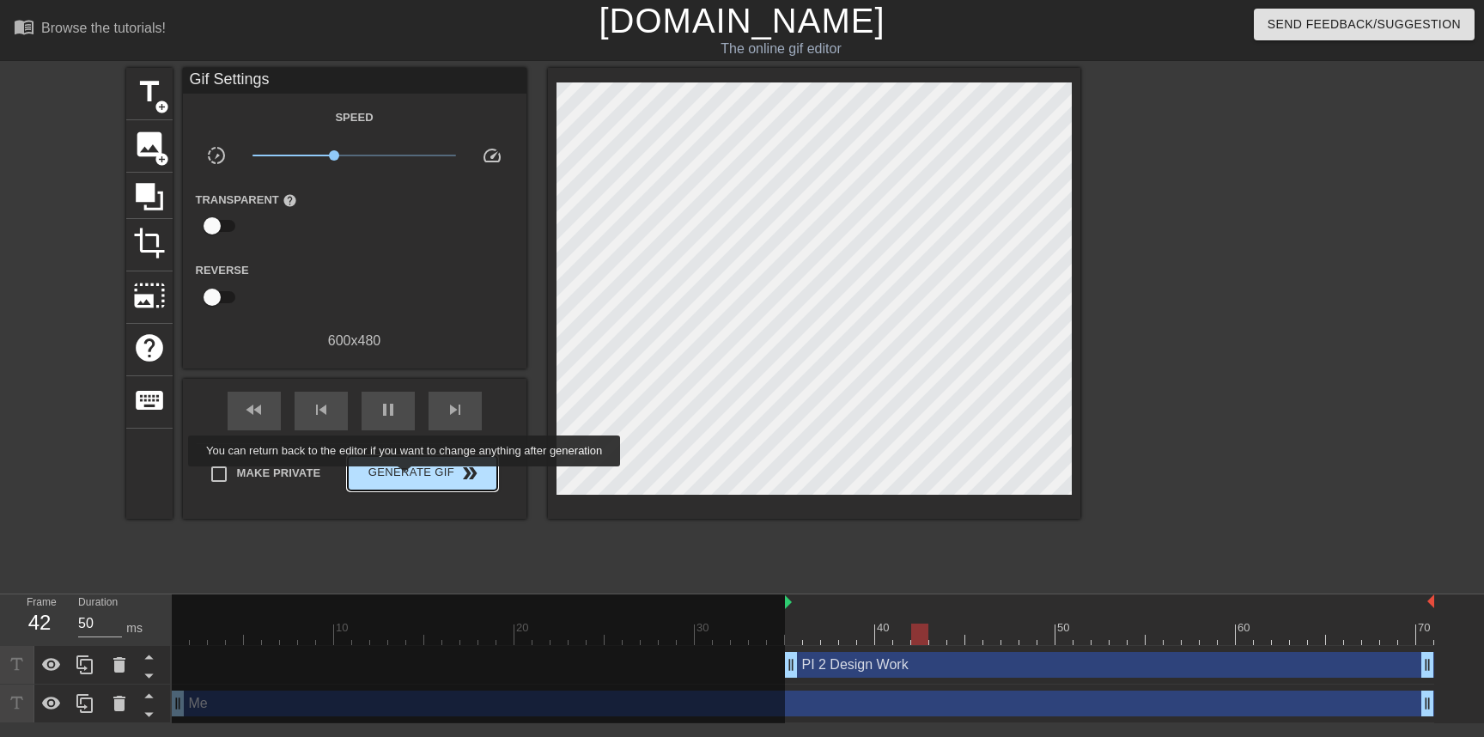
click at [416, 478] on span "Generate Gif double_arrow" at bounding box center [422, 473] width 135 height 21
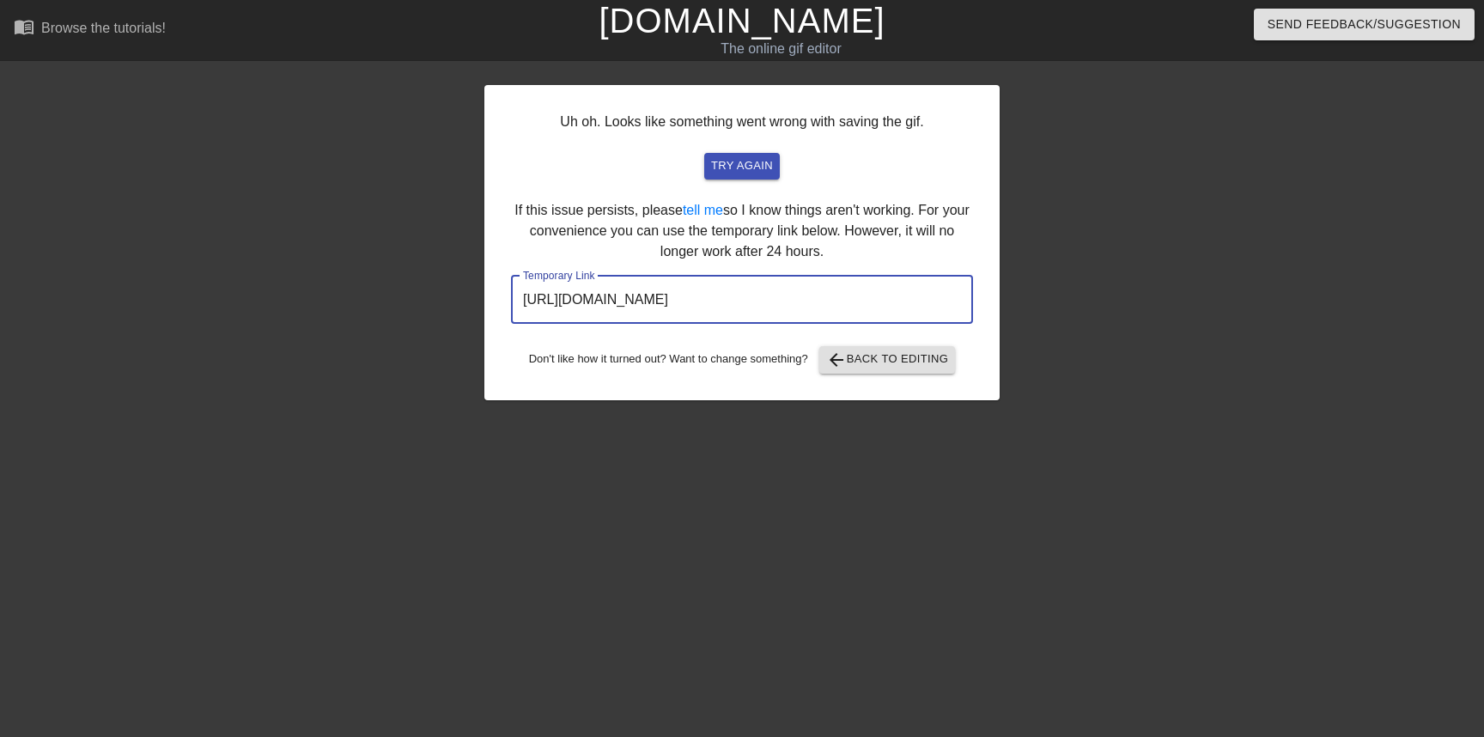
click at [725, 303] on input "[URL][DOMAIN_NAME]" at bounding box center [742, 300] width 462 height 48
